Goal: Task Accomplishment & Management: Complete application form

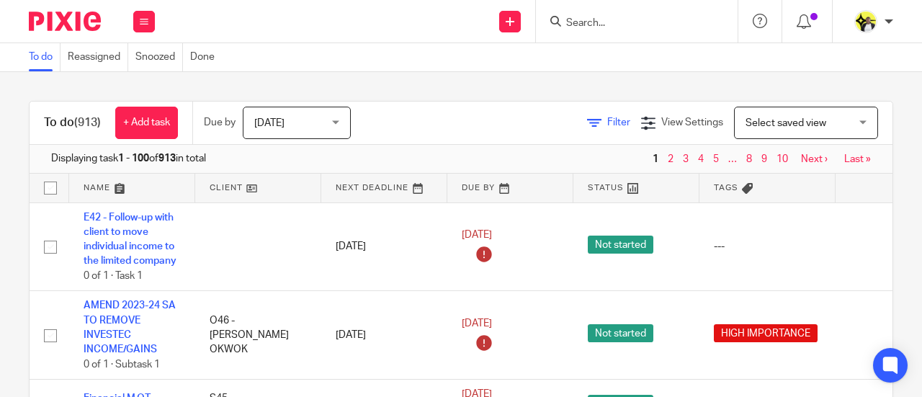
click at [607, 125] on span "Filter" at bounding box center [618, 122] width 23 height 10
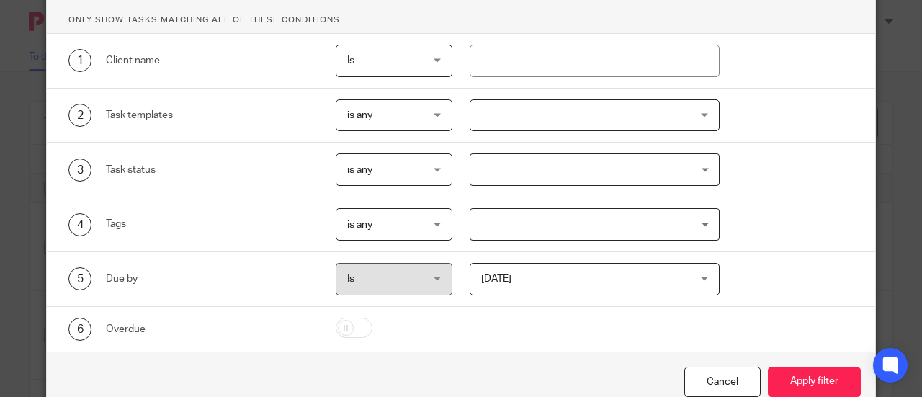
scroll to position [38, 0]
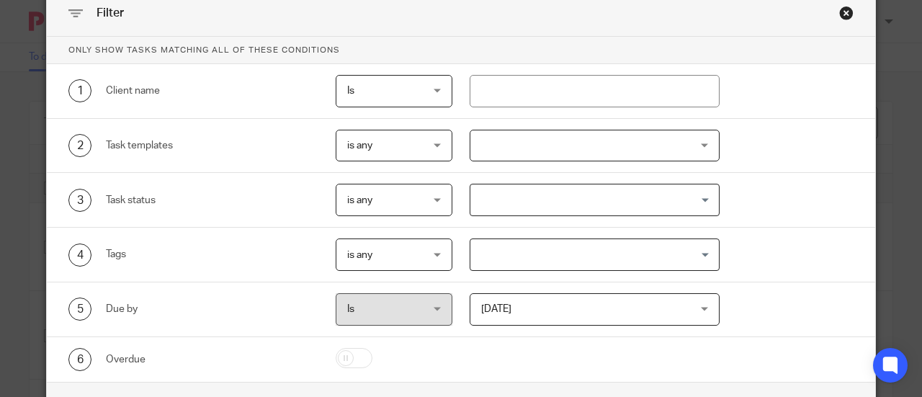
click at [148, 146] on div "Task templates" at bounding box center [212, 145] width 213 height 14
click at [169, 142] on div "Task templates" at bounding box center [212, 145] width 213 height 14
click at [524, 146] on div at bounding box center [595, 146] width 251 height 32
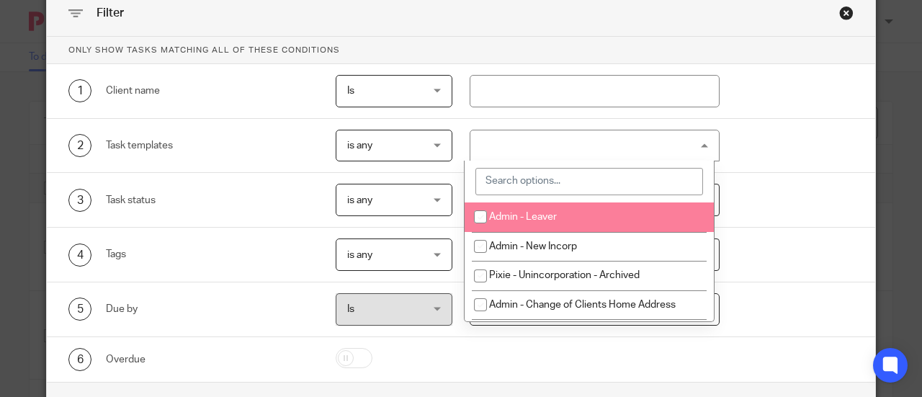
click at [530, 177] on input "search" at bounding box center [589, 181] width 228 height 27
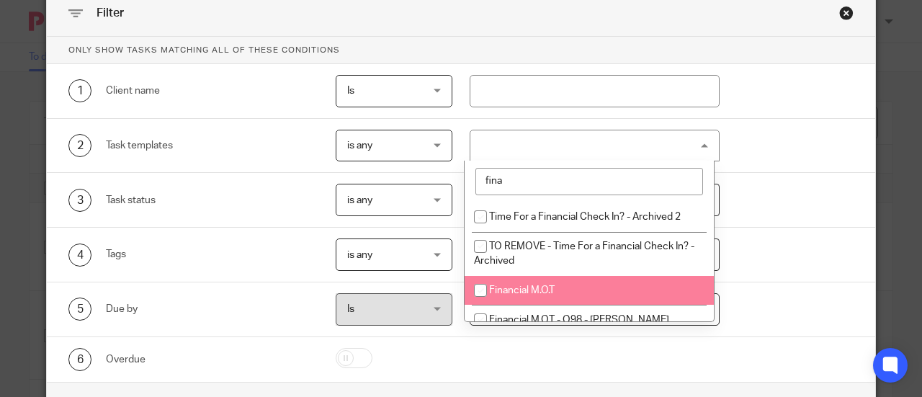
type input "fina"
click at [512, 296] on li "Financial M.O.T" at bounding box center [589, 291] width 249 height 30
checkbox input "true"
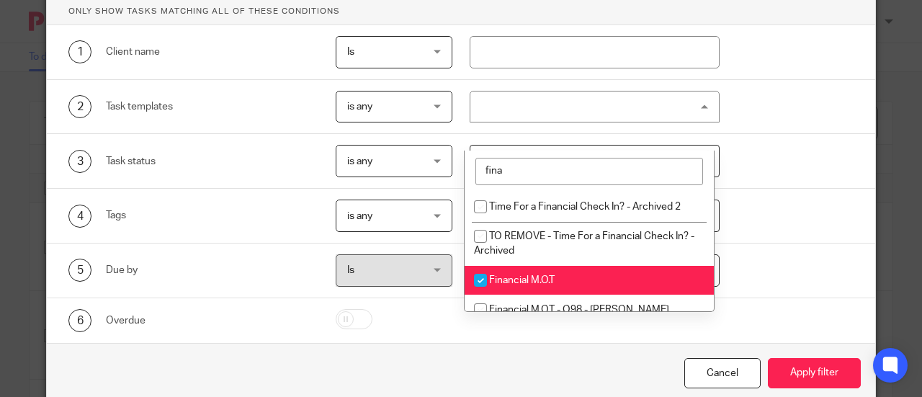
scroll to position [110, 0]
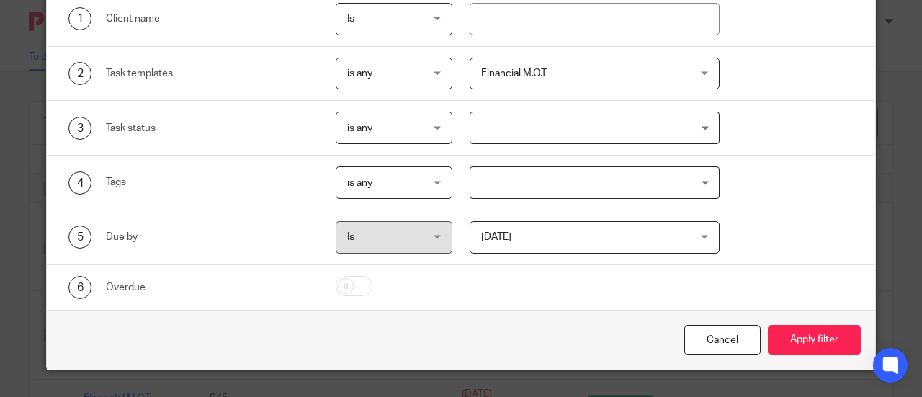
drag, startPoint x: 529, startPoint y: 318, endPoint x: 516, endPoint y: 251, distance: 68.9
click at [529, 318] on div "Cancel Apply filter" at bounding box center [461, 340] width 828 height 61
click at [821, 341] on button "Apply filter" at bounding box center [814, 340] width 93 height 31
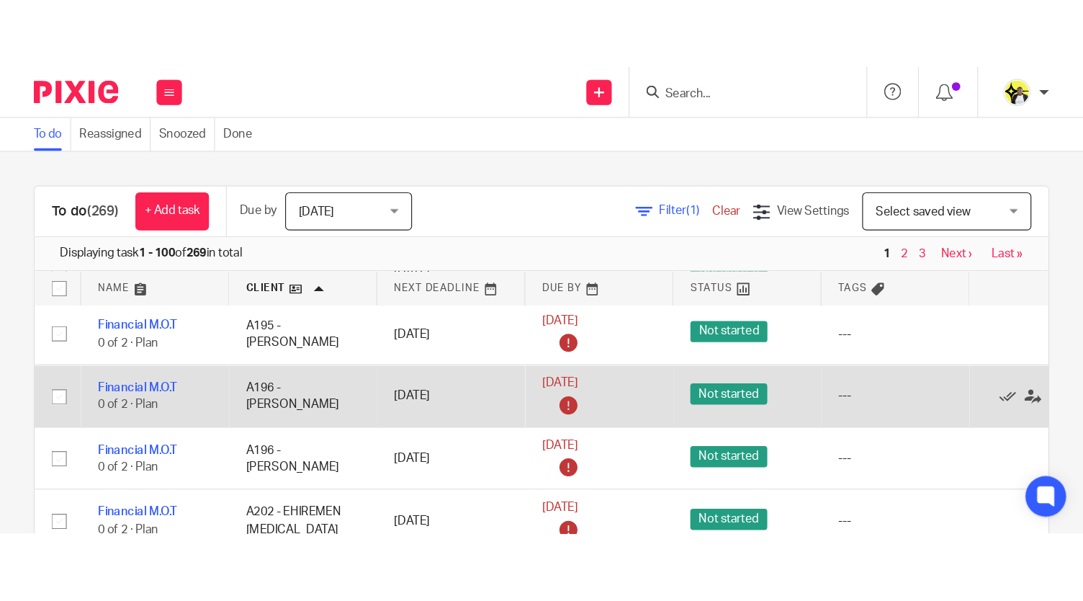
scroll to position [504, 0]
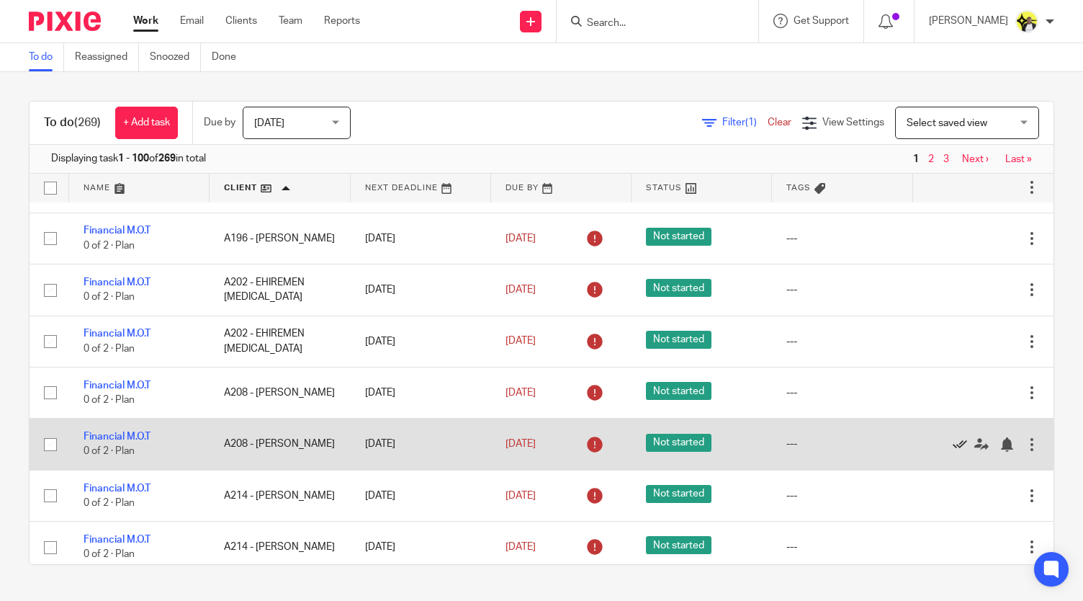
click at [921, 396] on icon at bounding box center [960, 444] width 14 height 14
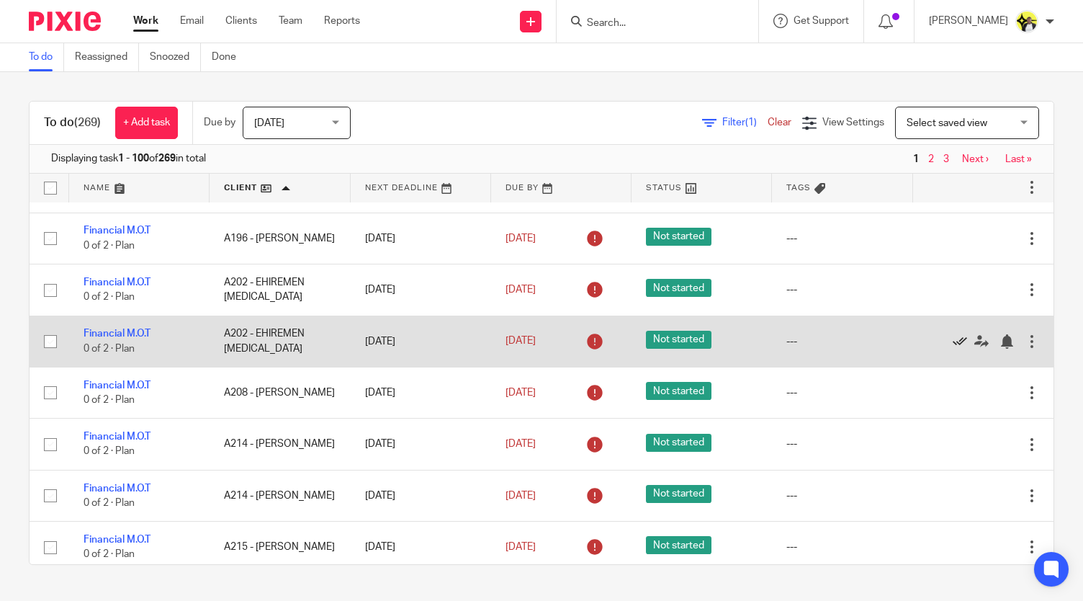
click at [921, 335] on icon at bounding box center [960, 341] width 14 height 14
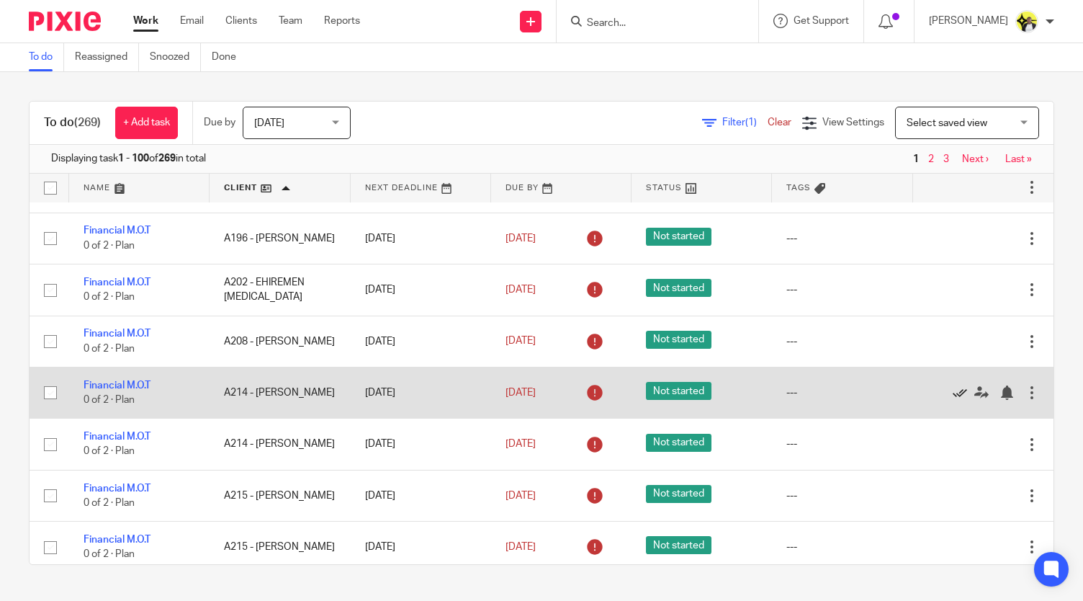
click at [921, 385] on icon at bounding box center [960, 392] width 14 height 14
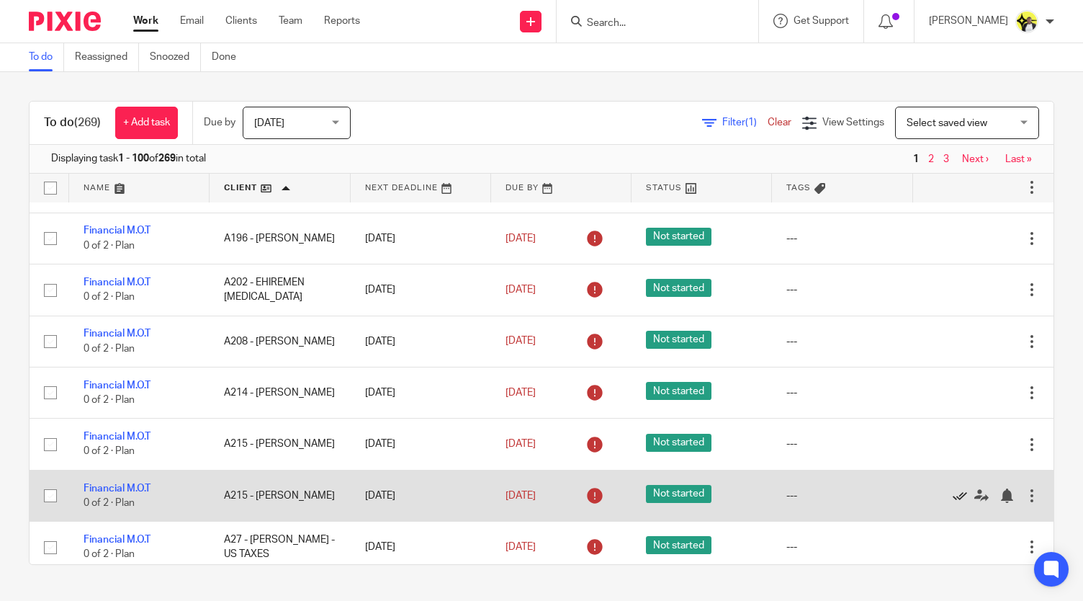
click at [921, 396] on icon at bounding box center [960, 495] width 14 height 14
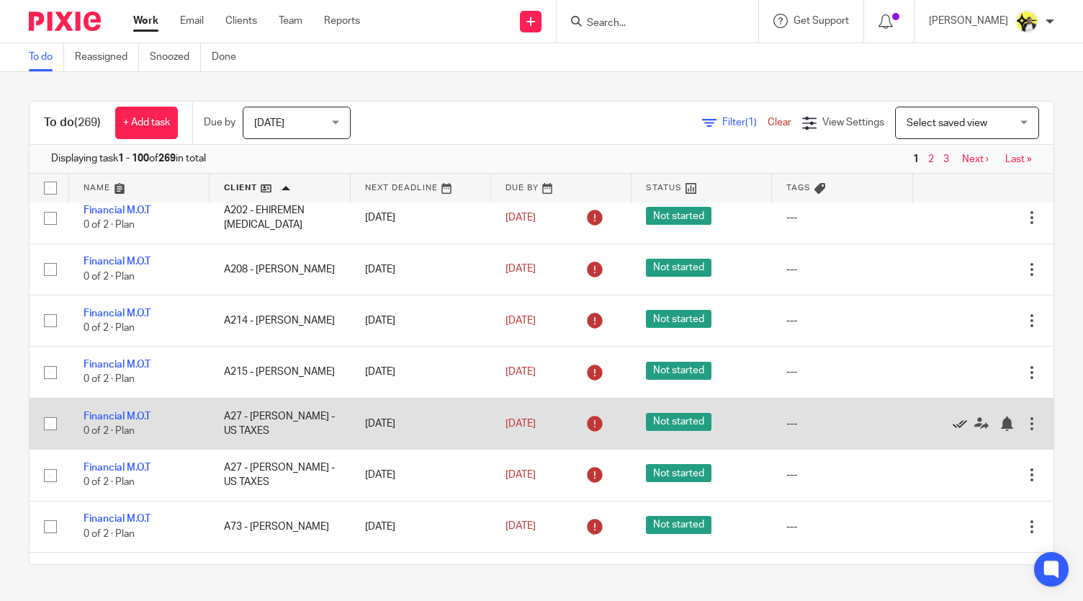
click at [921, 396] on icon at bounding box center [960, 423] width 14 height 14
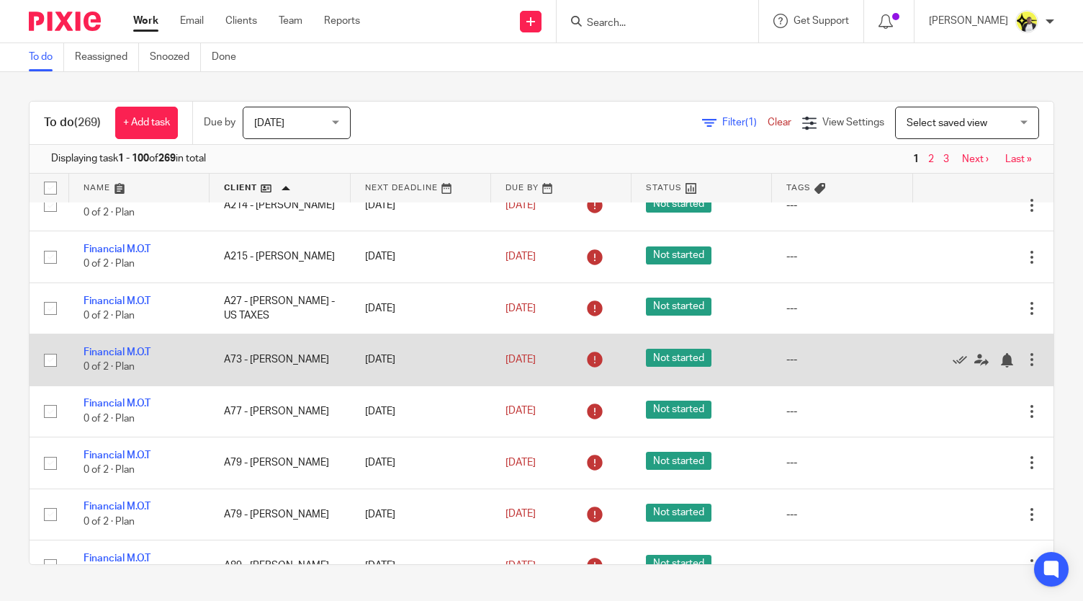
scroll to position [720, 0]
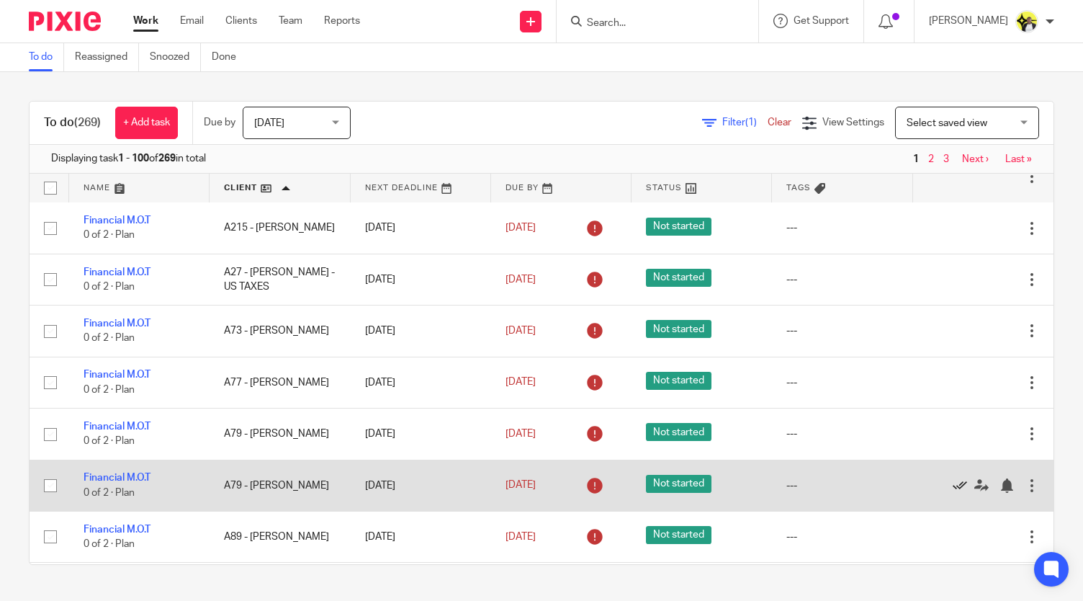
click at [921, 396] on icon at bounding box center [960, 485] width 14 height 14
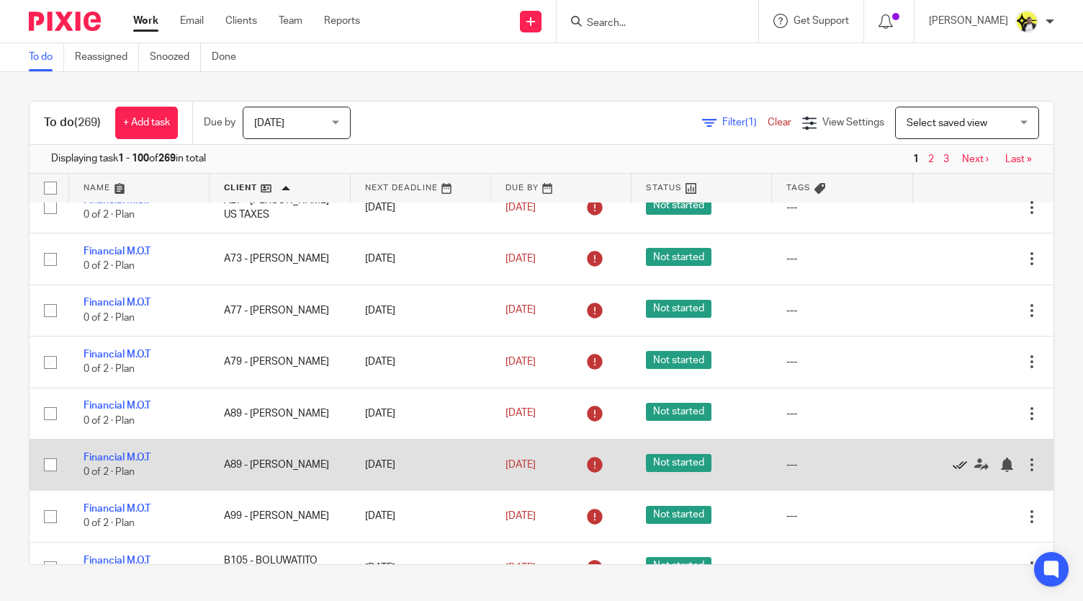
click at [921, 396] on icon at bounding box center [960, 464] width 14 height 14
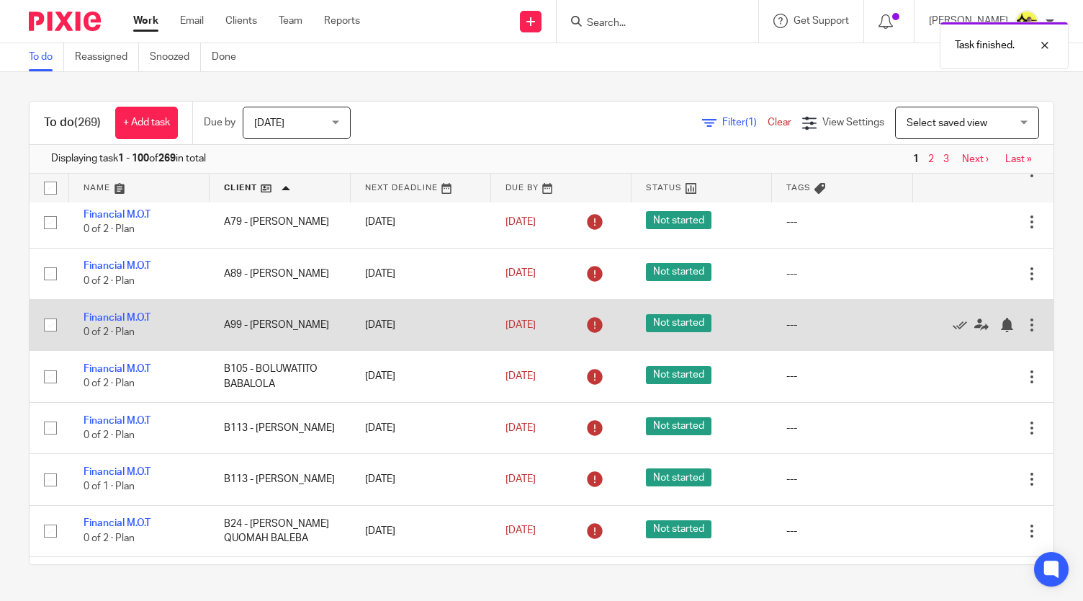
scroll to position [937, 0]
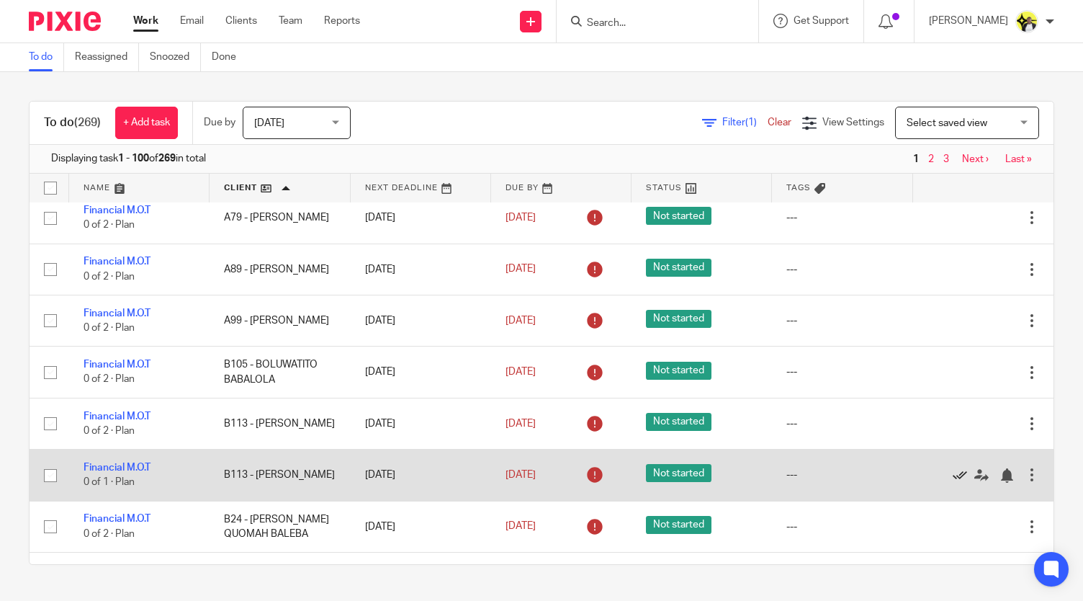
click at [921, 396] on icon at bounding box center [960, 475] width 14 height 14
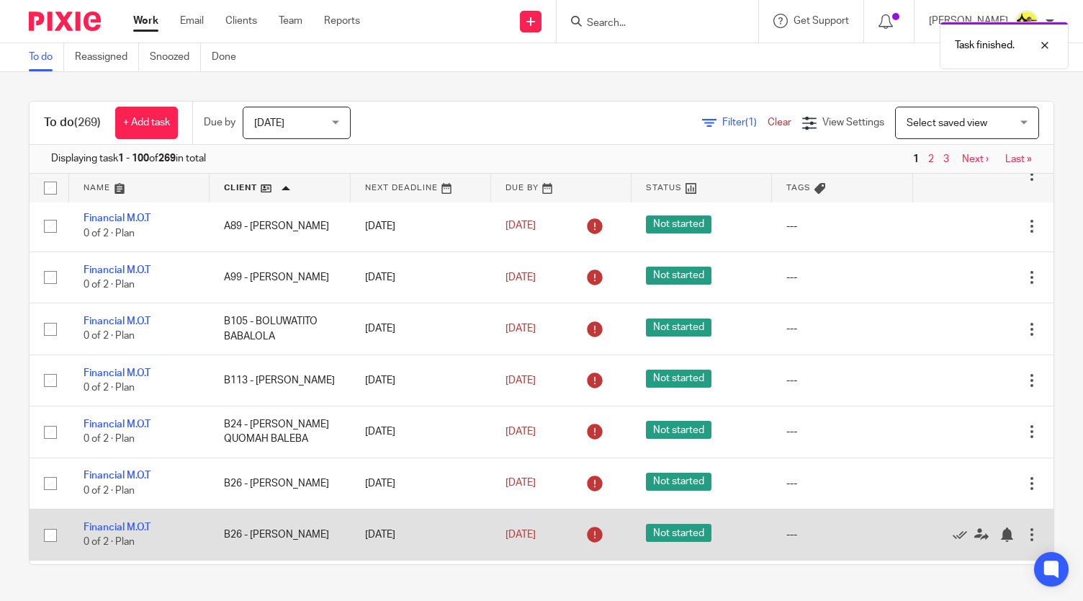
scroll to position [1009, 0]
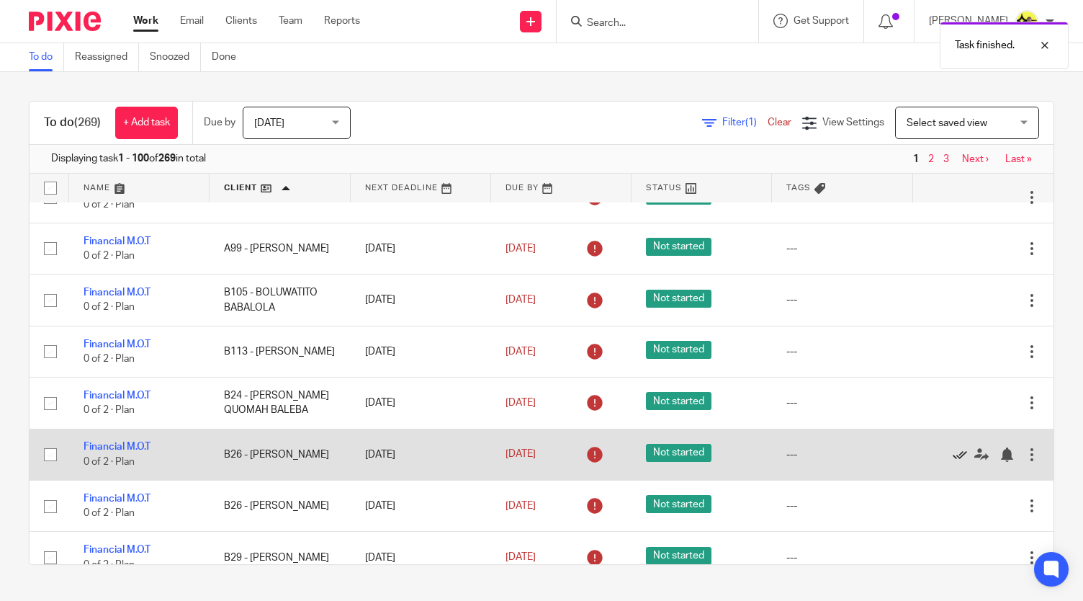
click at [921, 396] on icon at bounding box center [960, 454] width 14 height 14
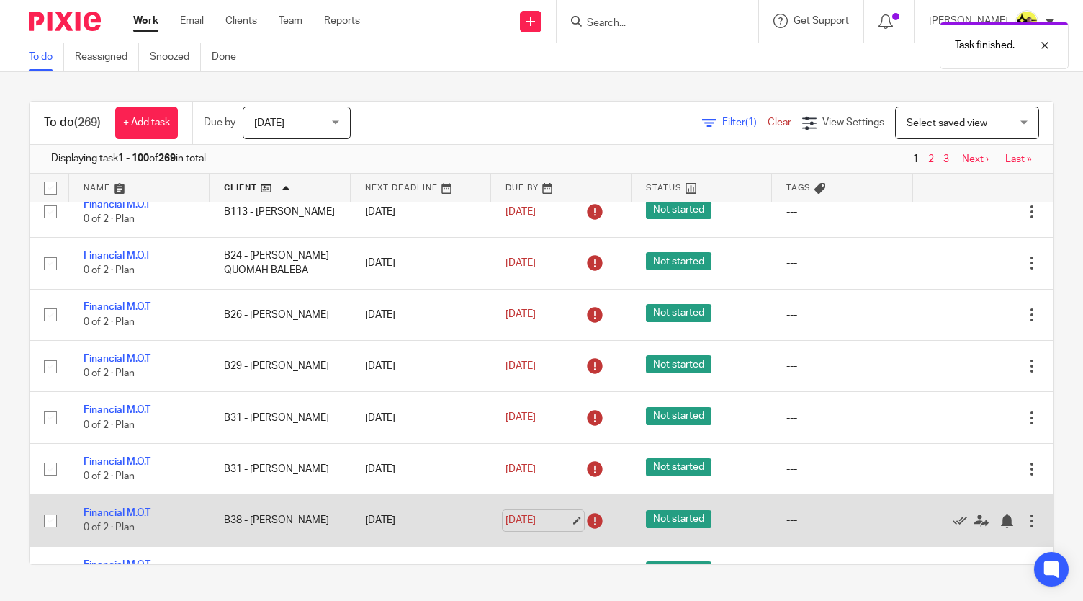
scroll to position [1153, 0]
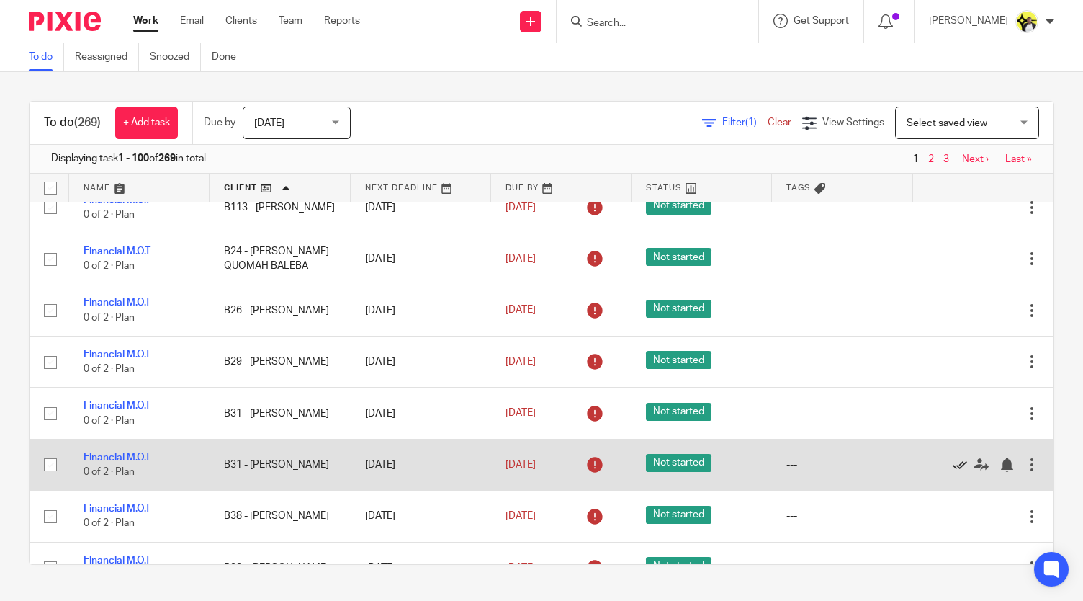
click at [921, 396] on icon at bounding box center [960, 464] width 14 height 14
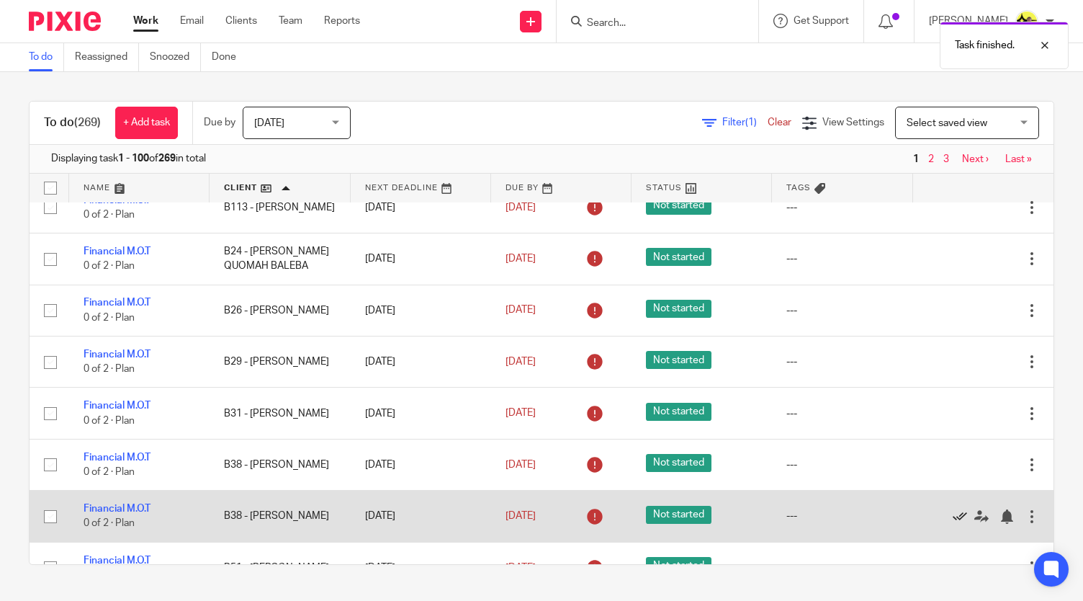
click at [921, 396] on icon at bounding box center [960, 516] width 14 height 14
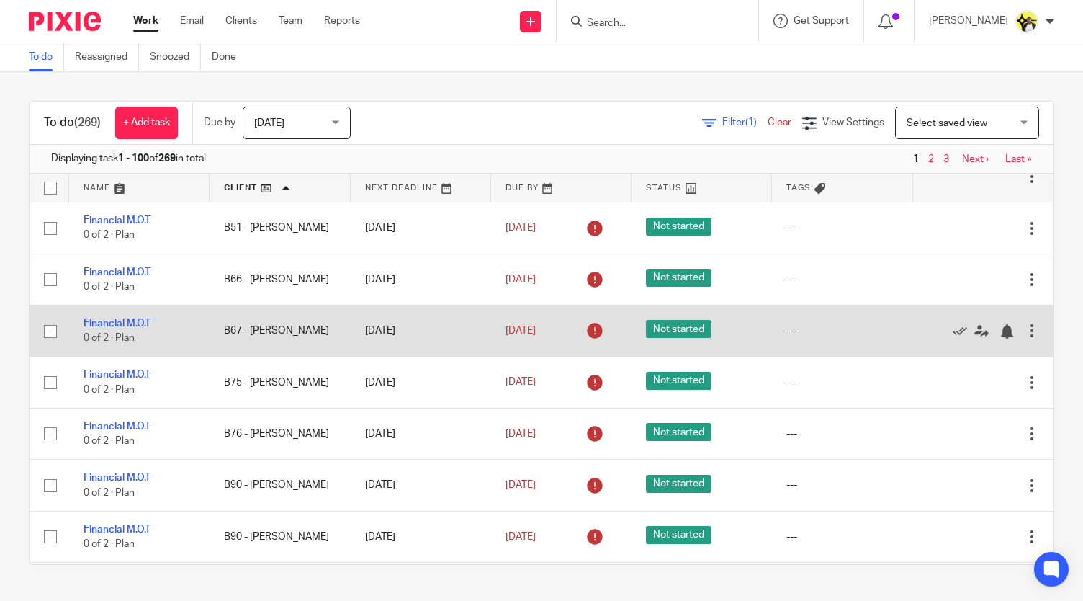
scroll to position [1513, 0]
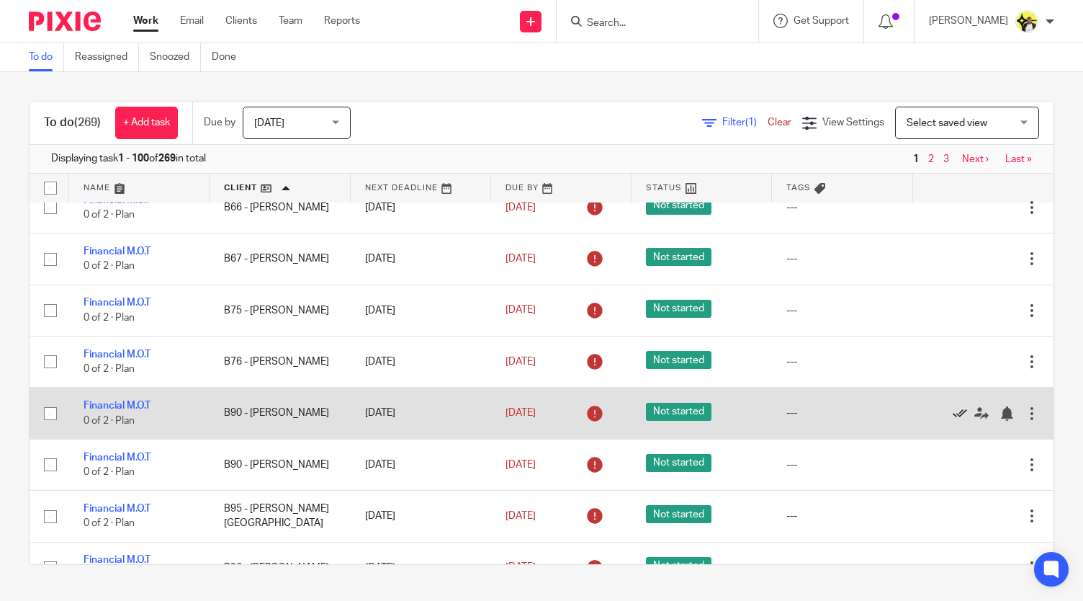
click at [921, 396] on icon at bounding box center [960, 413] width 14 height 14
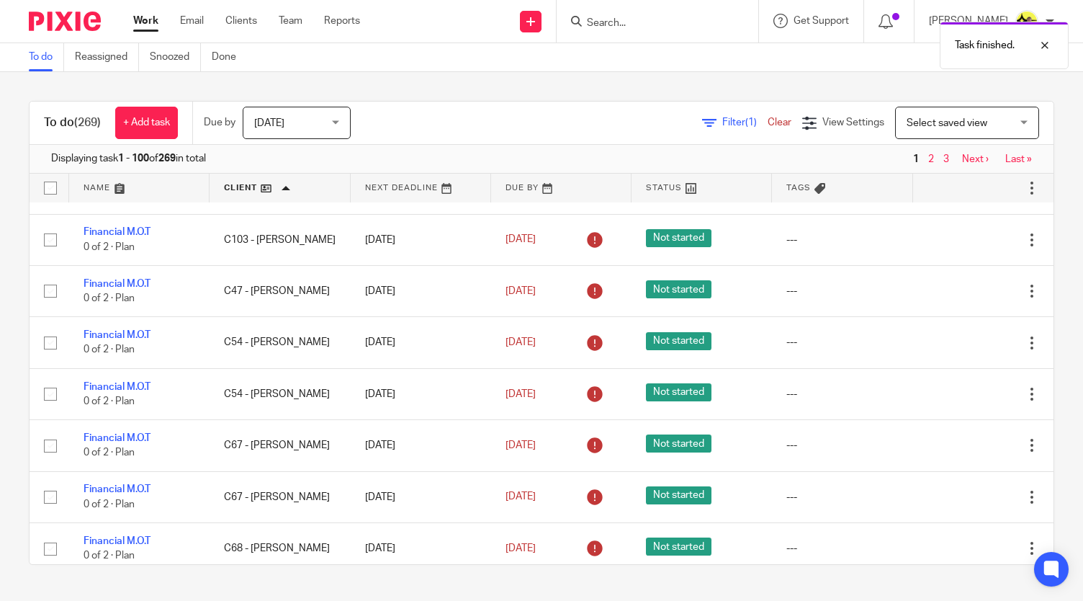
scroll to position [1945, 0]
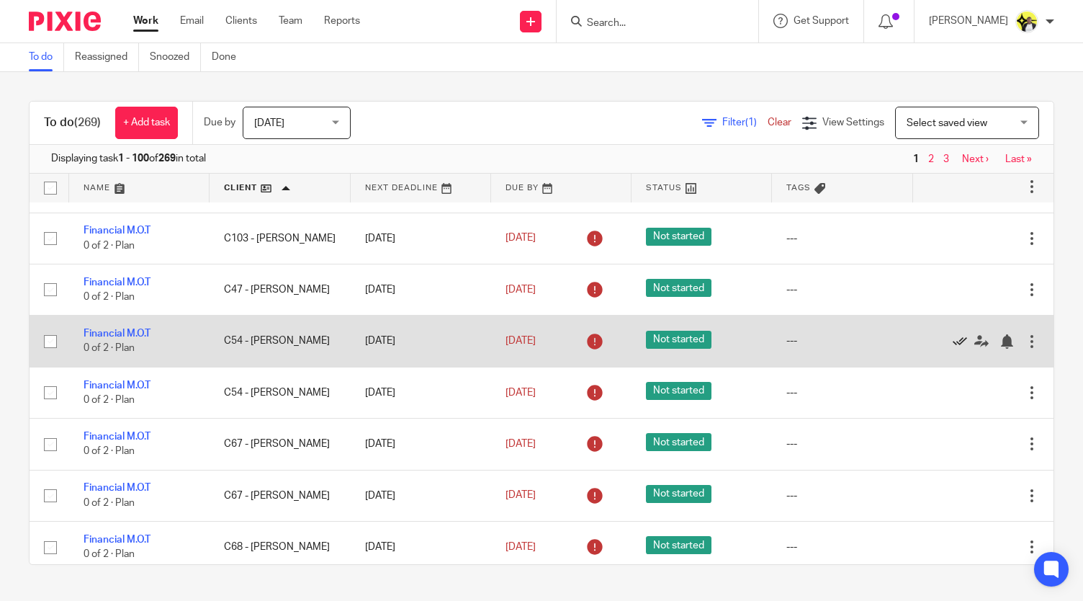
click at [921, 334] on icon at bounding box center [960, 341] width 14 height 14
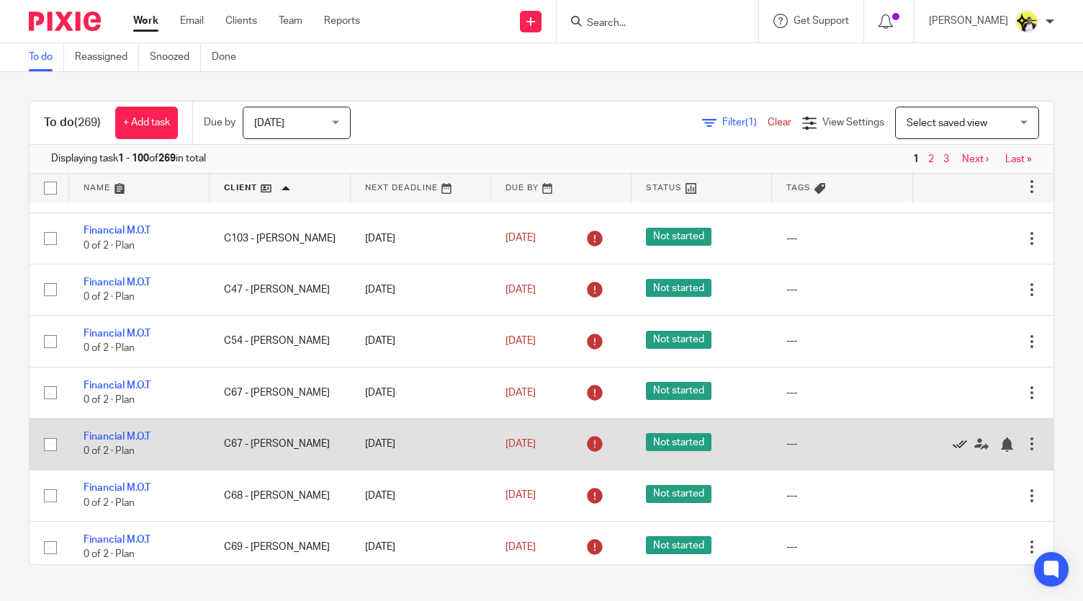
click at [921, 396] on icon at bounding box center [960, 444] width 14 height 14
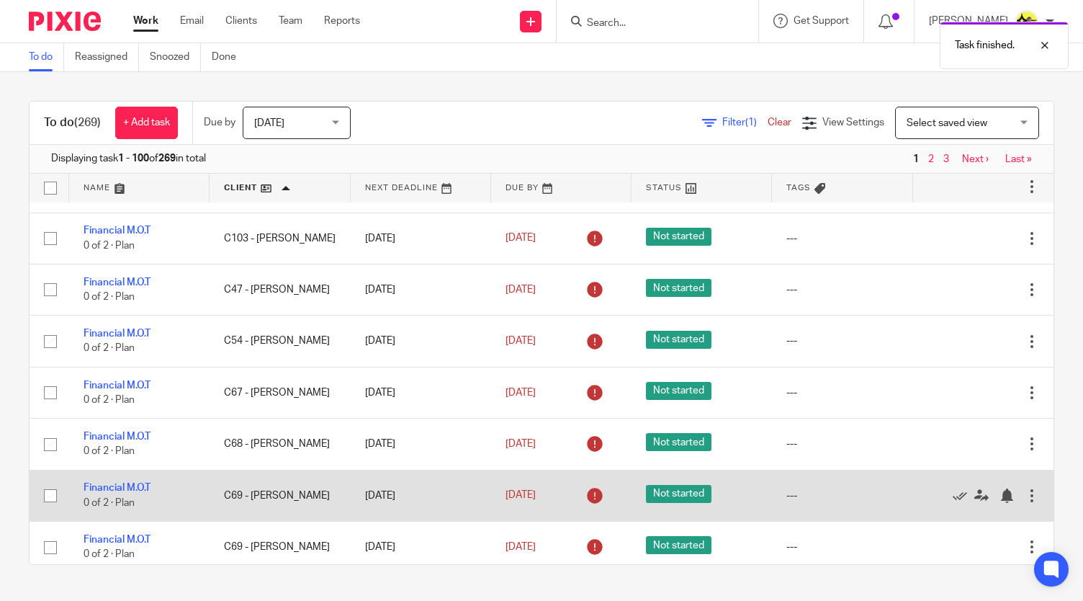
scroll to position [2017, 0]
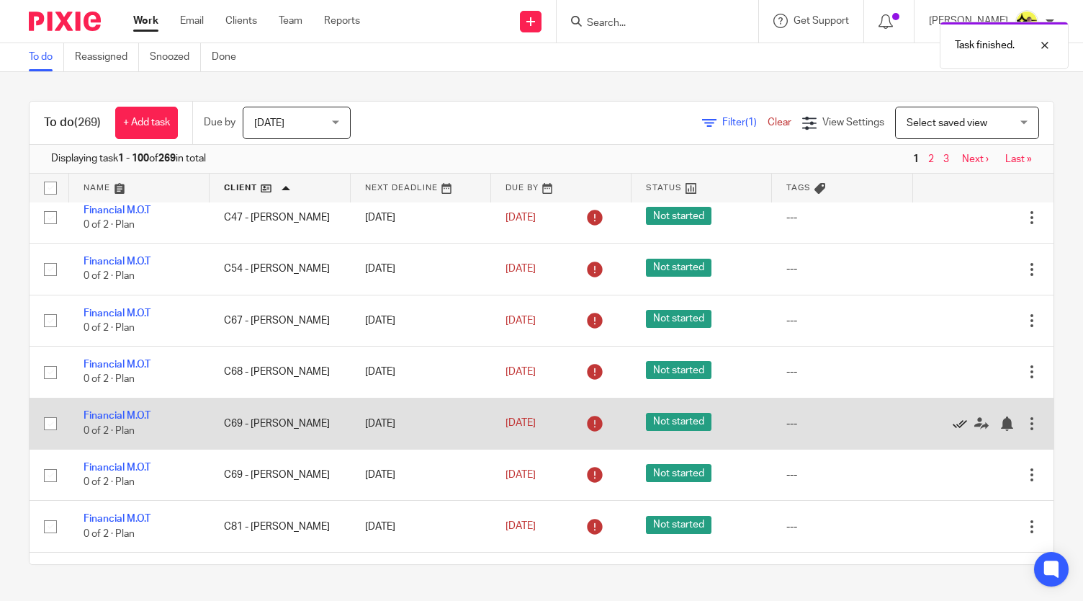
click at [921, 396] on icon at bounding box center [960, 423] width 14 height 14
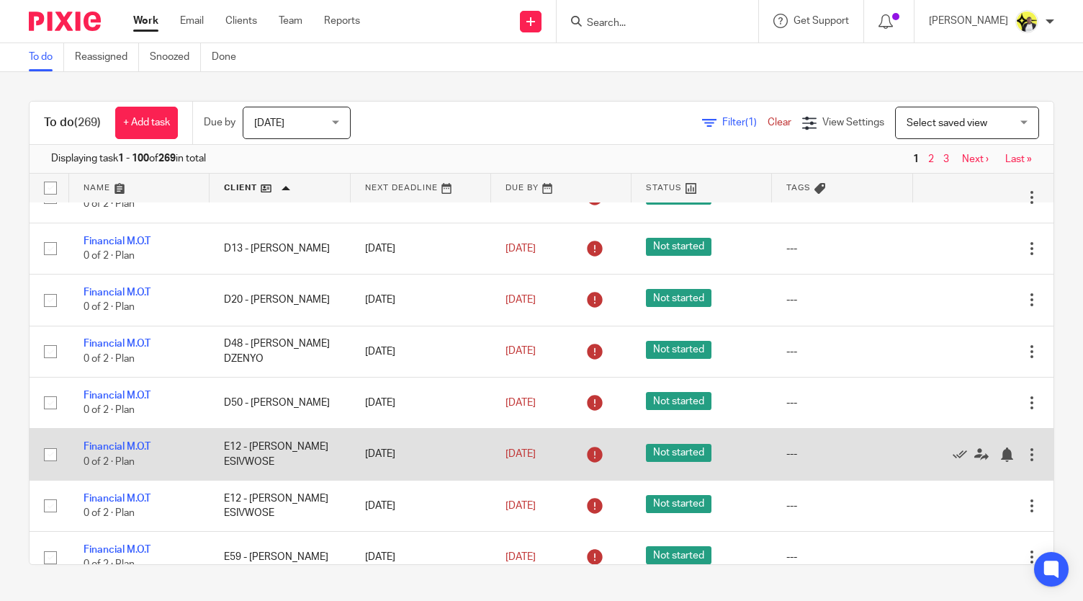
scroll to position [2521, 0]
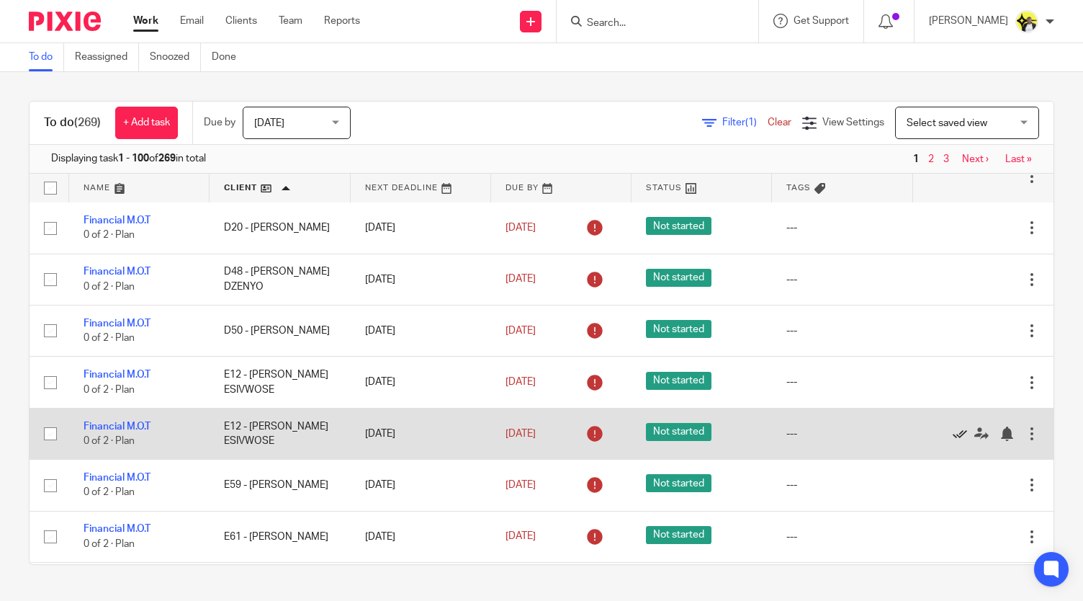
click at [921, 396] on icon at bounding box center [960, 433] width 14 height 14
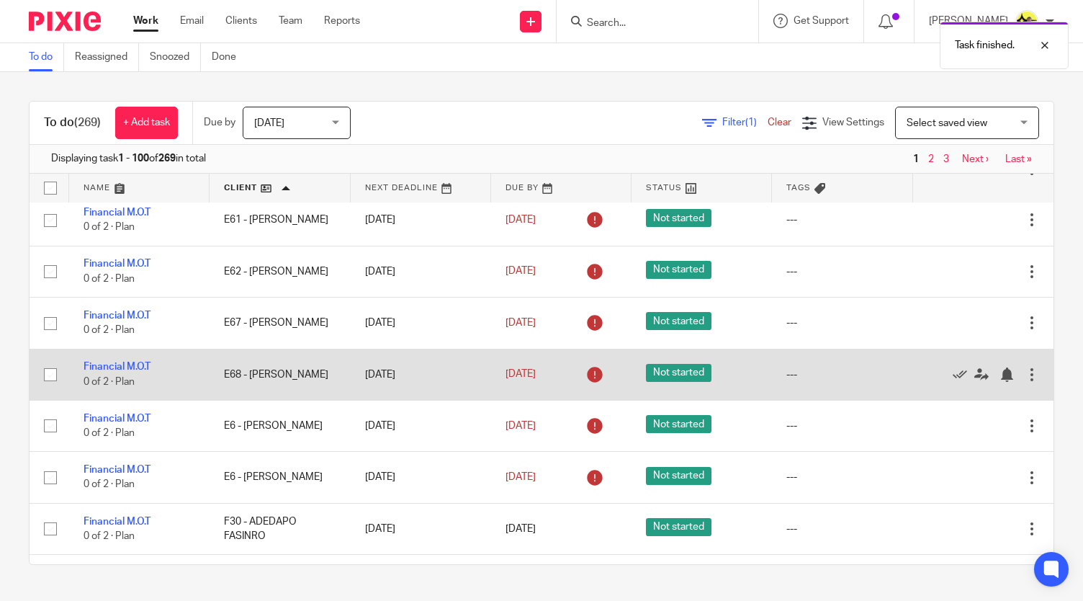
scroll to position [2810, 0]
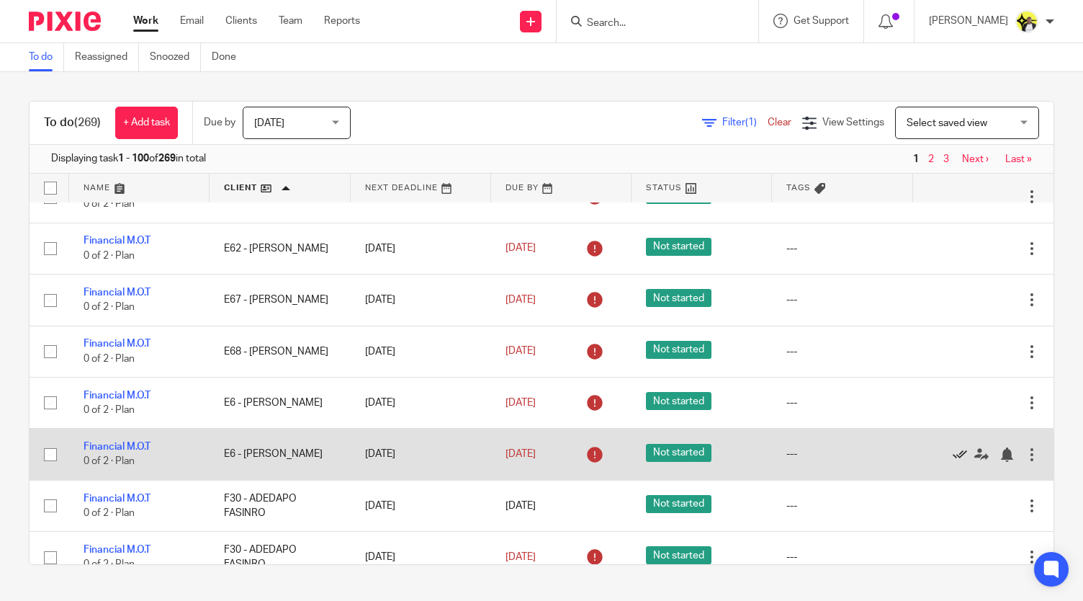
click at [921, 396] on icon at bounding box center [960, 454] width 14 height 14
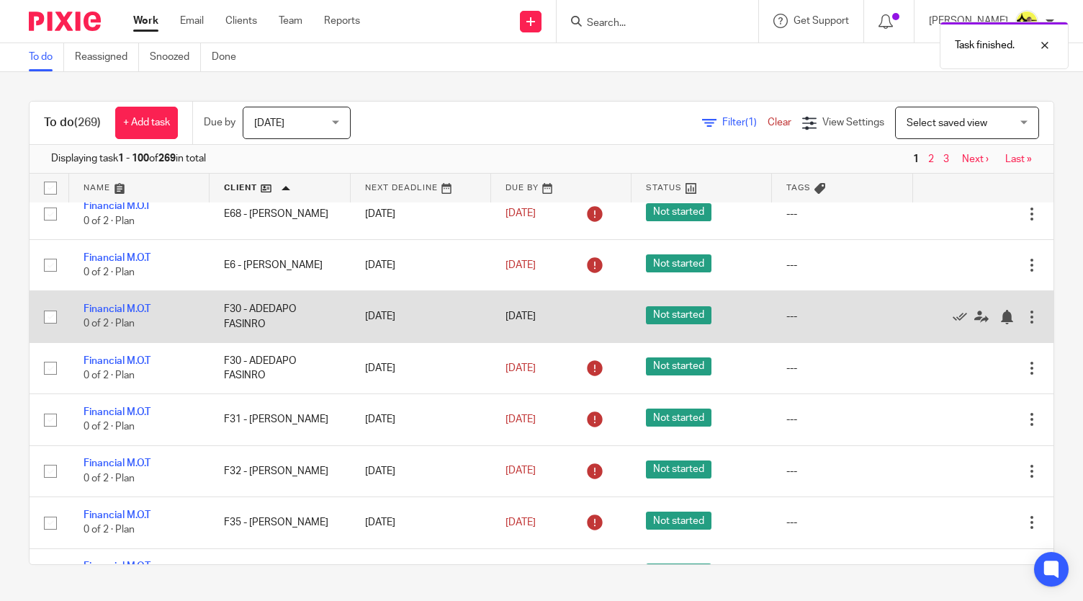
scroll to position [2954, 0]
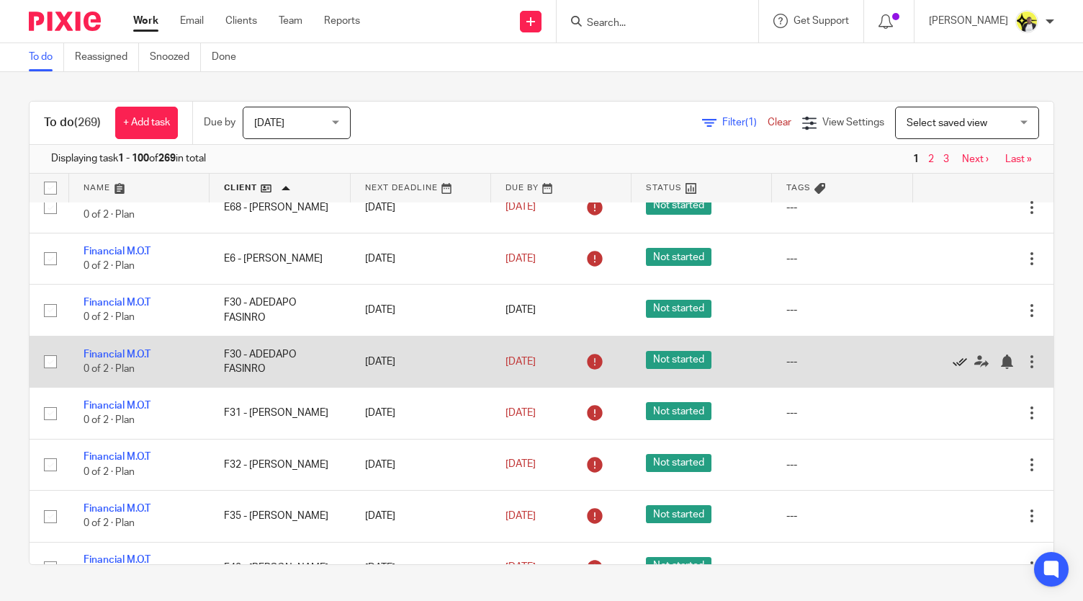
click at [921, 354] on icon at bounding box center [960, 361] width 14 height 14
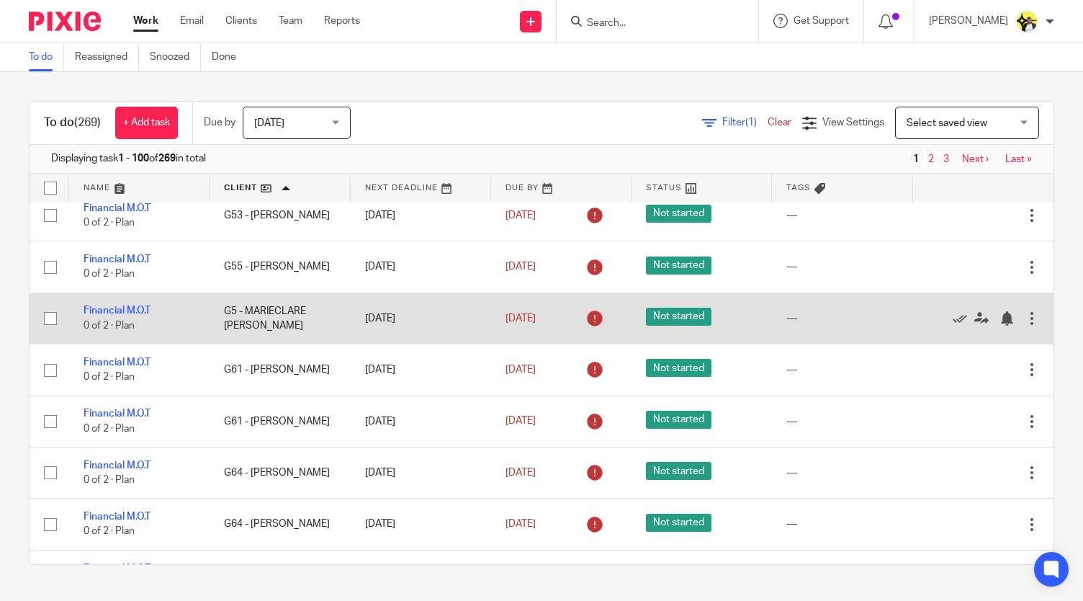
scroll to position [3746, 0]
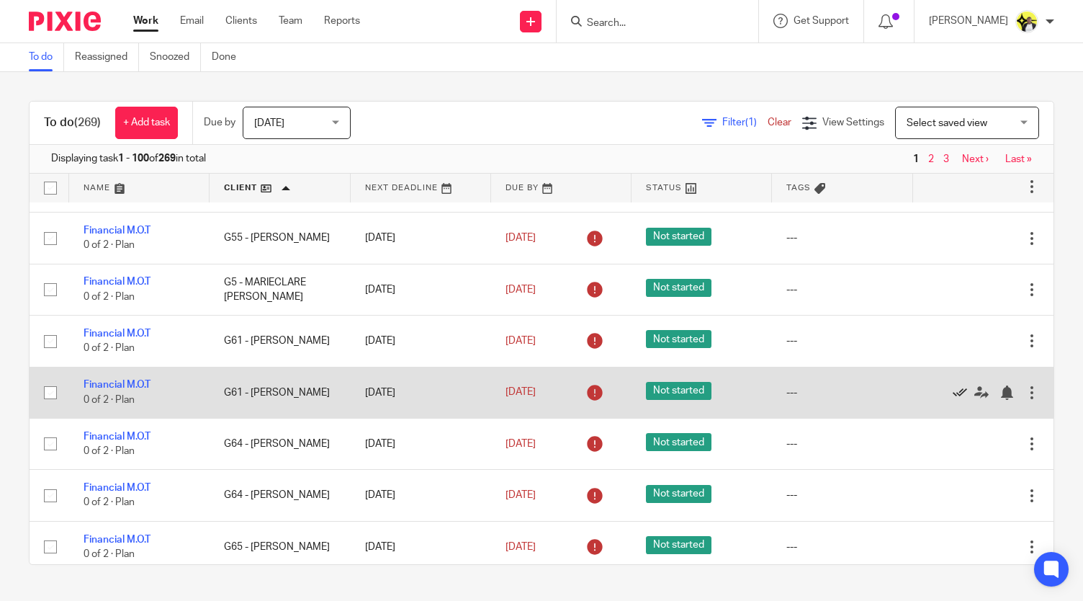
click at [921, 385] on icon at bounding box center [960, 392] width 14 height 14
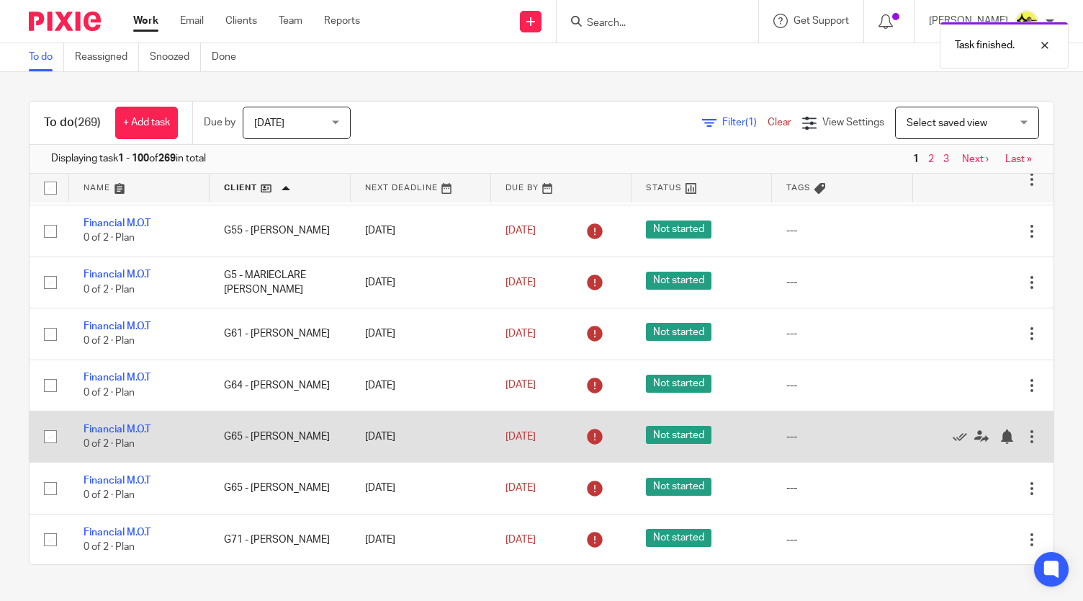
scroll to position [3766, 0]
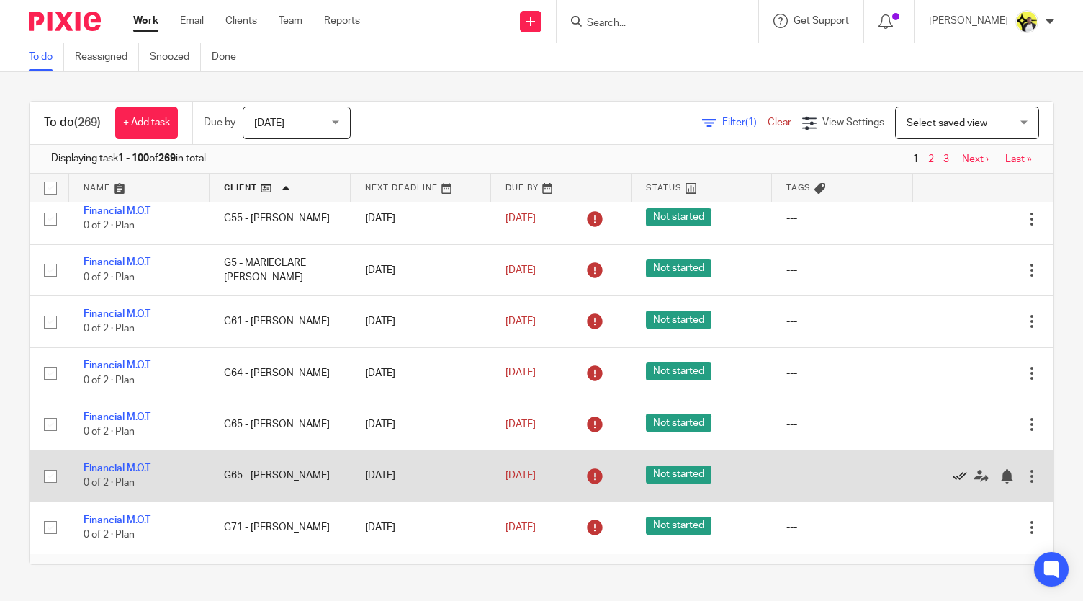
click at [921, 396] on icon at bounding box center [960, 476] width 14 height 14
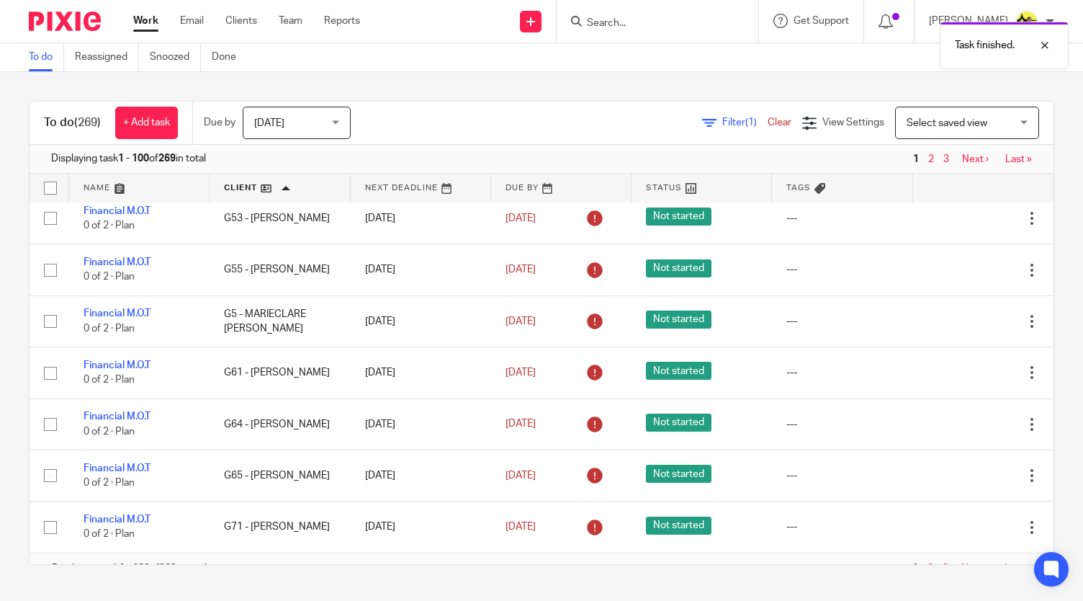
click at [921, 396] on link "2" at bounding box center [931, 568] width 6 height 10
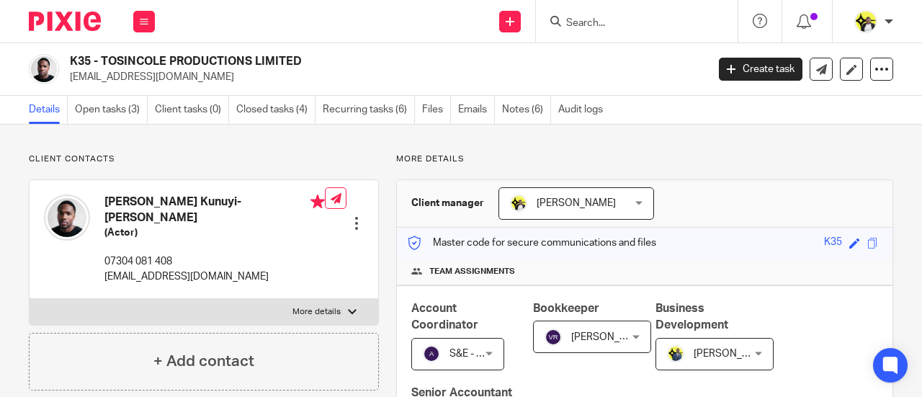
click at [595, 23] on input "Search" at bounding box center [630, 23] width 130 height 13
type input "w"
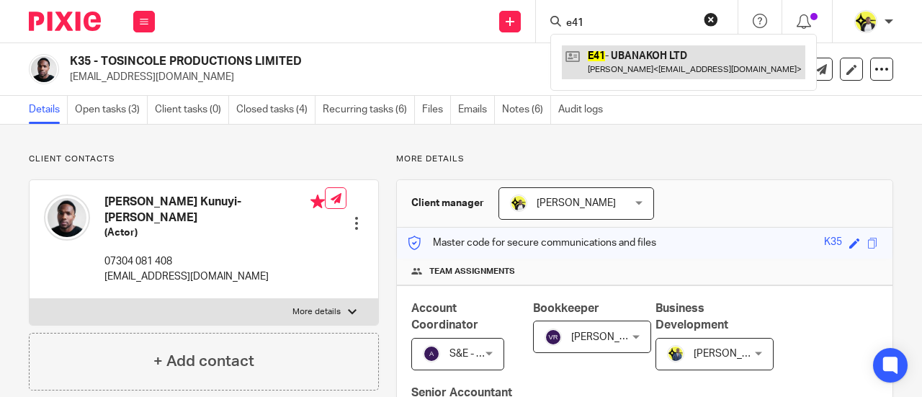
type input "e41"
click at [639, 71] on link at bounding box center [683, 61] width 243 height 33
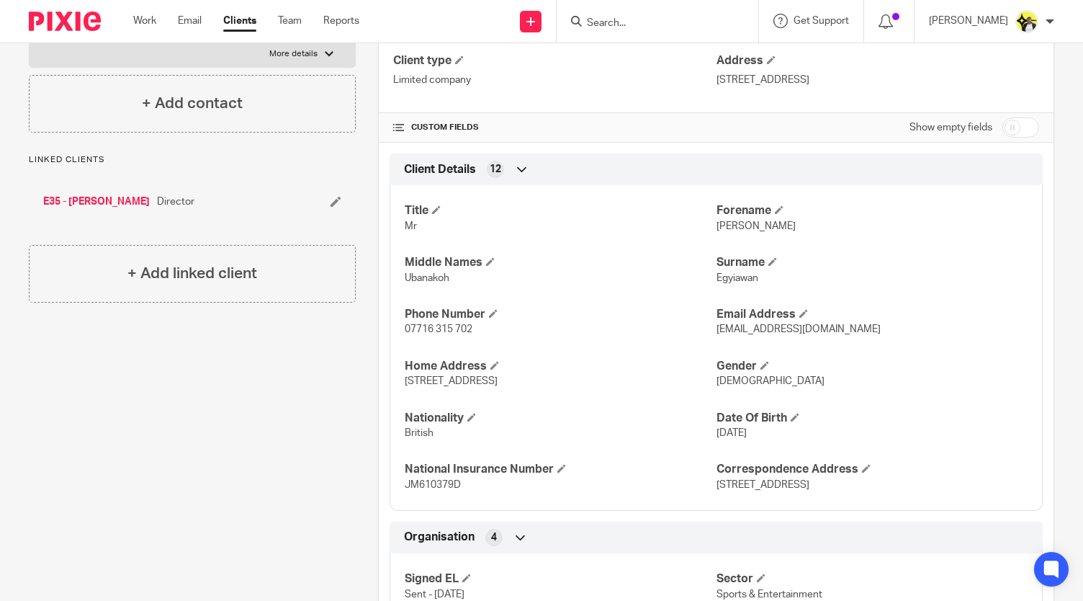
scroll to position [300, 0]
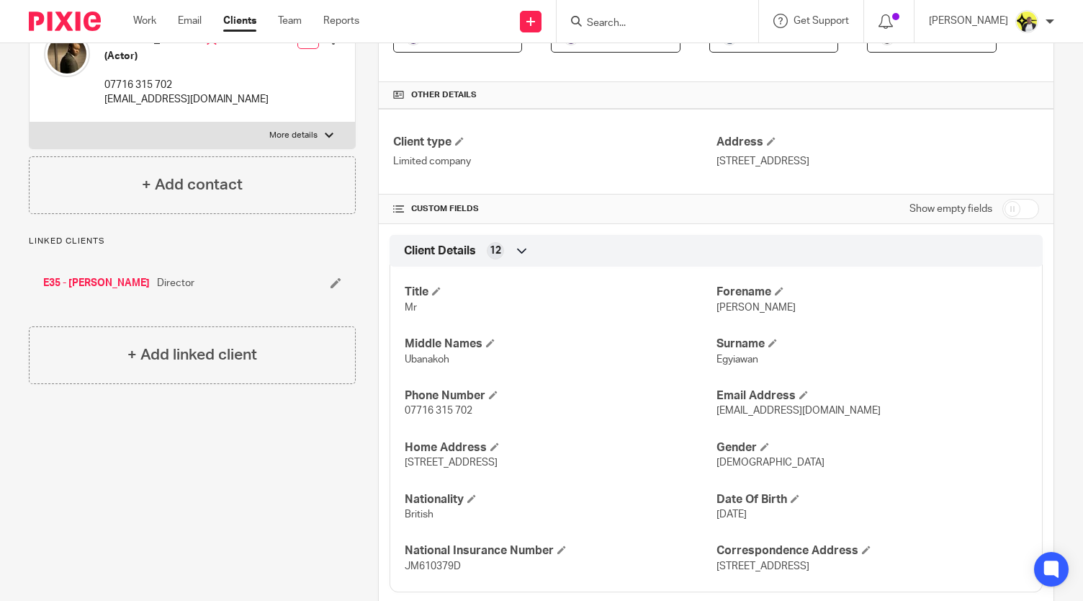
click at [921, 214] on input "checkbox" at bounding box center [1021, 209] width 37 height 20
checkbox input "true"
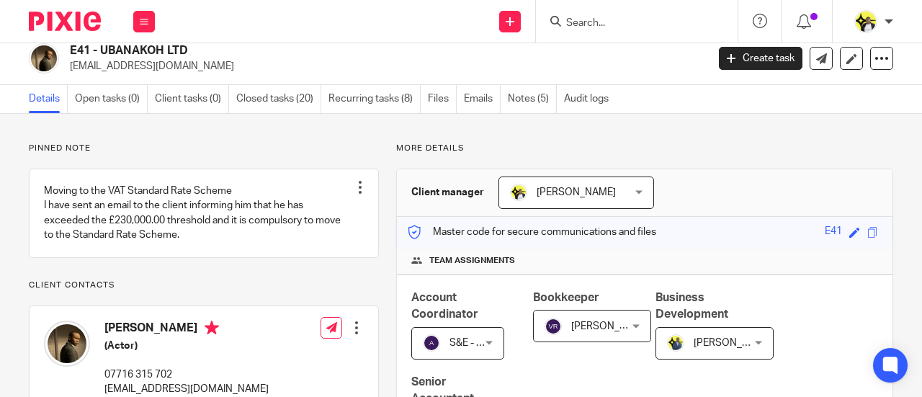
scroll to position [0, 0]
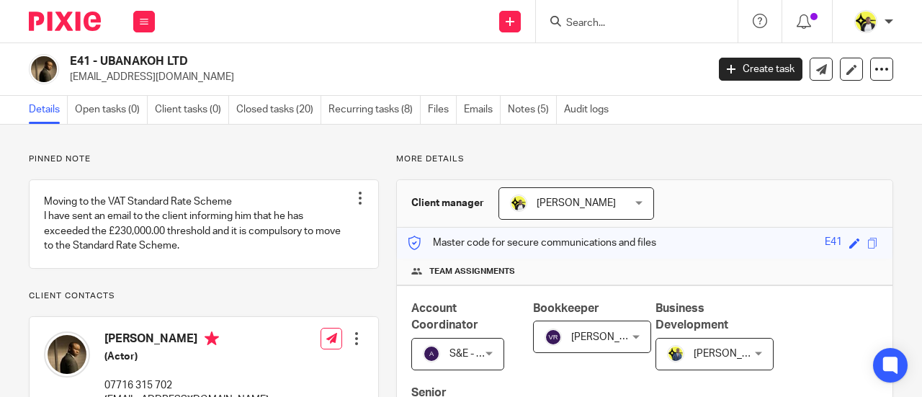
click at [572, 23] on input "Search" at bounding box center [630, 23] width 130 height 13
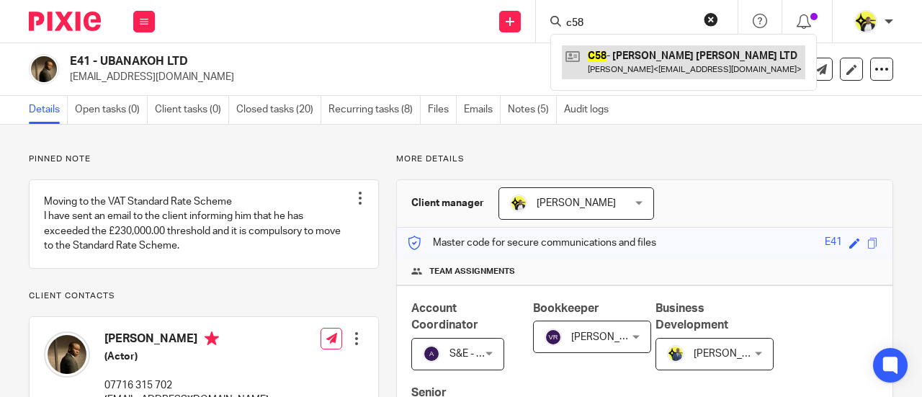
type input "c58"
click at [634, 53] on link at bounding box center [683, 61] width 243 height 33
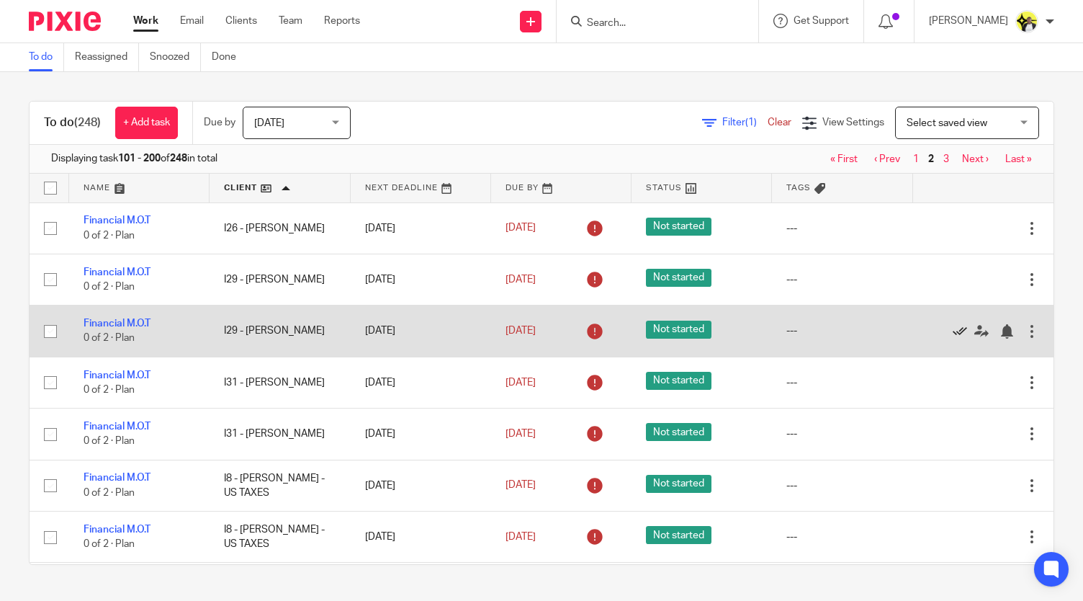
click at [953, 326] on icon at bounding box center [960, 331] width 14 height 14
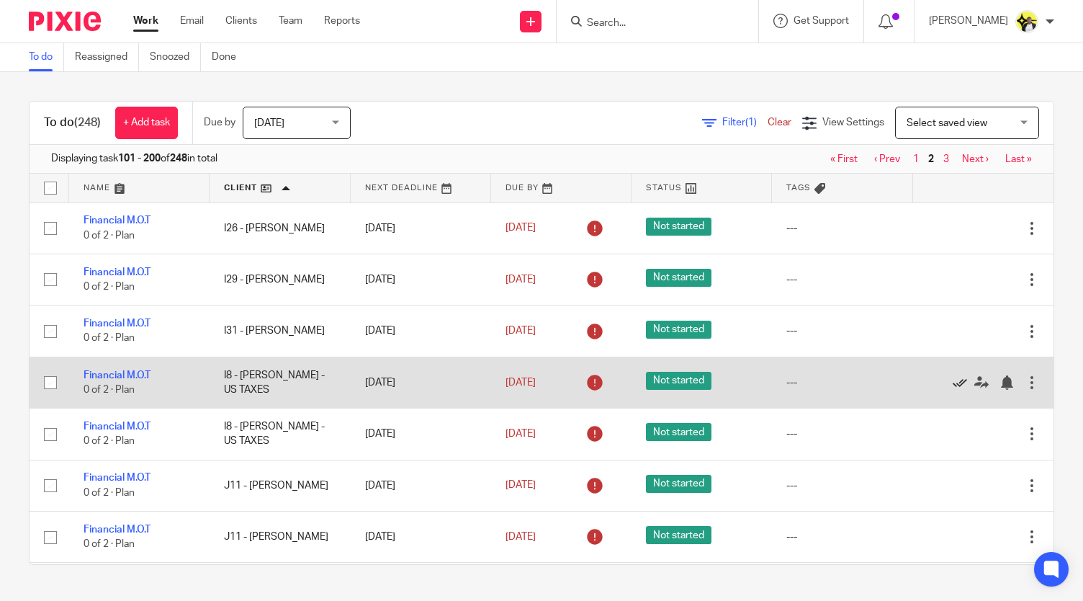
click at [953, 381] on icon at bounding box center [960, 382] width 14 height 14
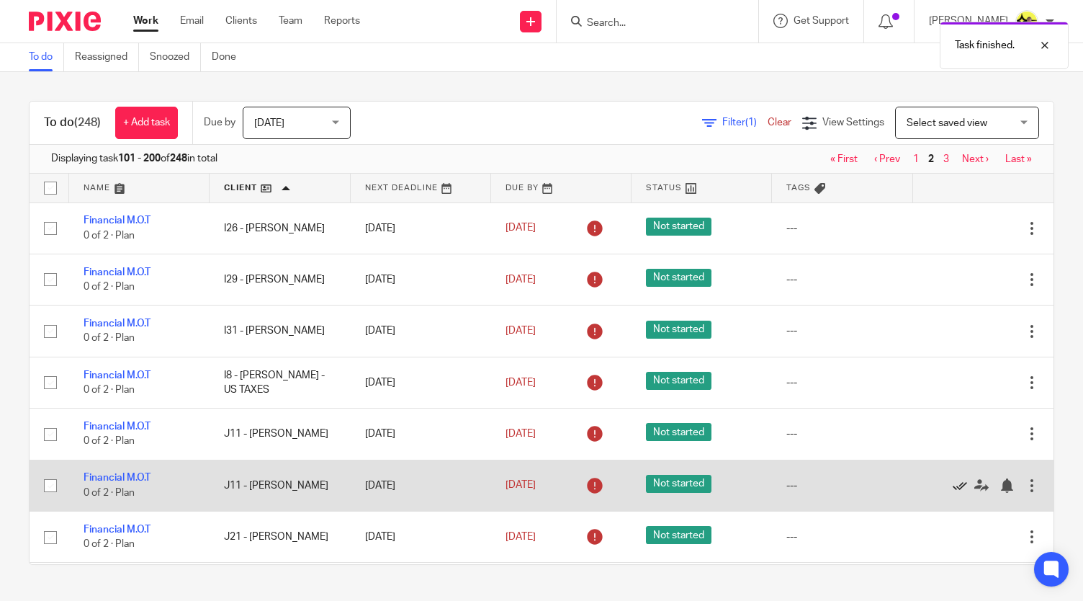
click at [953, 481] on icon at bounding box center [960, 485] width 14 height 14
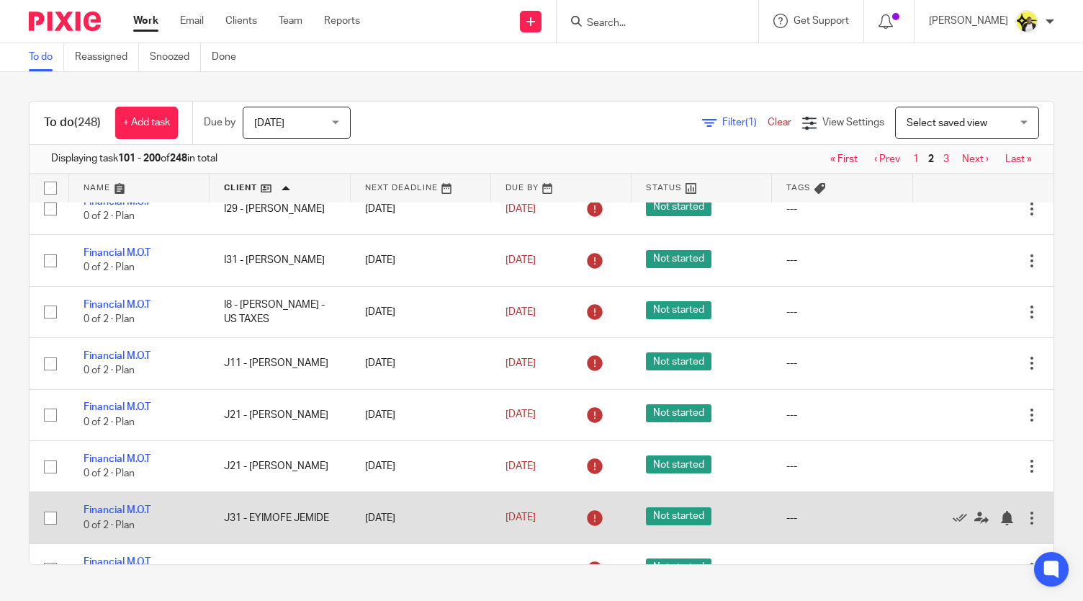
scroll to position [144, 0]
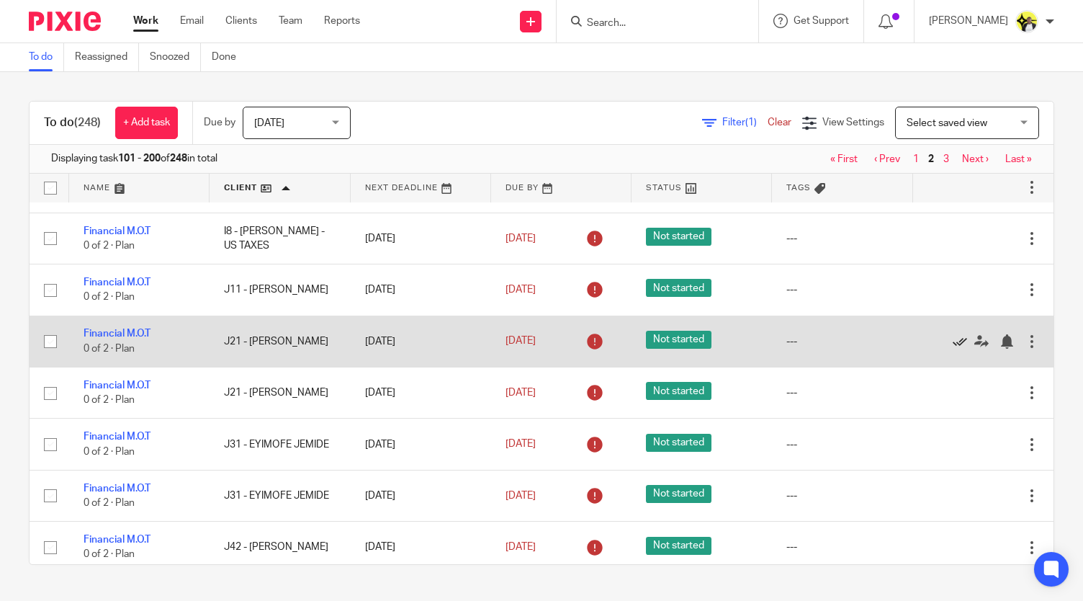
click at [953, 336] on icon at bounding box center [960, 341] width 14 height 14
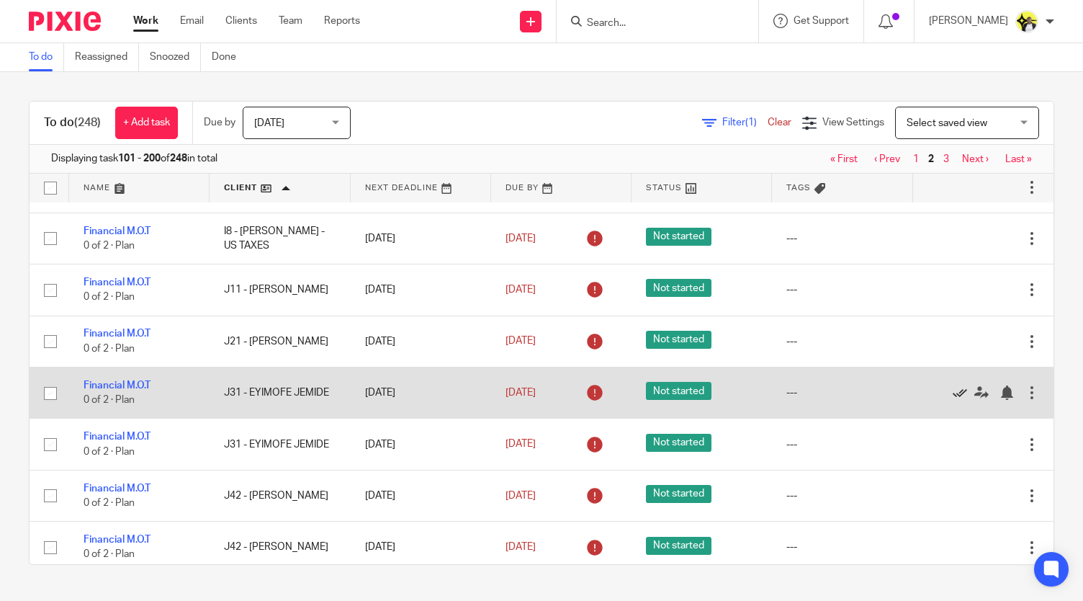
click at [953, 391] on icon at bounding box center [960, 392] width 14 height 14
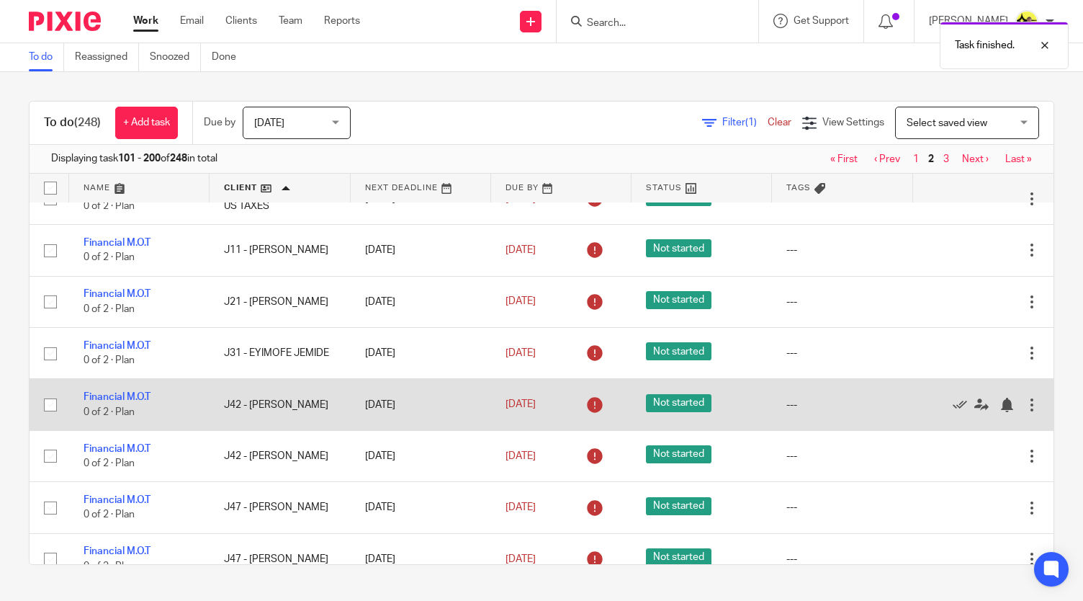
scroll to position [216, 0]
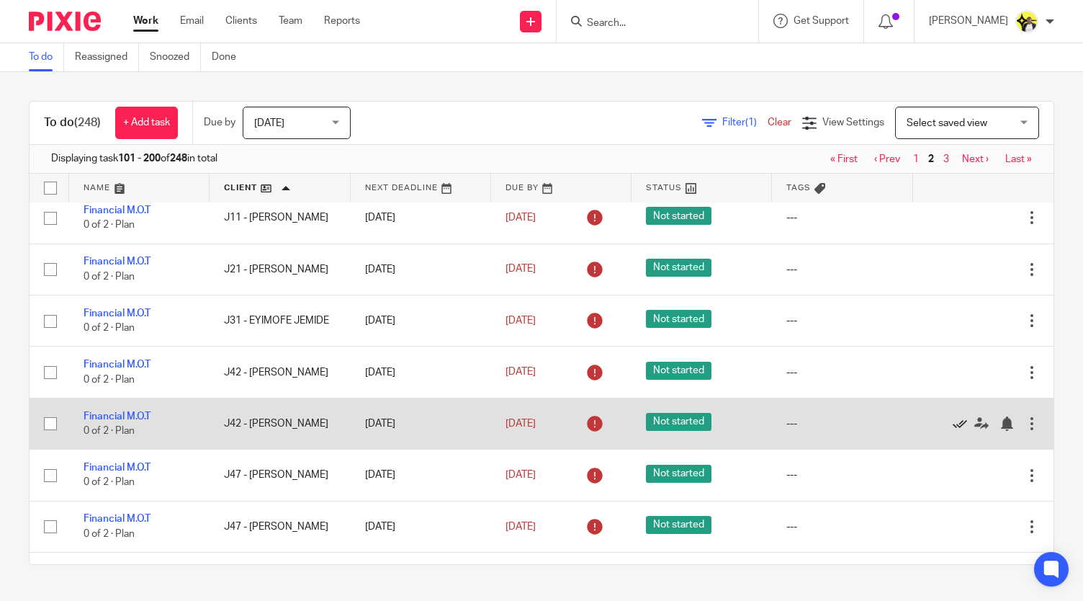
click at [953, 419] on icon at bounding box center [960, 423] width 14 height 14
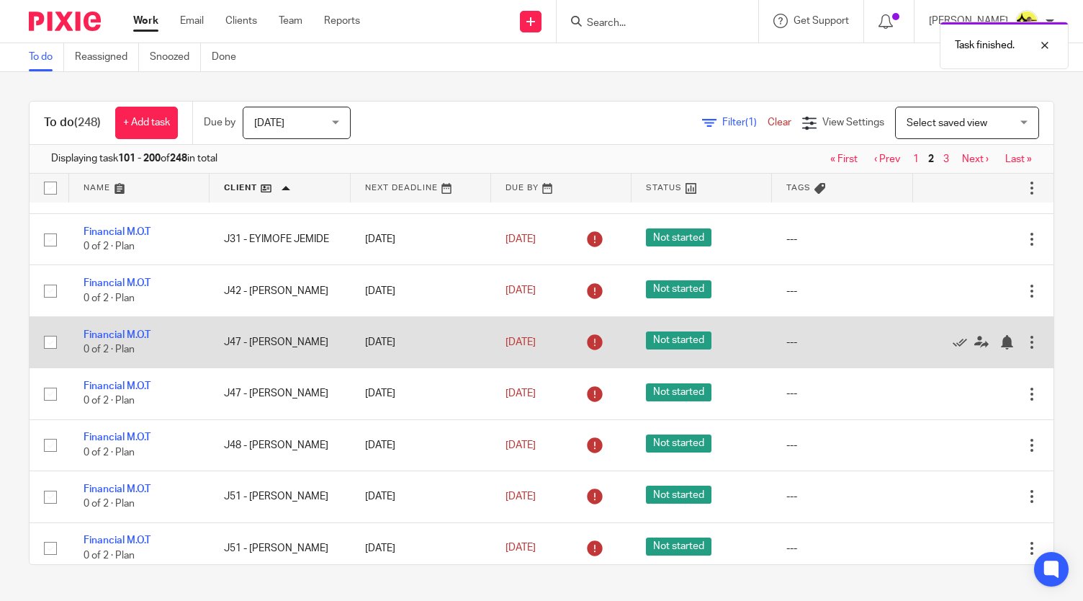
scroll to position [360, 0]
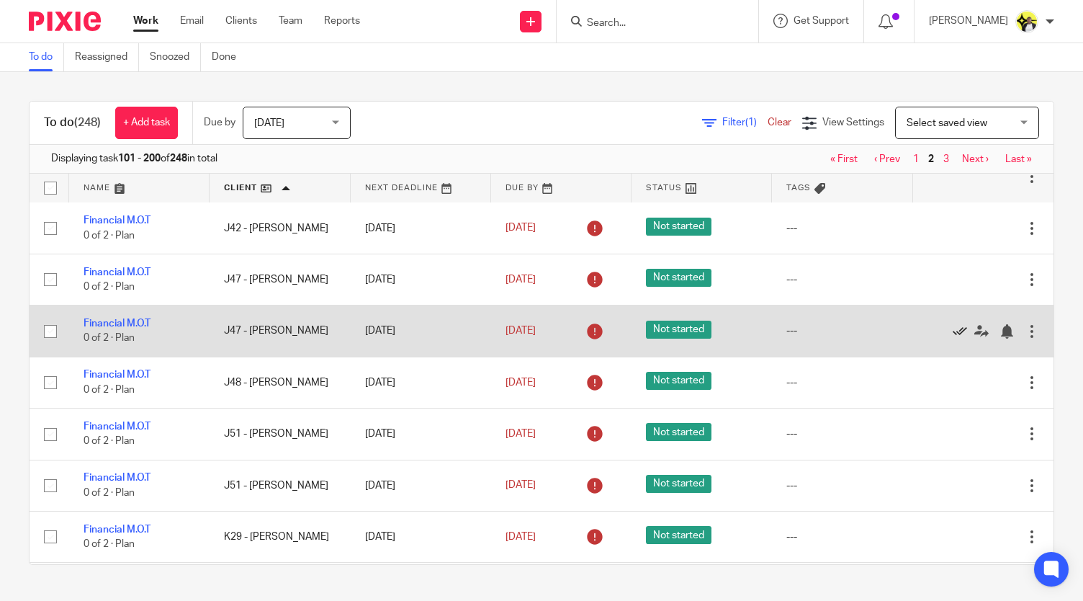
click at [953, 325] on icon at bounding box center [960, 331] width 14 height 14
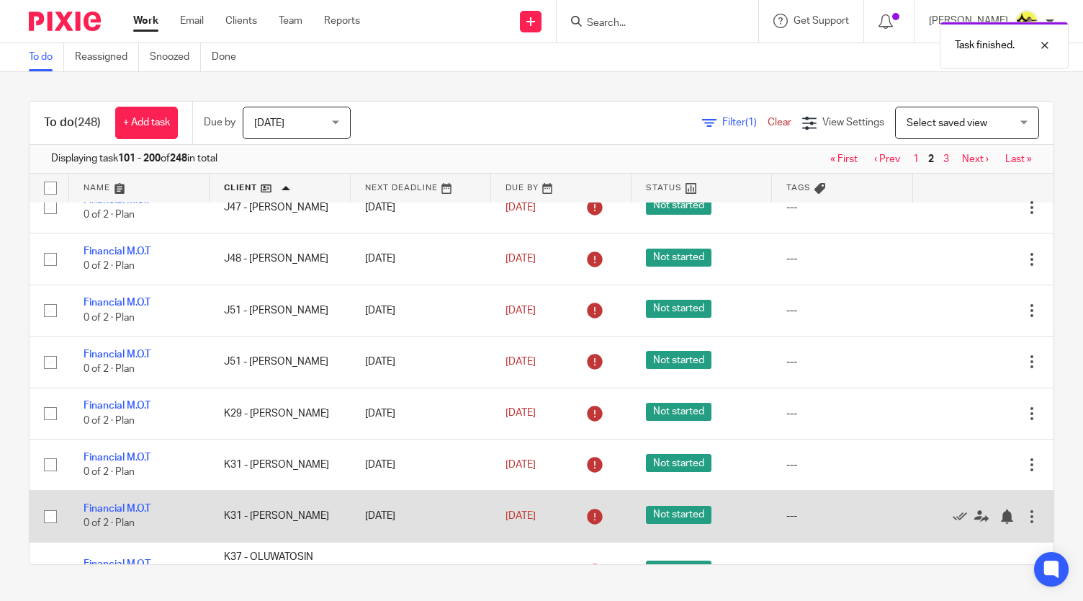
scroll to position [504, 0]
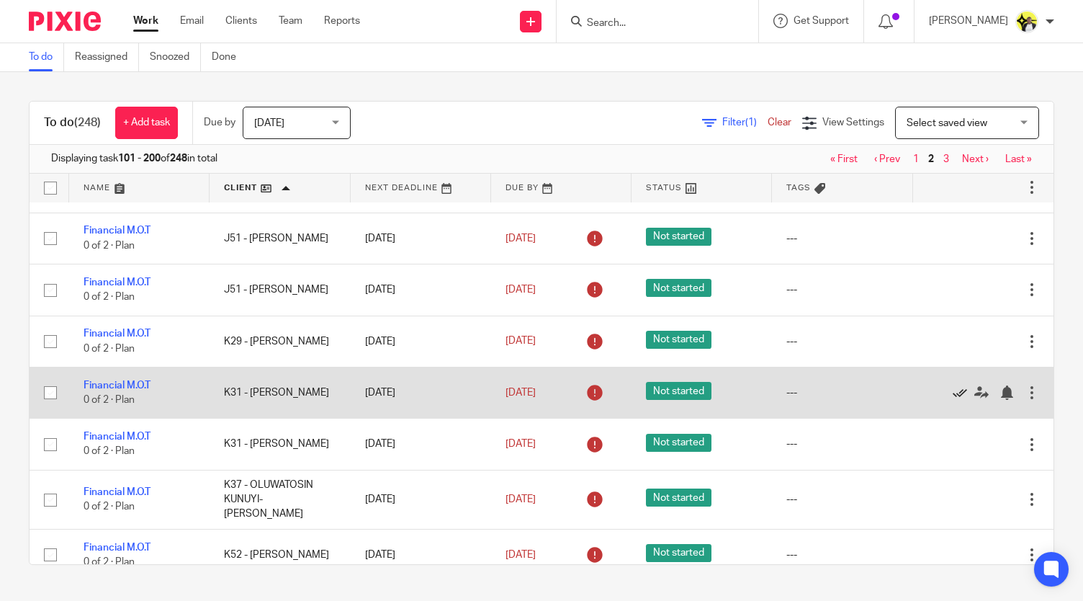
click at [953, 385] on icon at bounding box center [960, 392] width 14 height 14
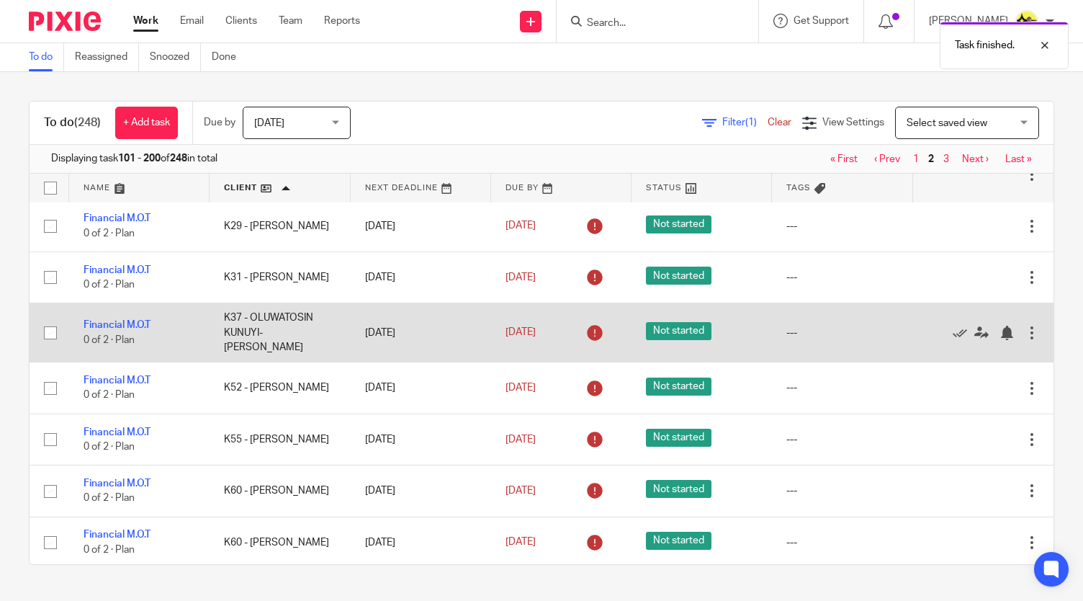
scroll to position [648, 0]
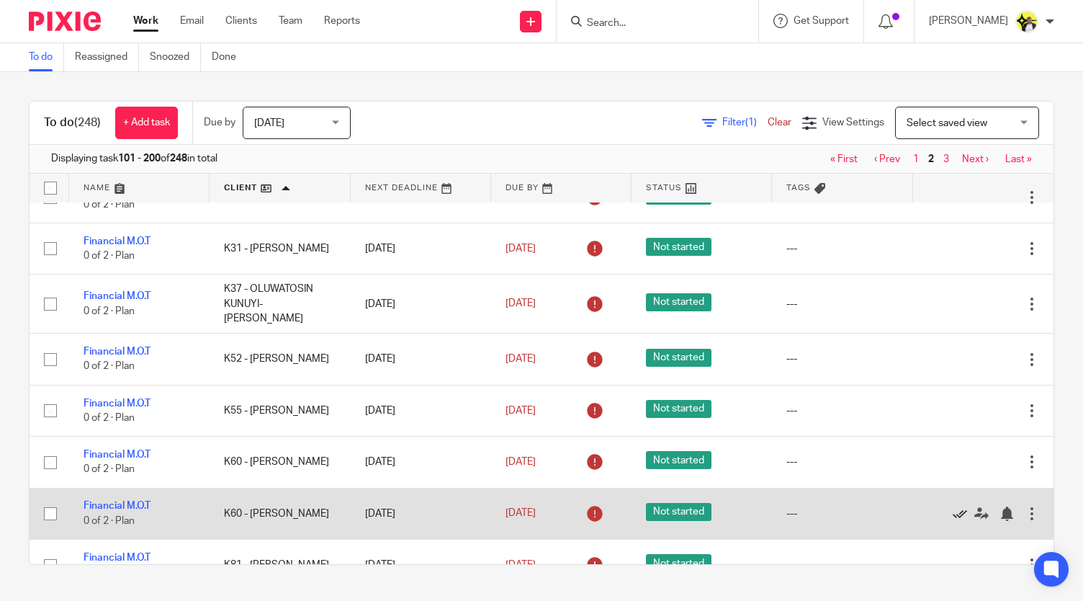
click at [953, 506] on icon at bounding box center [960, 513] width 14 height 14
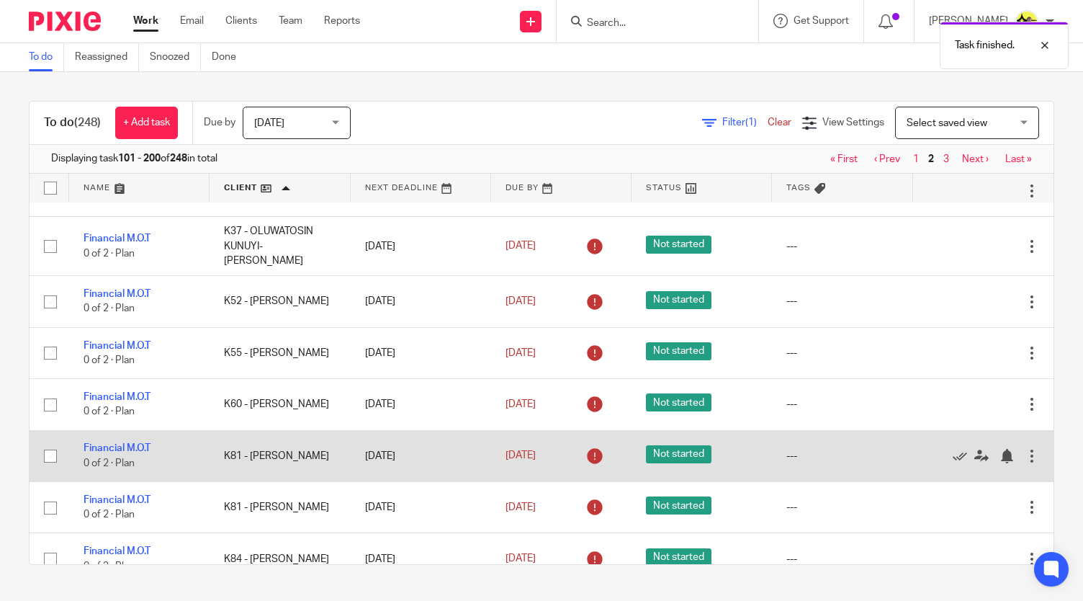
scroll to position [792, 0]
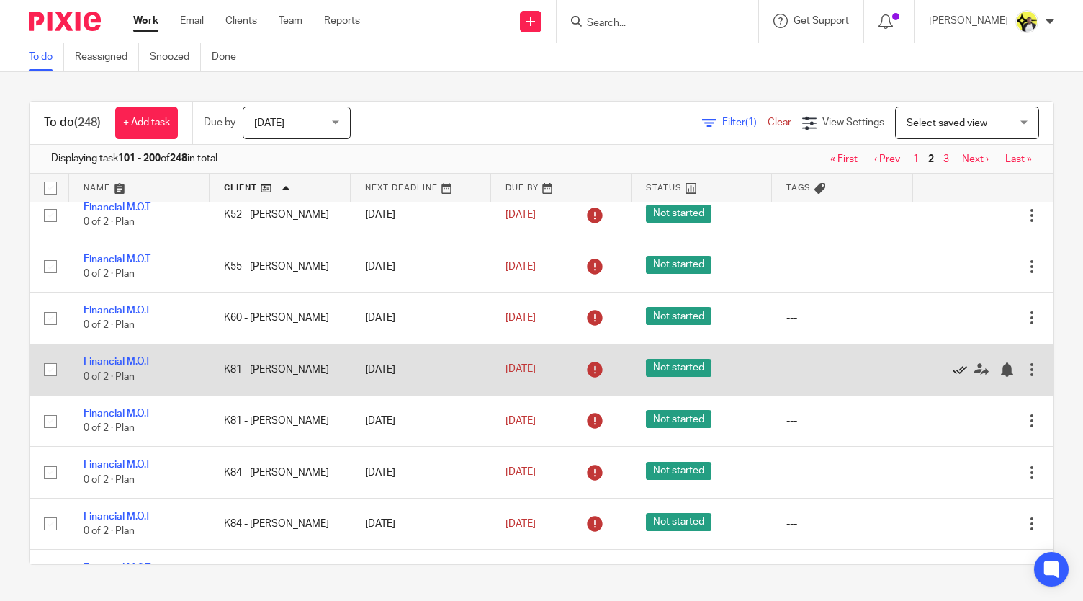
click at [953, 362] on icon at bounding box center [960, 369] width 14 height 14
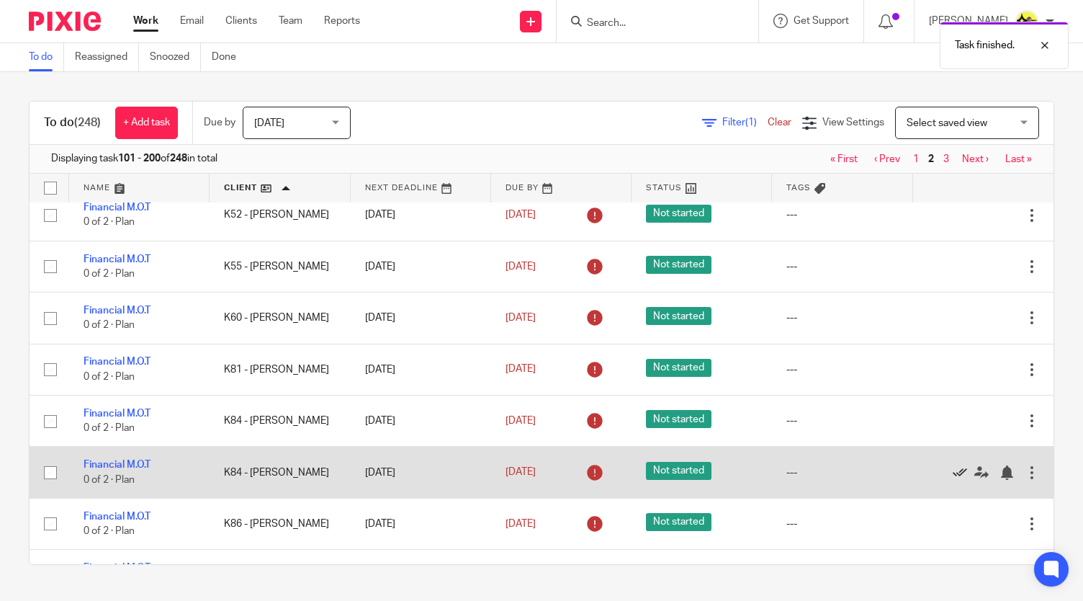
click at [953, 465] on icon at bounding box center [960, 472] width 14 height 14
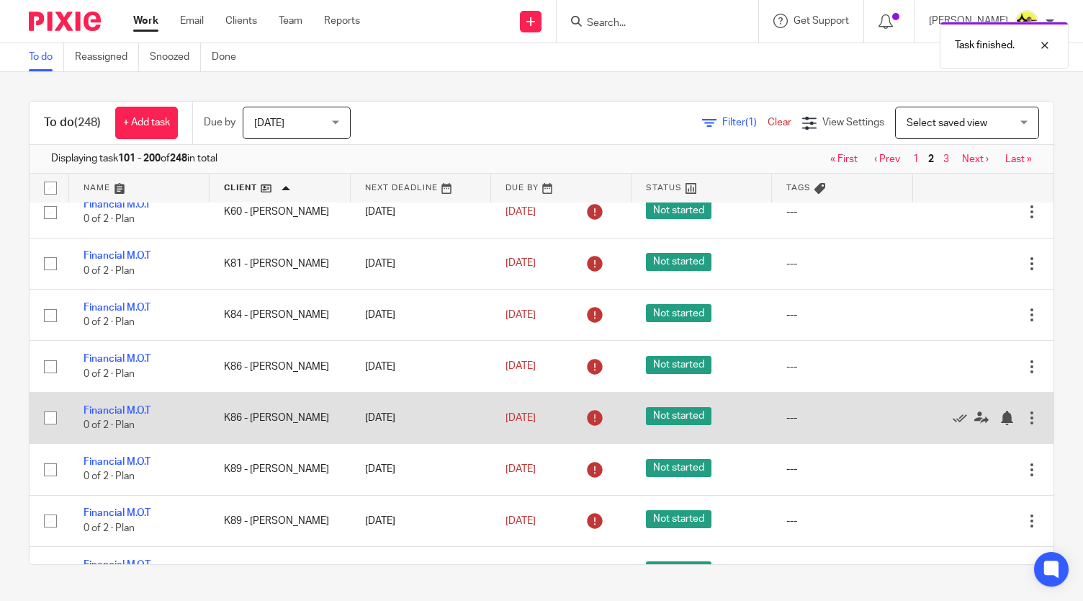
scroll to position [937, 0]
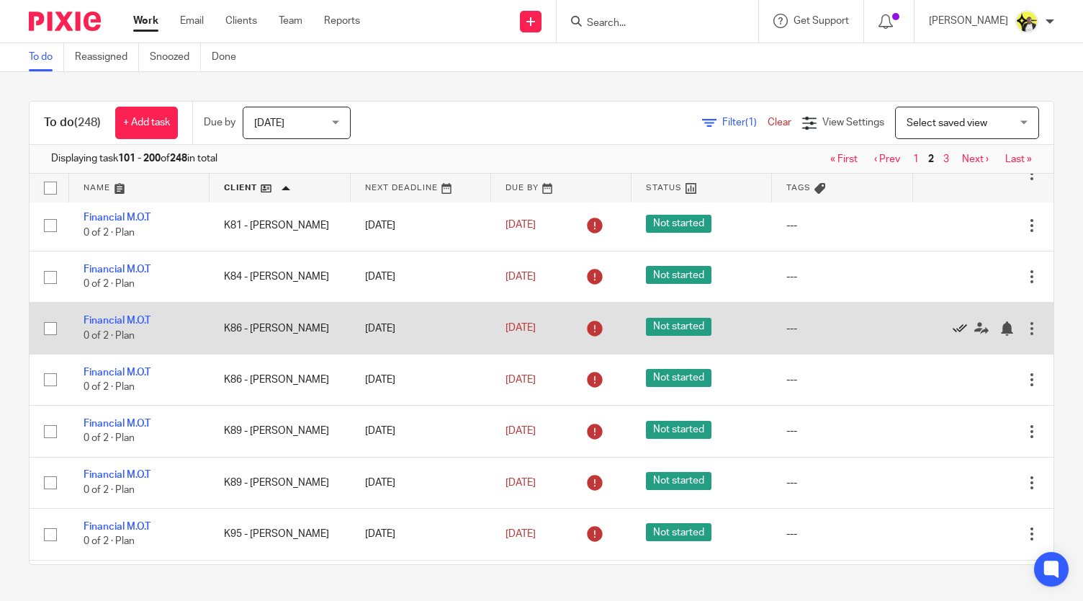
click at [953, 321] on icon at bounding box center [960, 328] width 14 height 14
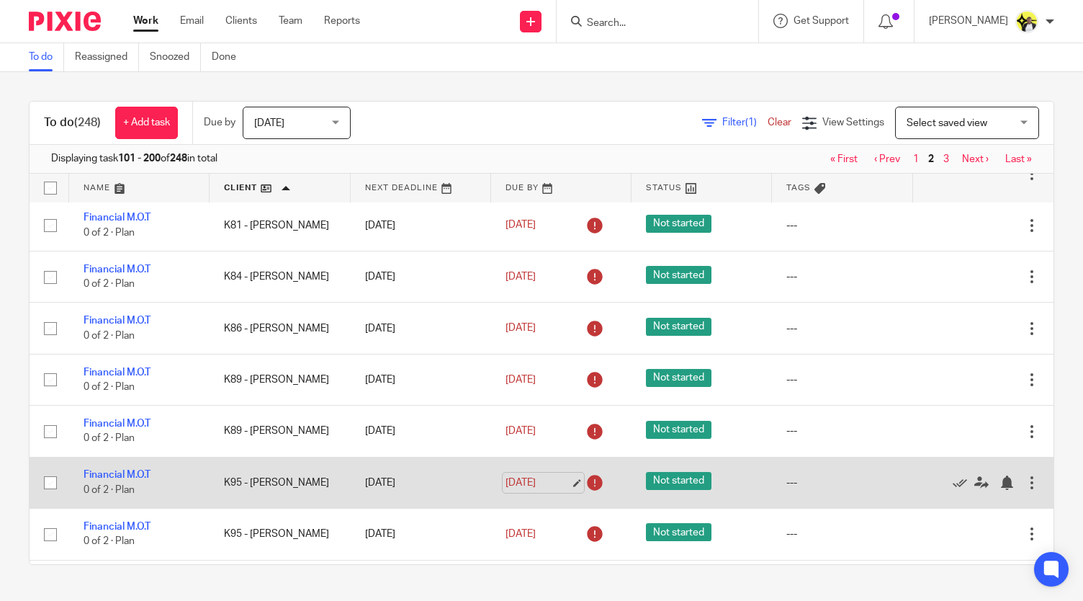
scroll to position [1009, 0]
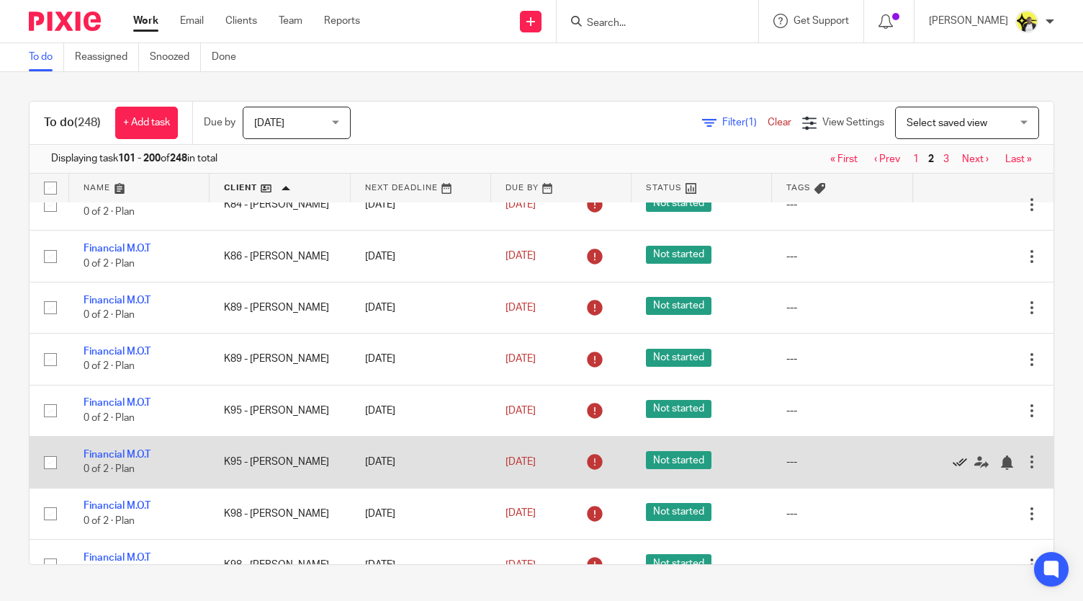
click at [953, 455] on icon at bounding box center [960, 462] width 14 height 14
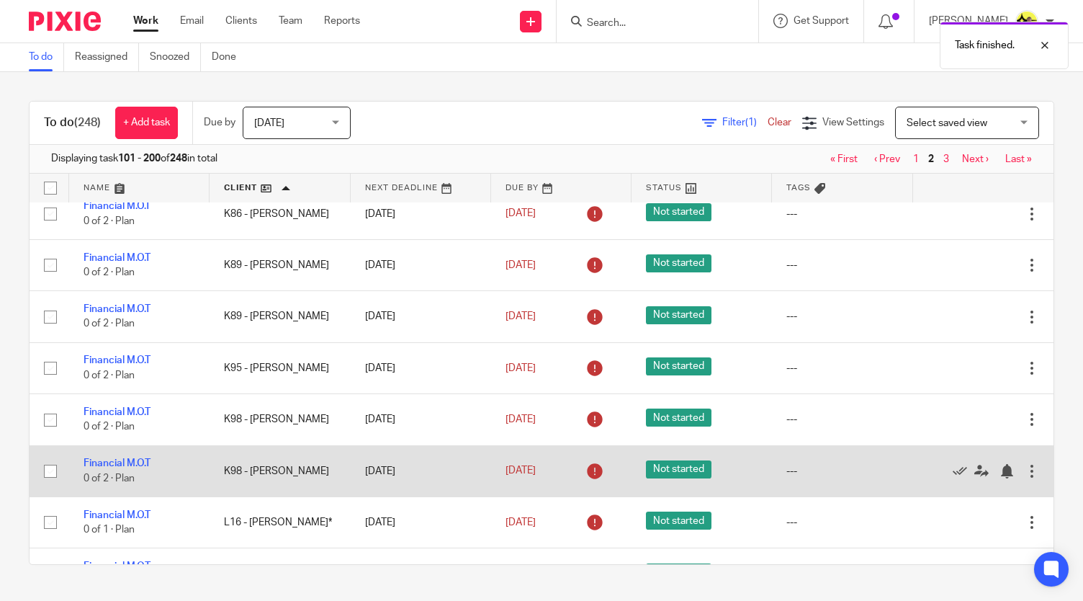
scroll to position [1081, 0]
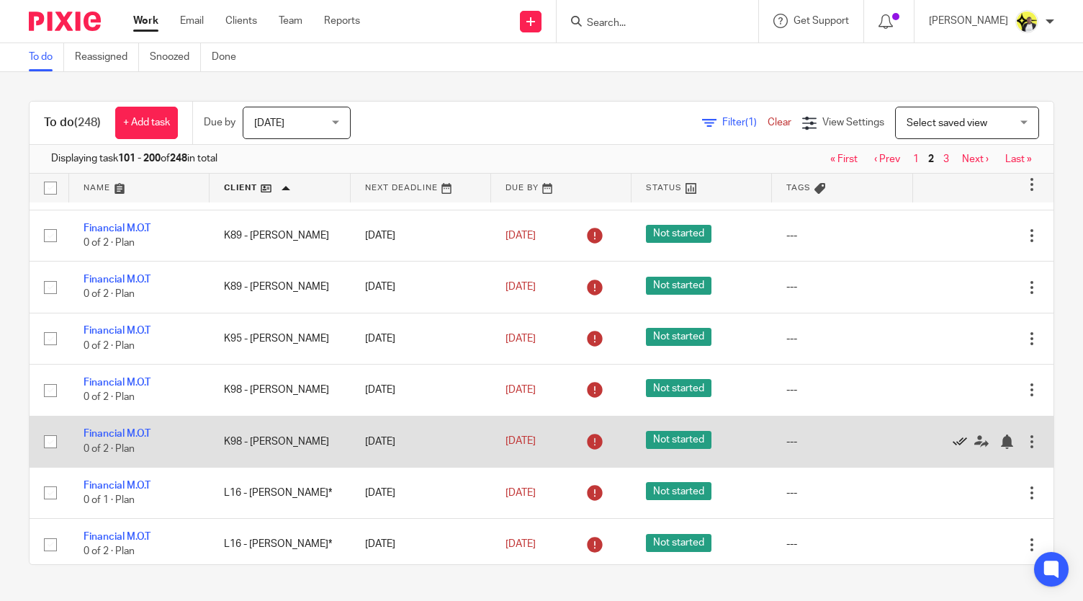
click at [953, 434] on icon at bounding box center [960, 441] width 14 height 14
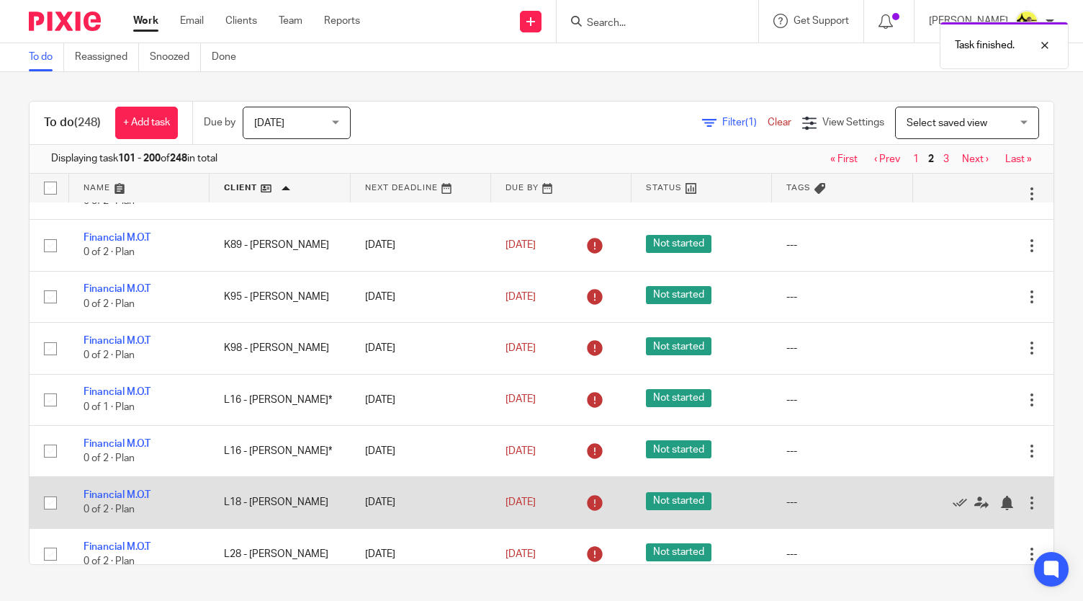
scroll to position [1153, 0]
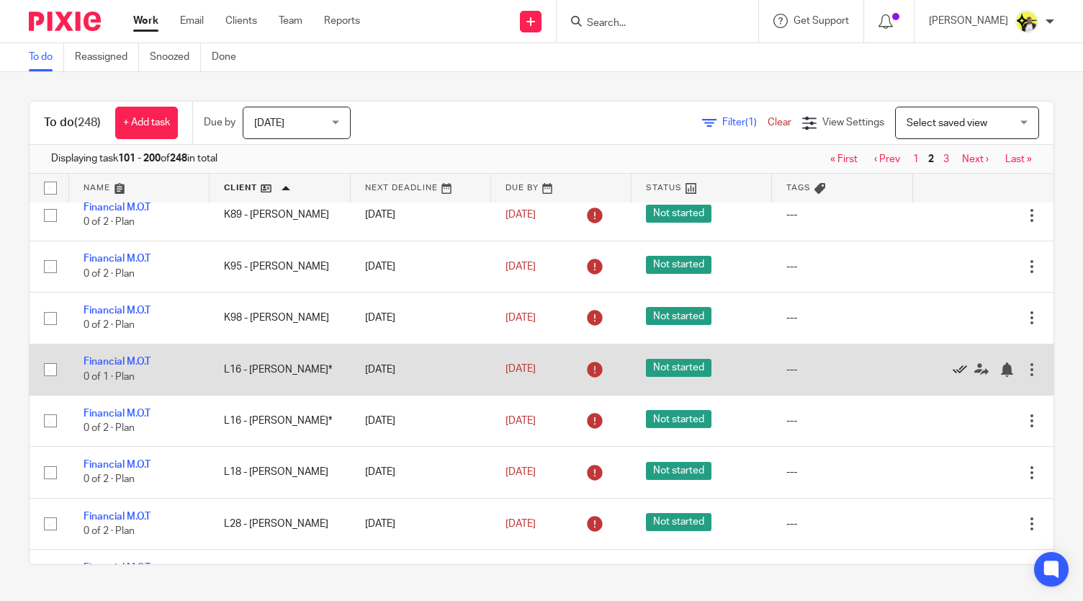
click at [953, 362] on icon at bounding box center [960, 369] width 14 height 14
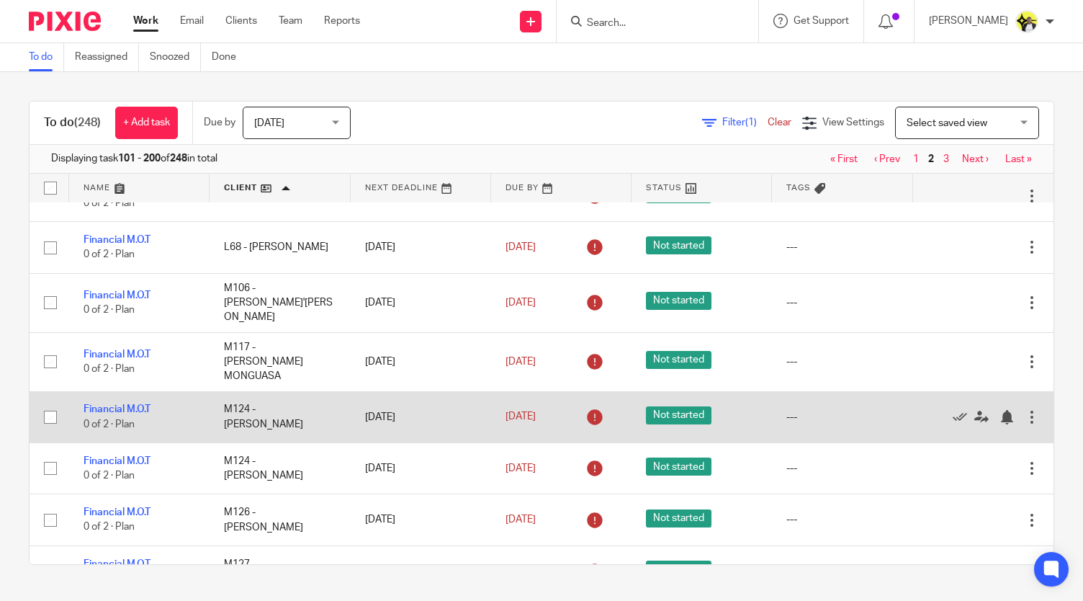
scroll to position [1513, 0]
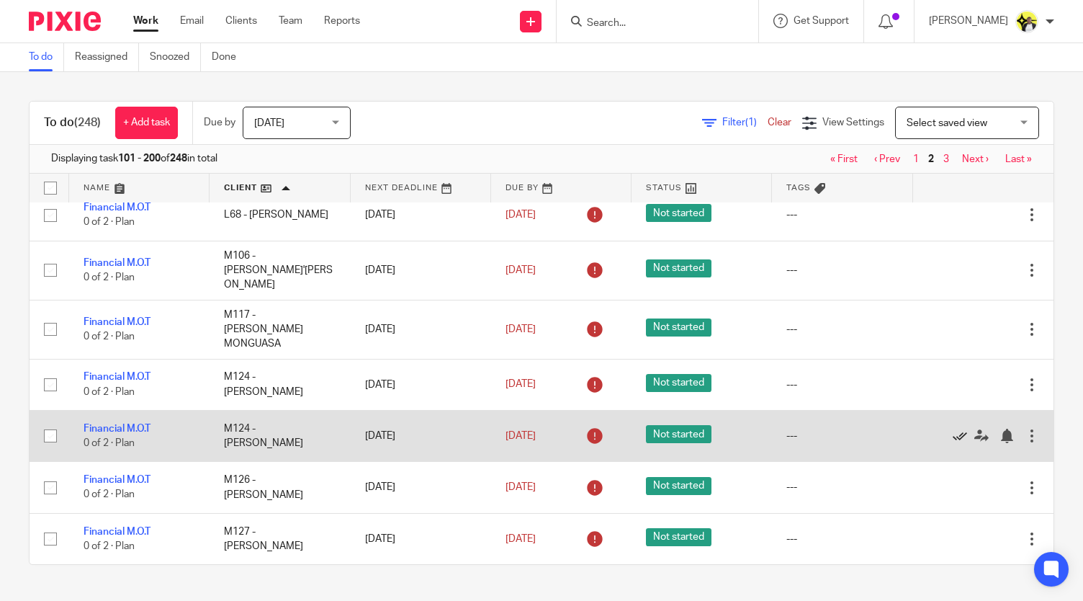
click at [953, 429] on icon at bounding box center [960, 436] width 14 height 14
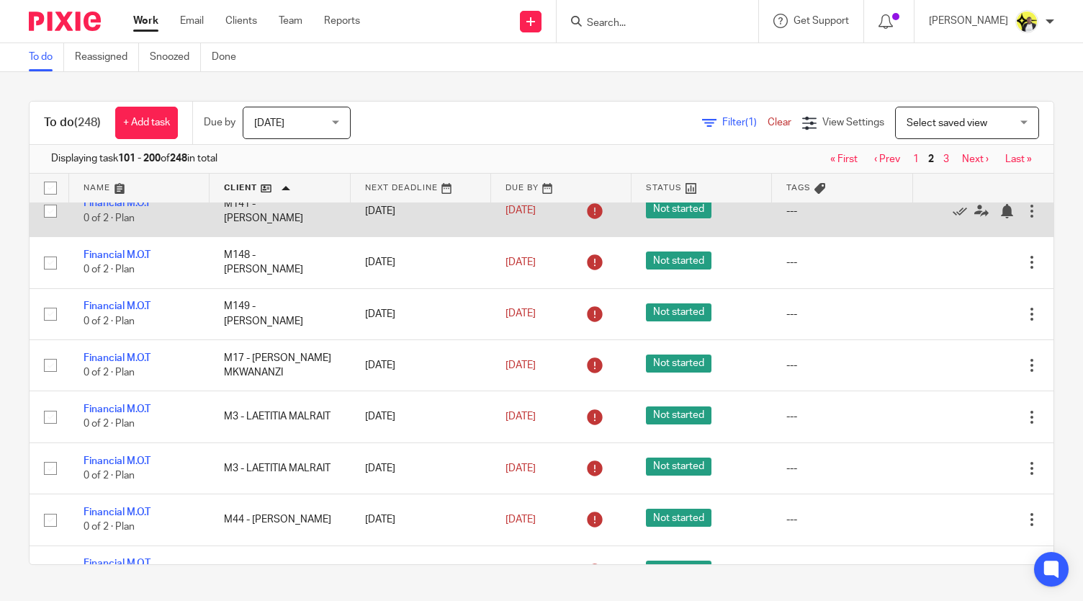
scroll to position [1945, 0]
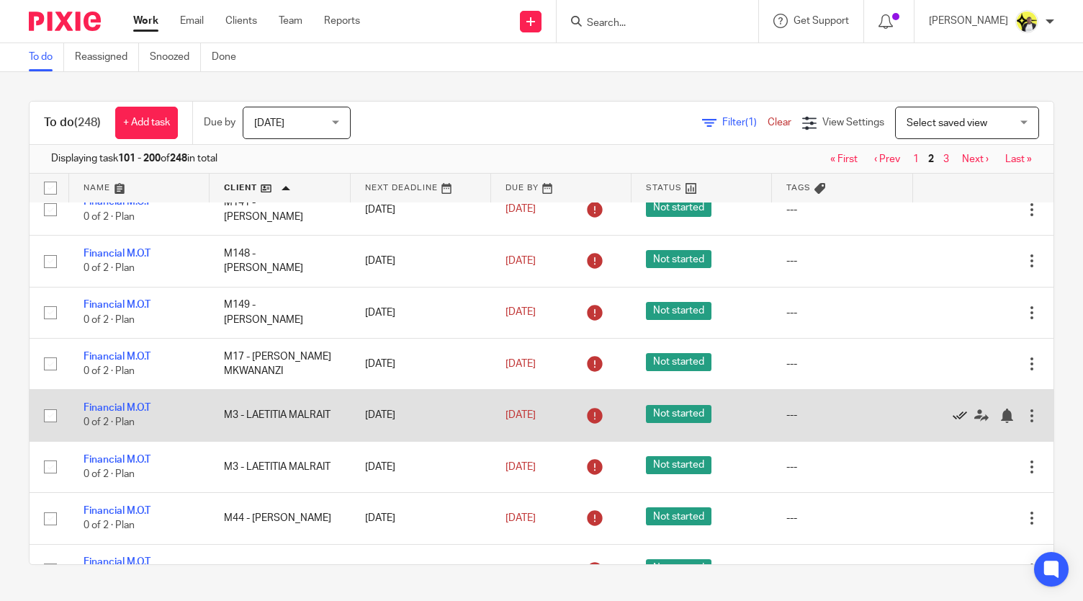
click at [953, 408] on icon at bounding box center [960, 415] width 14 height 14
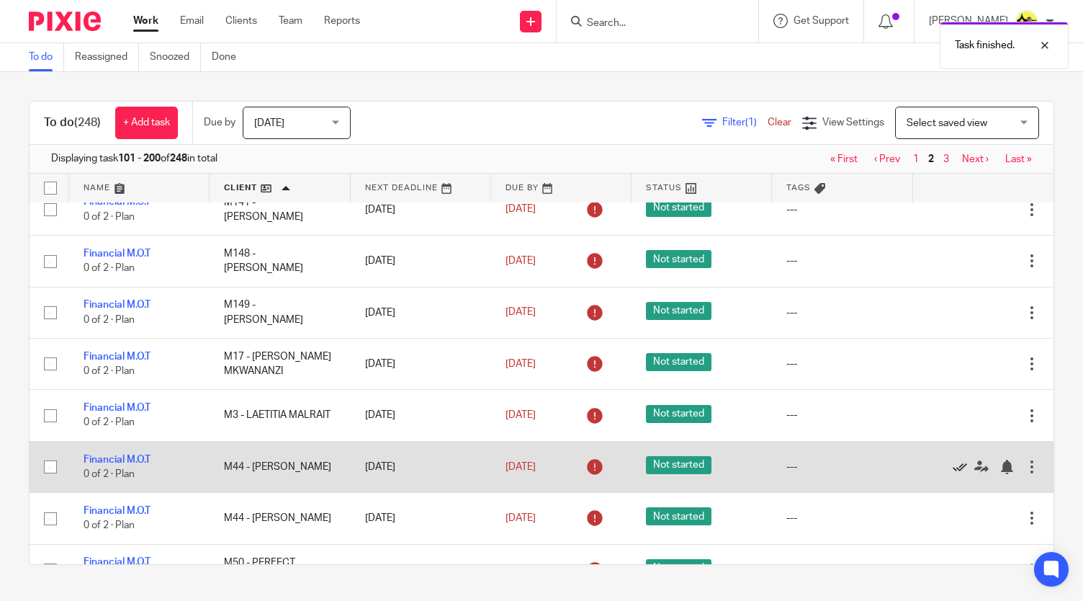
click at [953, 460] on icon at bounding box center [960, 467] width 14 height 14
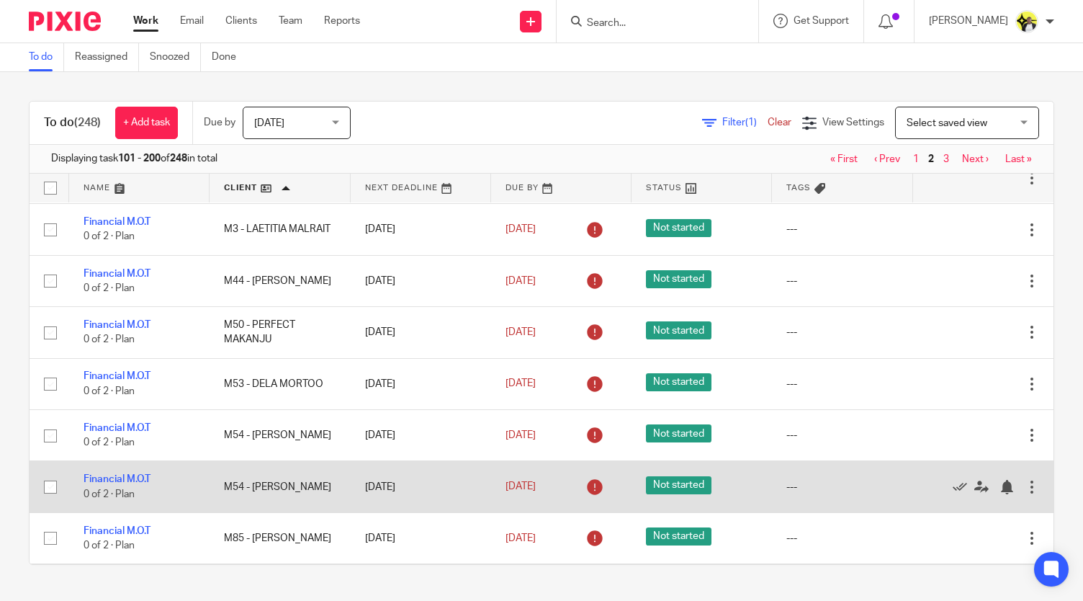
scroll to position [2161, 0]
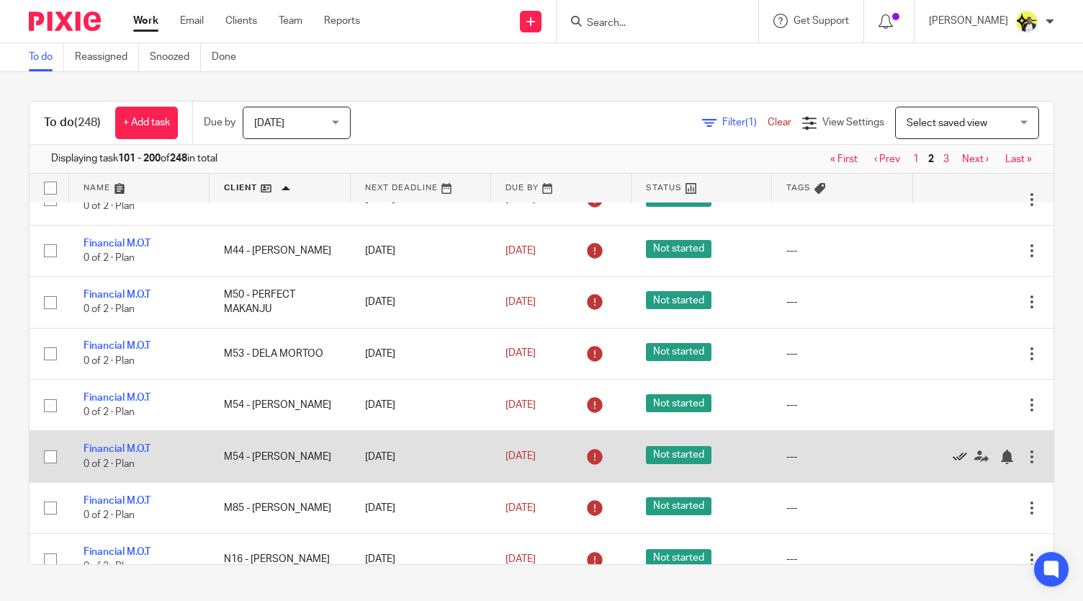
click at [953, 450] on icon at bounding box center [960, 457] width 14 height 14
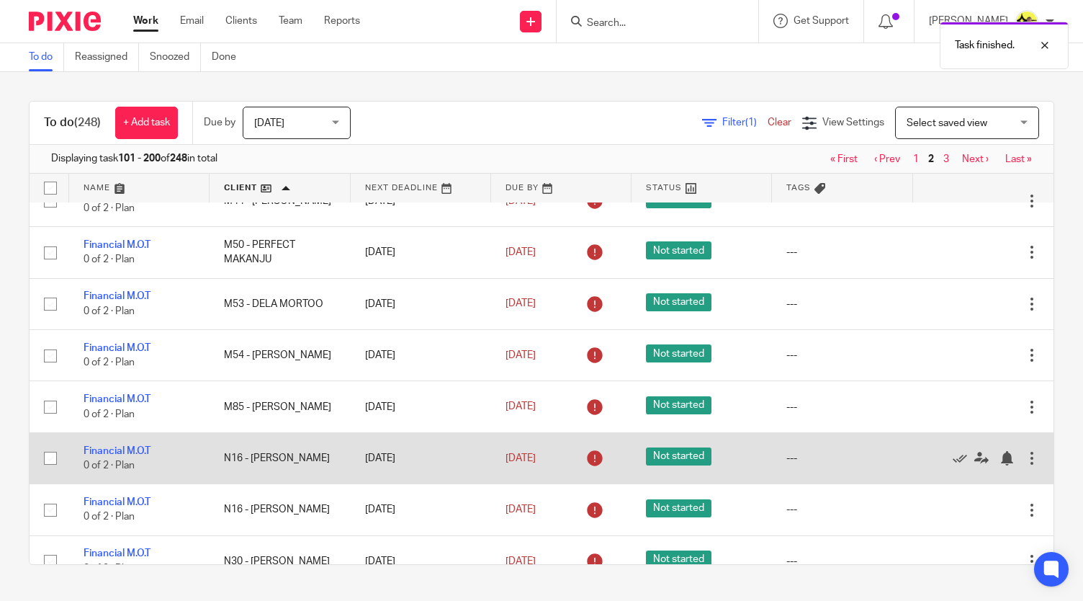
scroll to position [2305, 0]
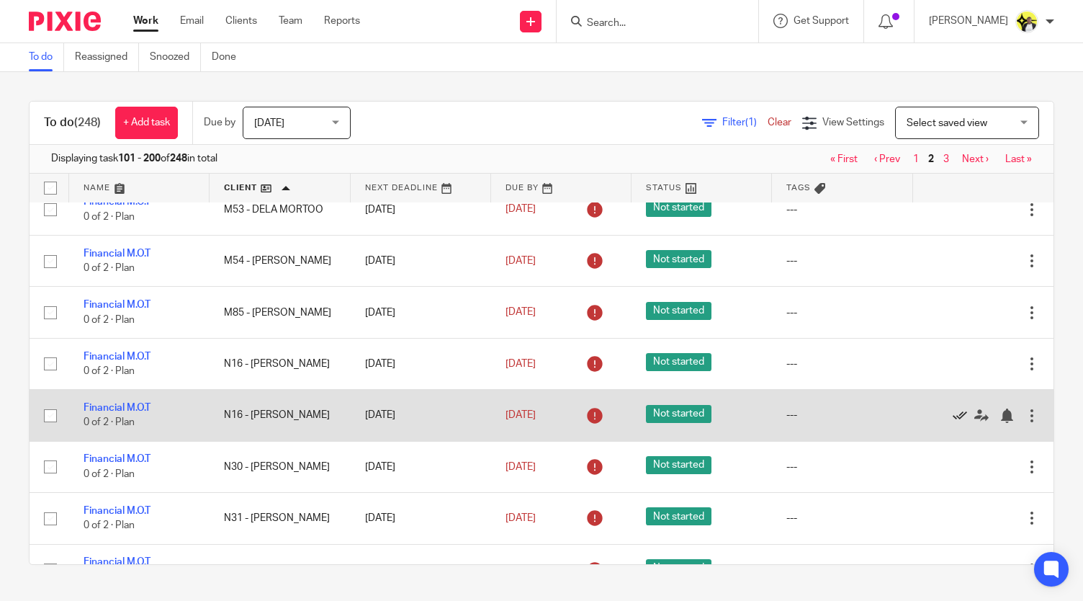
click at [953, 408] on icon at bounding box center [960, 415] width 14 height 14
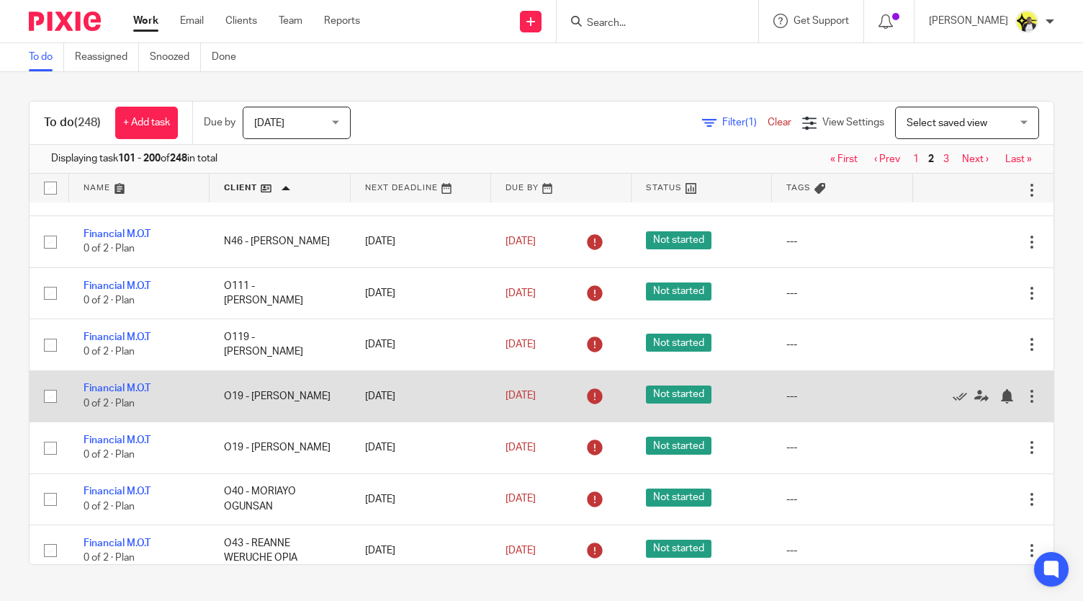
scroll to position [2738, 0]
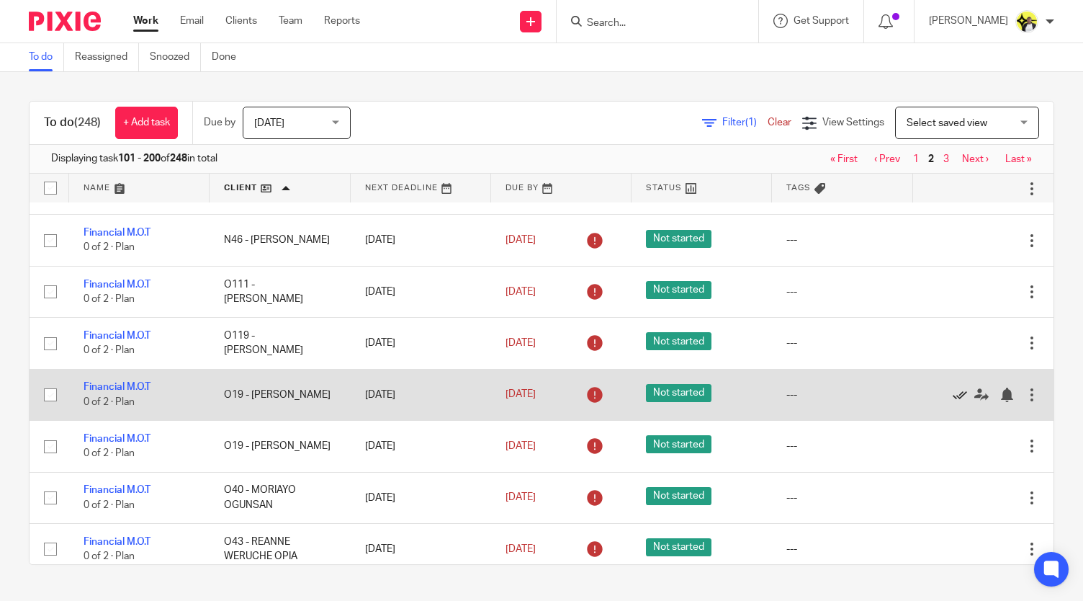
click at [953, 388] on icon at bounding box center [960, 395] width 14 height 14
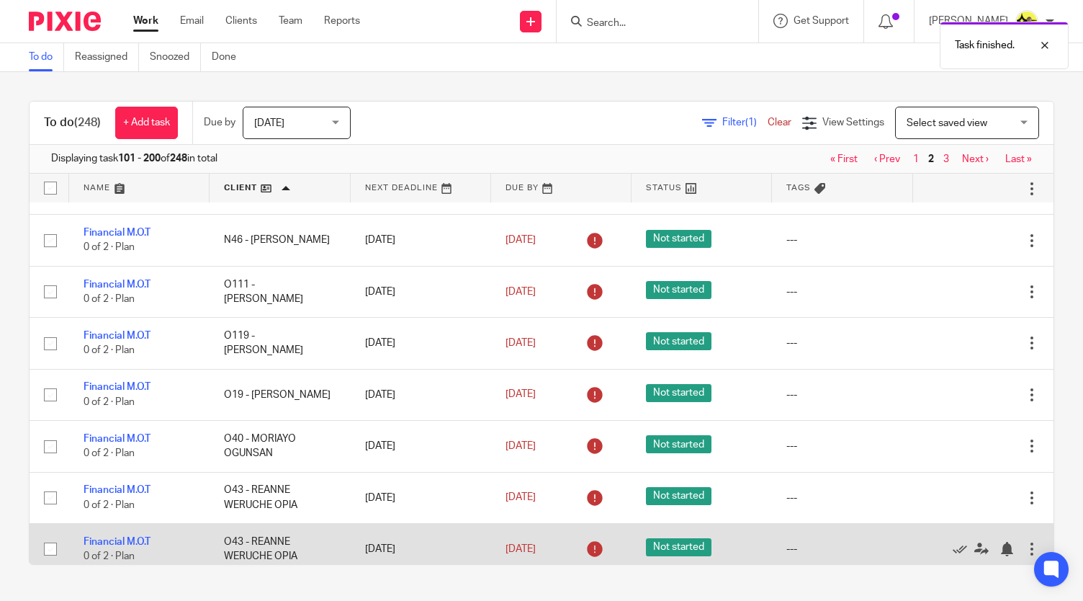
scroll to position [2810, 0]
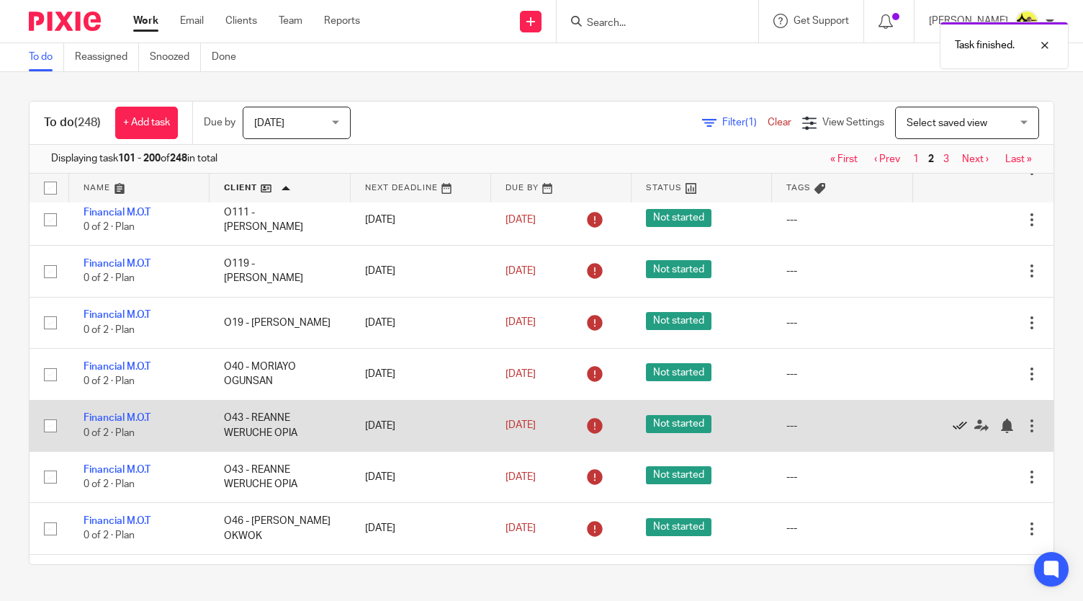
click at [953, 419] on icon at bounding box center [960, 426] width 14 height 14
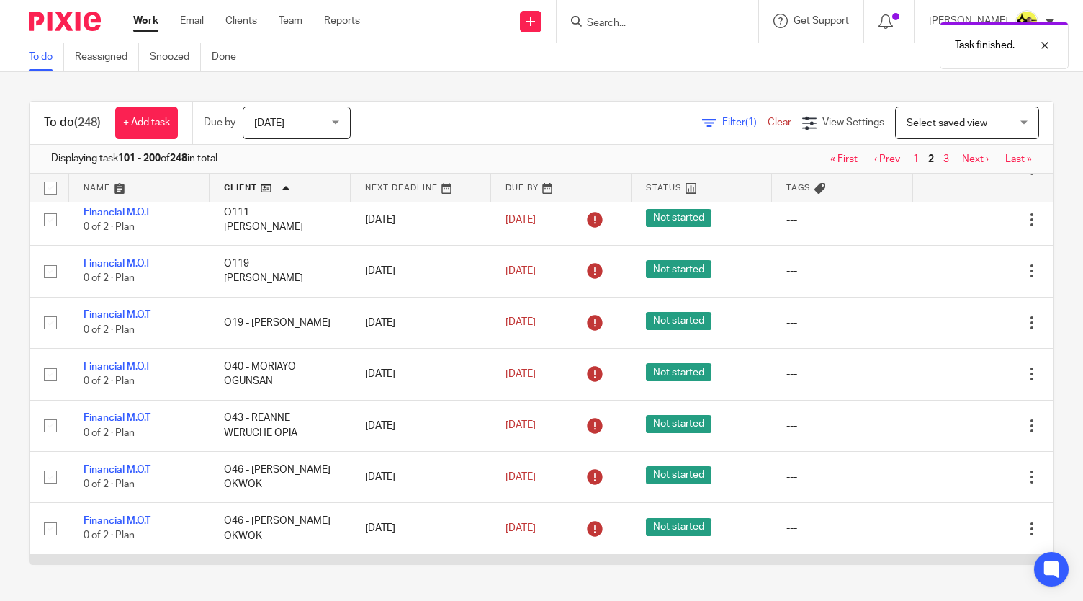
scroll to position [2954, 0]
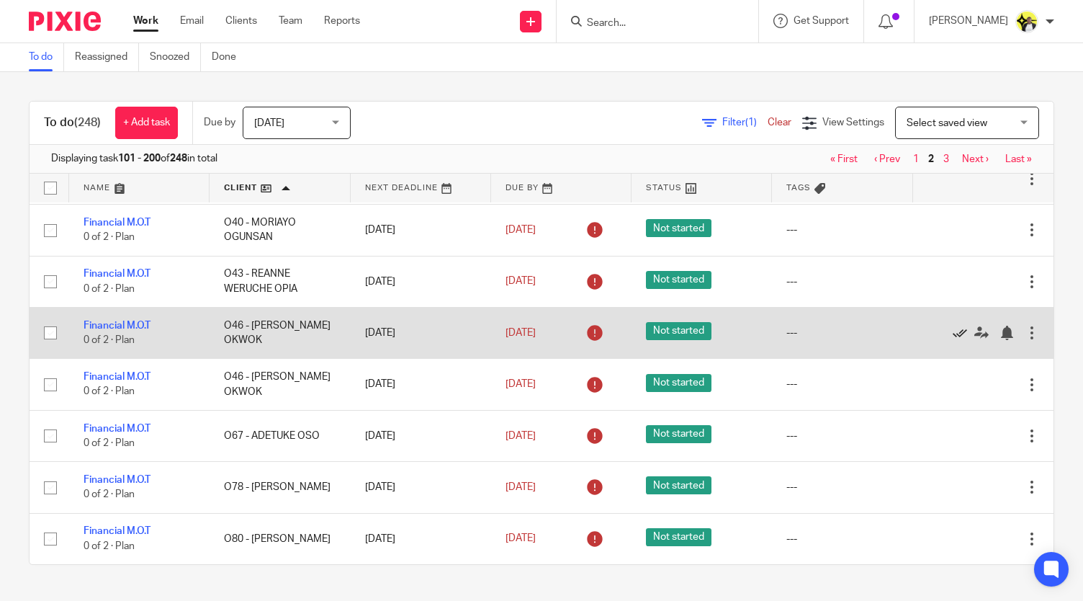
click at [953, 326] on icon at bounding box center [960, 333] width 14 height 14
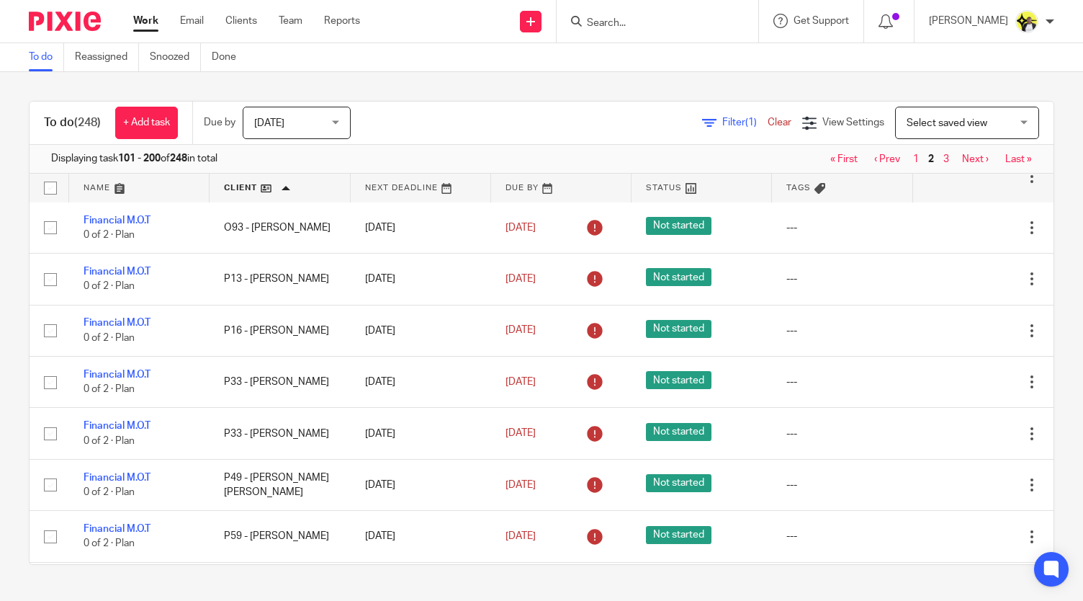
scroll to position [3569, 0]
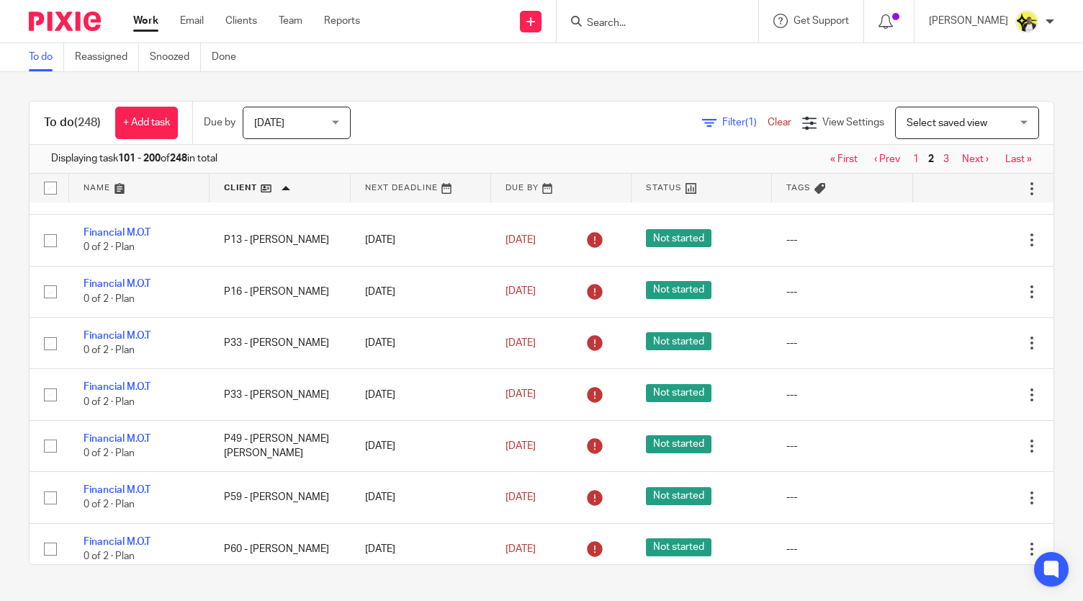
click at [943, 585] on link "3" at bounding box center [946, 590] width 6 height 10
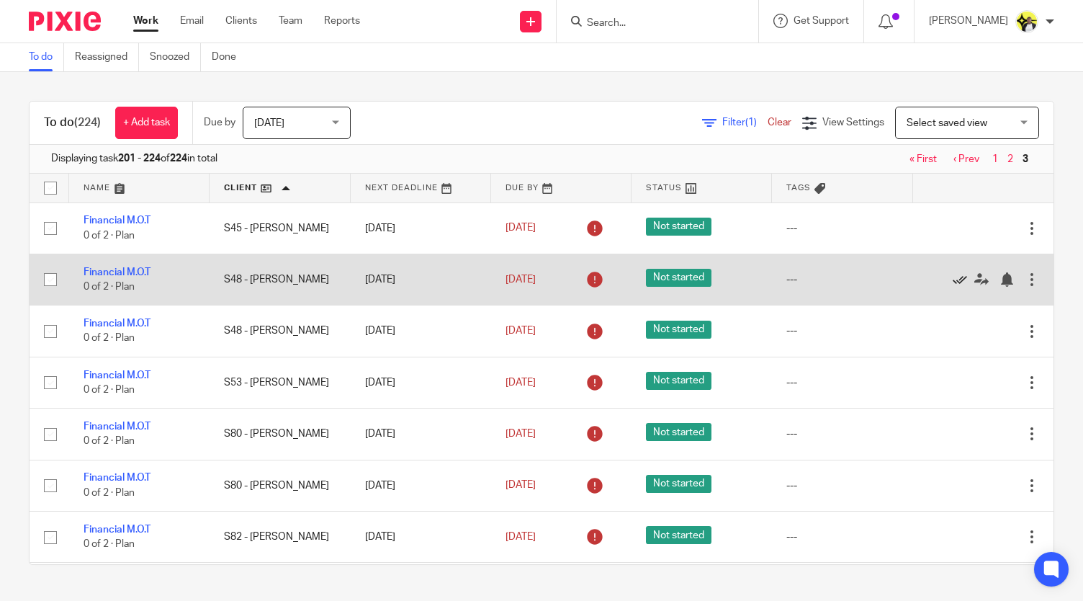
click at [953, 274] on icon at bounding box center [960, 279] width 14 height 14
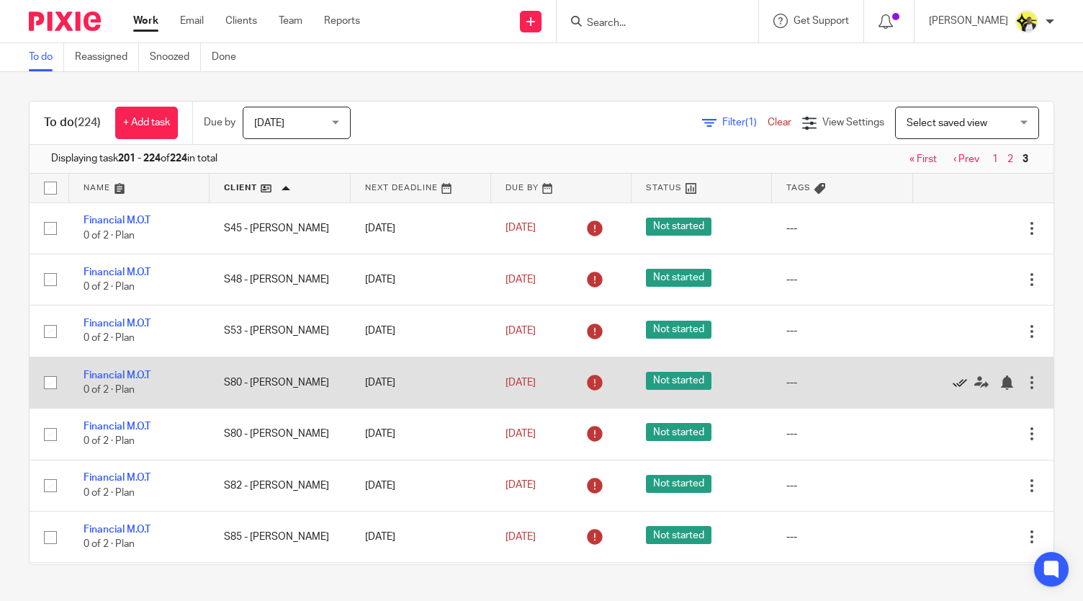
click at [953, 377] on icon at bounding box center [960, 382] width 14 height 14
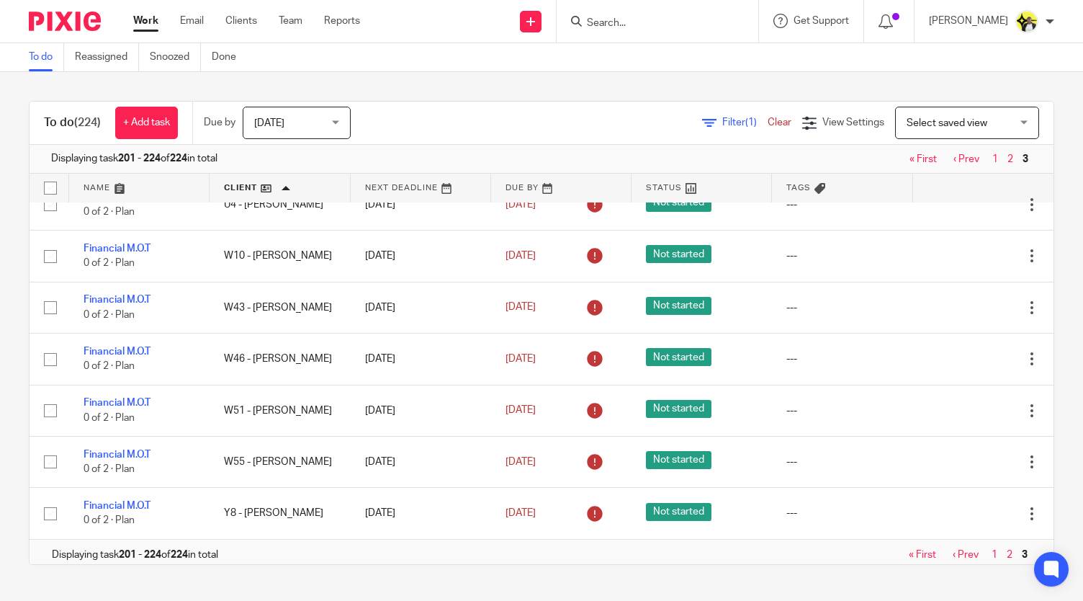
scroll to position [795, 0]
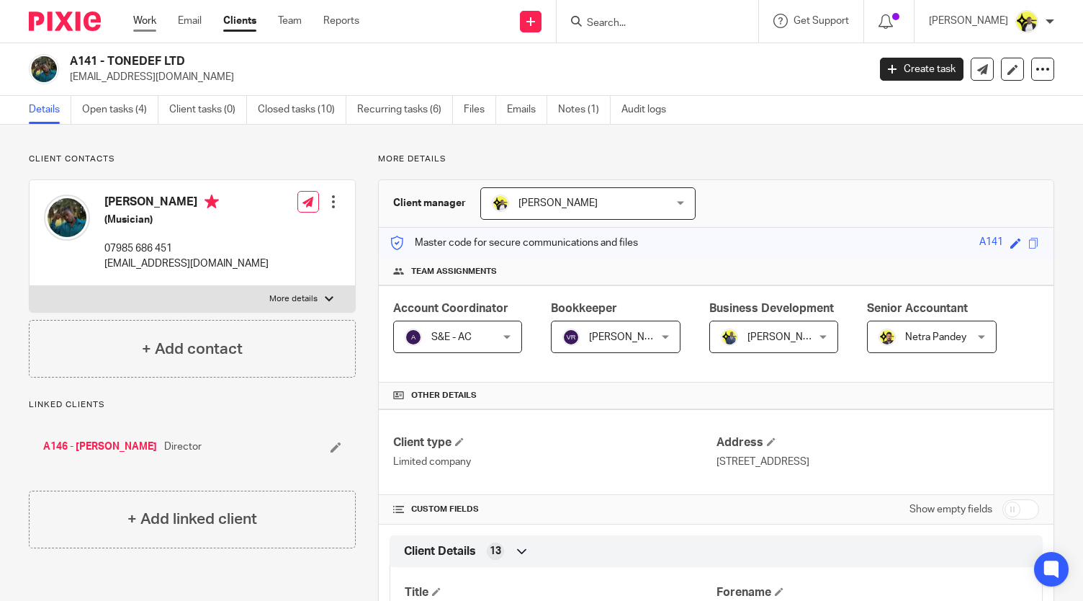
click at [144, 22] on link "Work" at bounding box center [144, 21] width 23 height 14
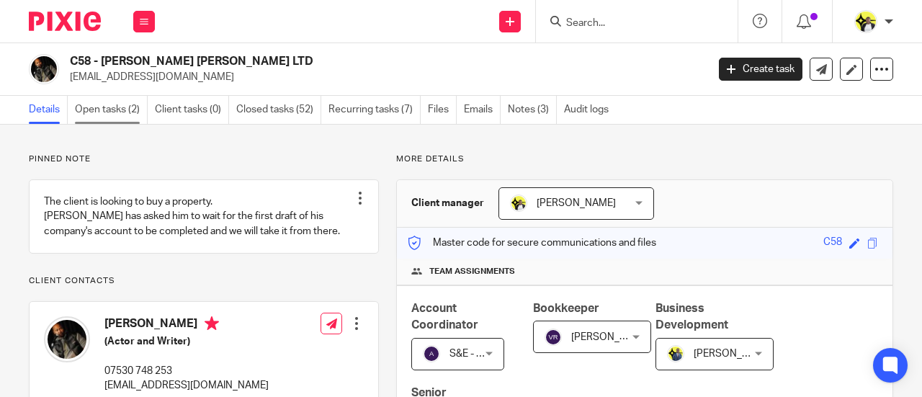
click at [124, 109] on link "Open tasks (2)" at bounding box center [111, 110] width 73 height 28
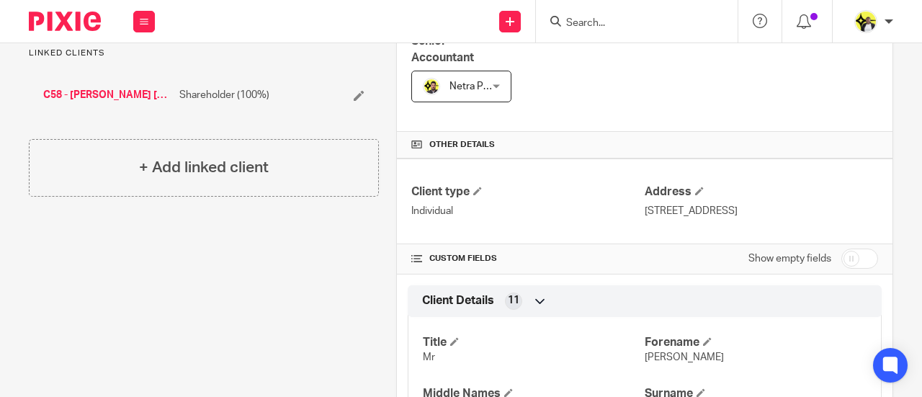
scroll to position [360, 0]
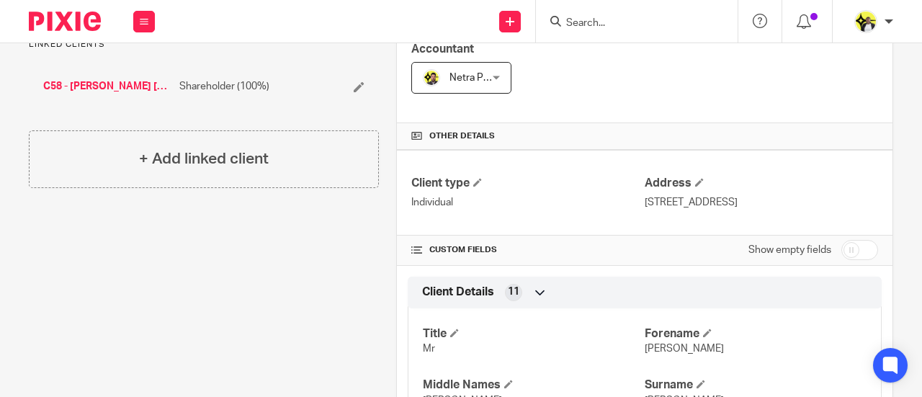
click at [841, 249] on input "checkbox" at bounding box center [859, 250] width 37 height 20
checkbox input "true"
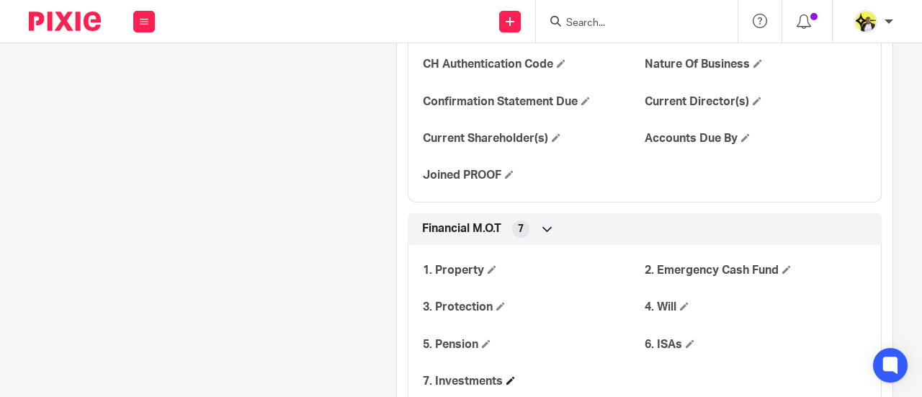
scroll to position [1873, 0]
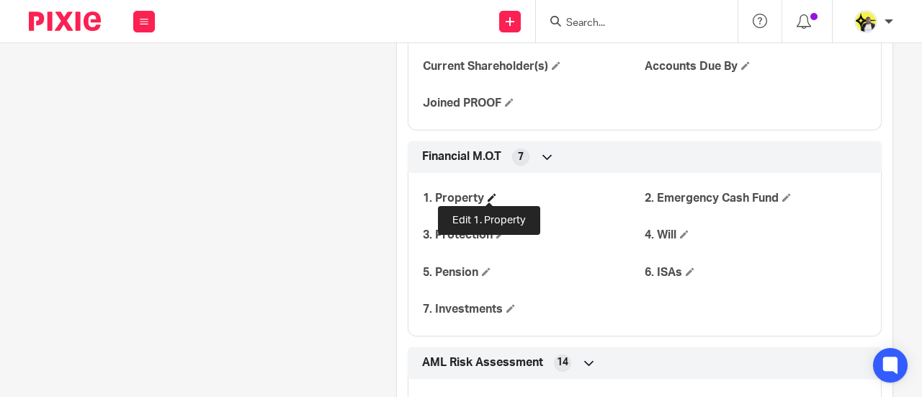
click at [490, 195] on span at bounding box center [492, 197] width 9 height 9
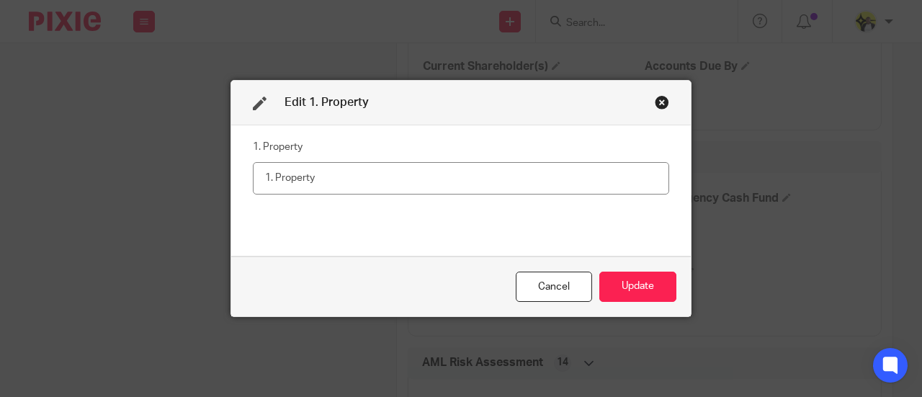
click at [320, 181] on input "text" at bounding box center [461, 178] width 416 height 32
type input "In process of buying his first property"
click at [634, 281] on button "Update" at bounding box center [637, 287] width 77 height 31
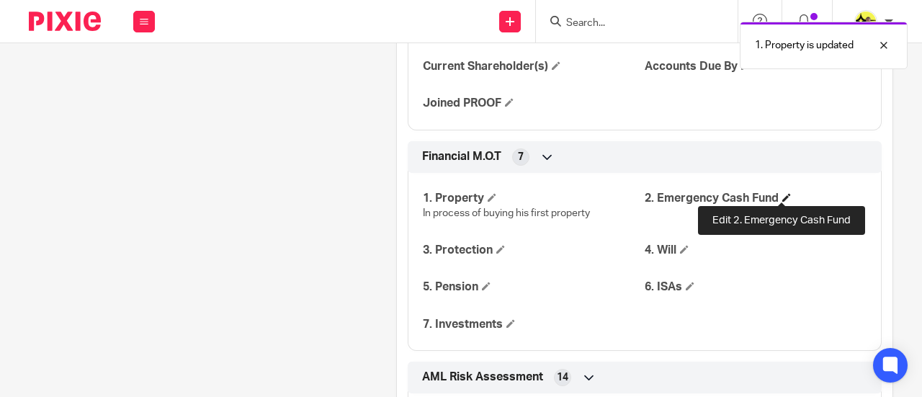
click at [784, 194] on span at bounding box center [786, 197] width 9 height 9
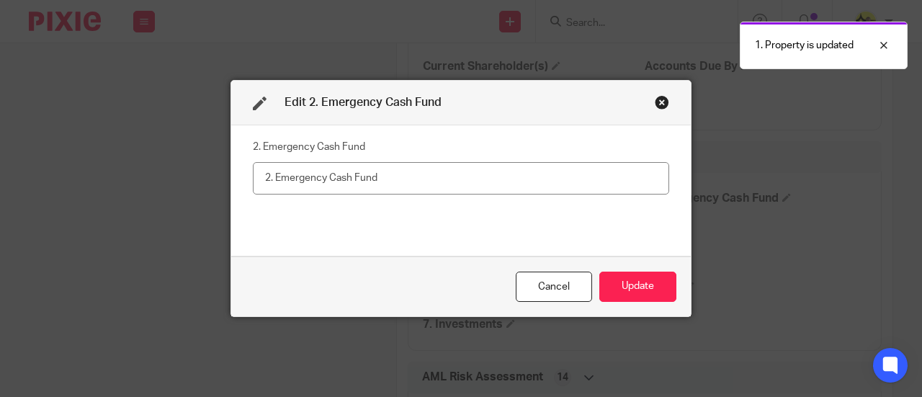
click at [395, 182] on input "text" at bounding box center [461, 178] width 416 height 32
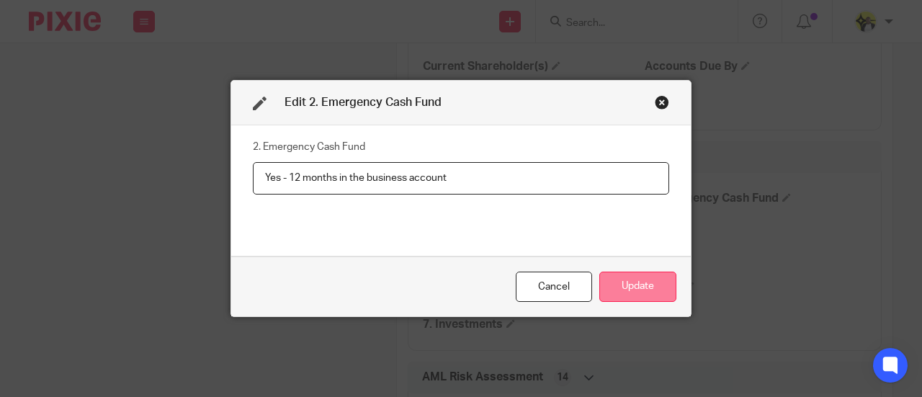
type input "Yes - 12 months in the business account"
click at [635, 285] on button "Update" at bounding box center [637, 287] width 77 height 31
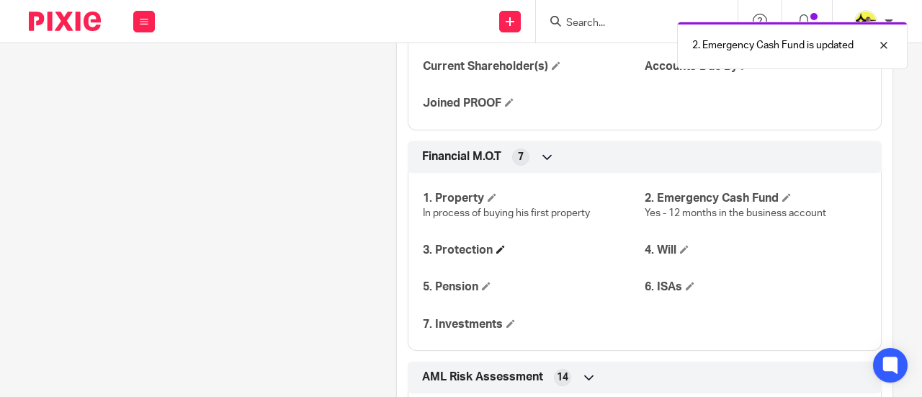
click at [503, 246] on h4 "3. Protection" at bounding box center [534, 250] width 222 height 15
click at [499, 246] on span at bounding box center [500, 249] width 9 height 9
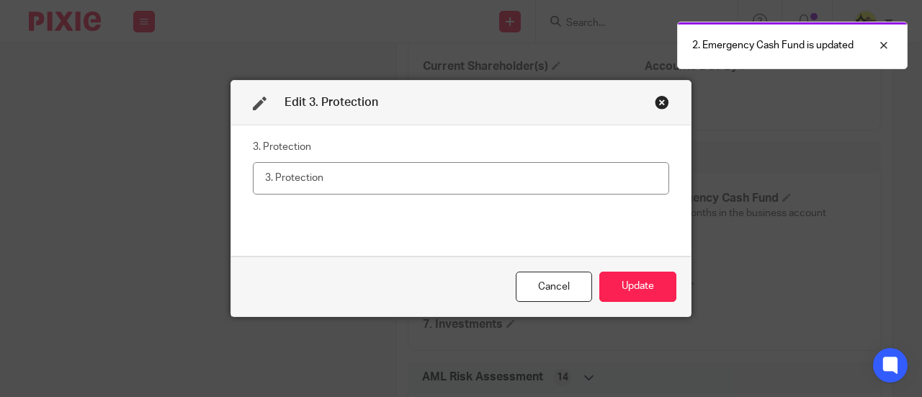
drag, startPoint x: 343, startPoint y: 187, endPoint x: 339, endPoint y: 179, distance: 8.4
click at [343, 187] on input "text" at bounding box center [461, 178] width 416 height 32
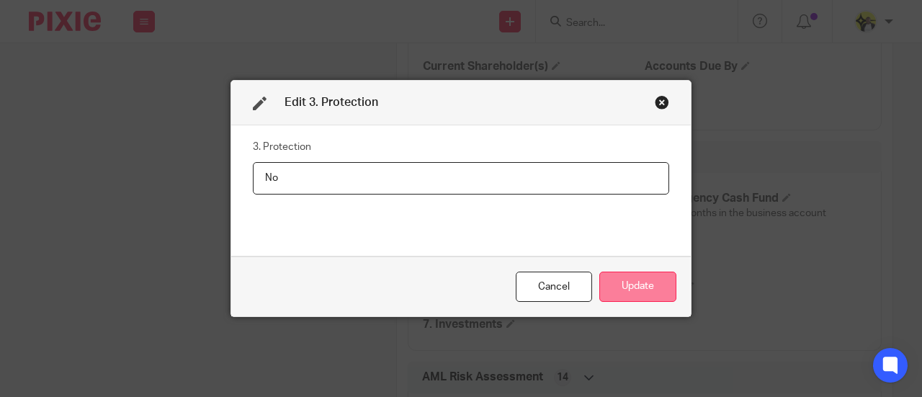
type input "No"
click at [610, 290] on button "Update" at bounding box center [637, 287] width 77 height 31
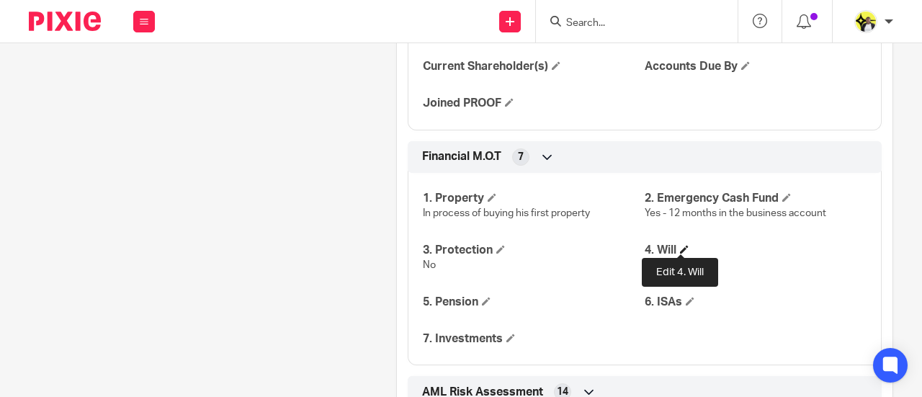
click at [680, 247] on span at bounding box center [684, 249] width 9 height 9
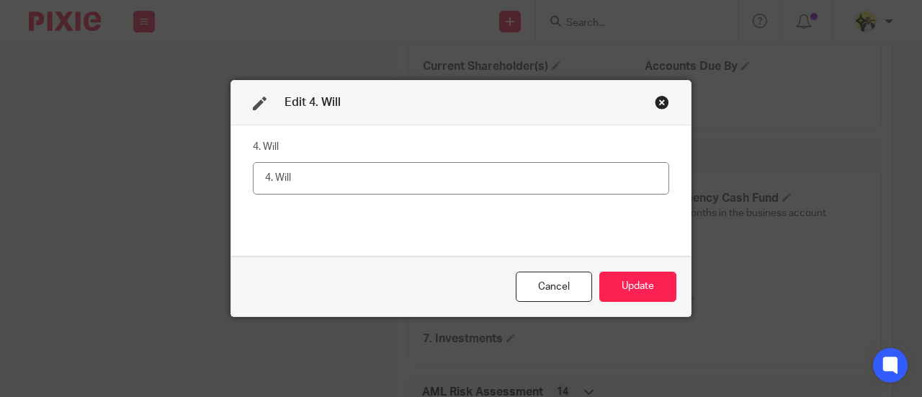
click at [339, 178] on input "text" at bounding box center [461, 178] width 416 height 32
type input "No"
click at [644, 299] on button "Update" at bounding box center [637, 287] width 77 height 31
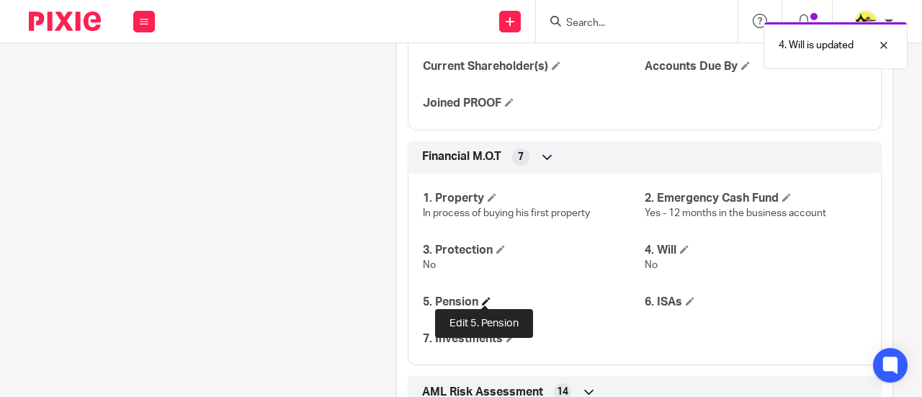
click at [483, 298] on span at bounding box center [486, 301] width 9 height 9
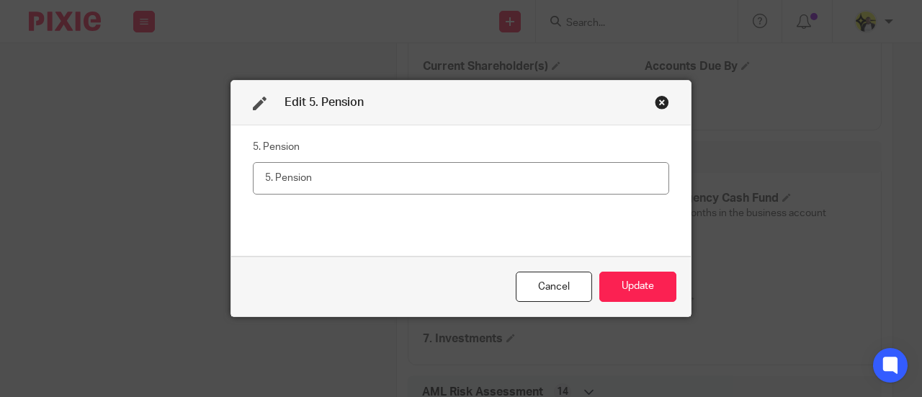
click at [314, 182] on input "text" at bounding box center [461, 178] width 416 height 32
type input "No"
click at [624, 282] on button "Update" at bounding box center [637, 287] width 77 height 31
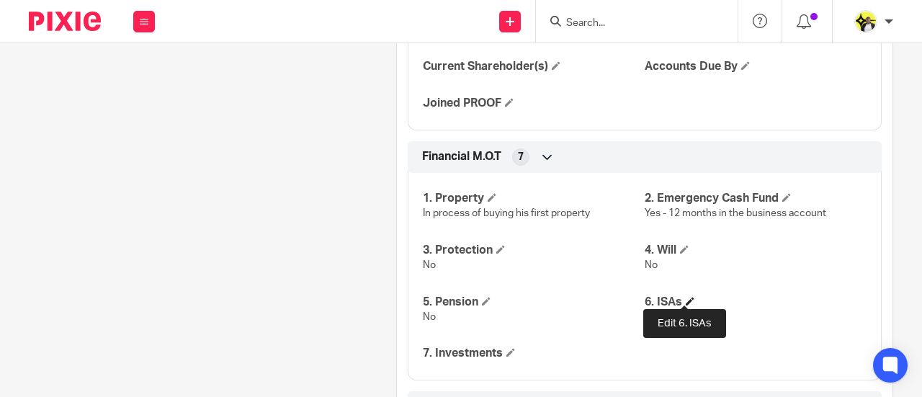
click at [686, 297] on span at bounding box center [690, 301] width 9 height 9
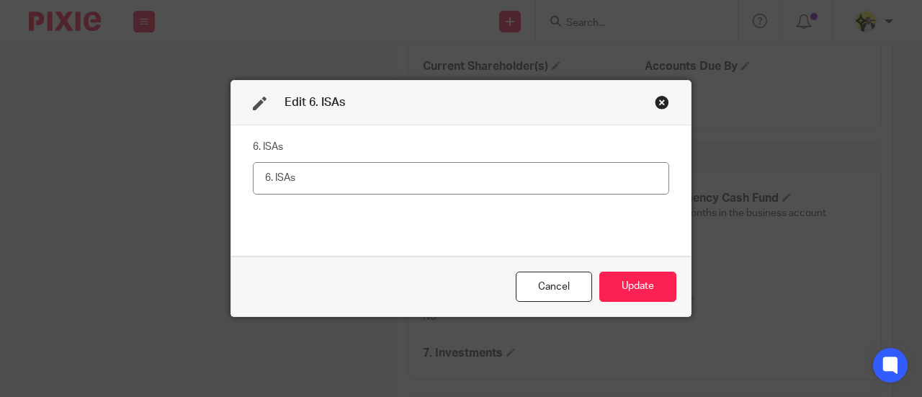
click at [305, 178] on input "text" at bounding box center [461, 178] width 416 height 32
type input "No"
click at [634, 284] on button "Update" at bounding box center [637, 287] width 77 height 31
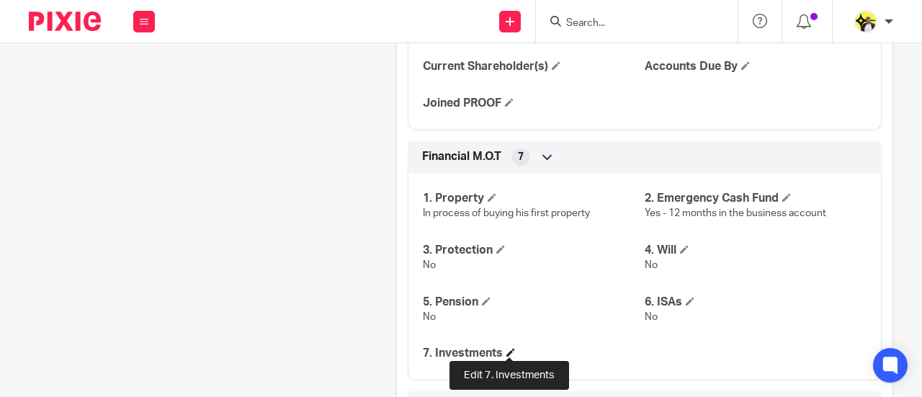
click at [506, 348] on span at bounding box center [510, 352] width 9 height 9
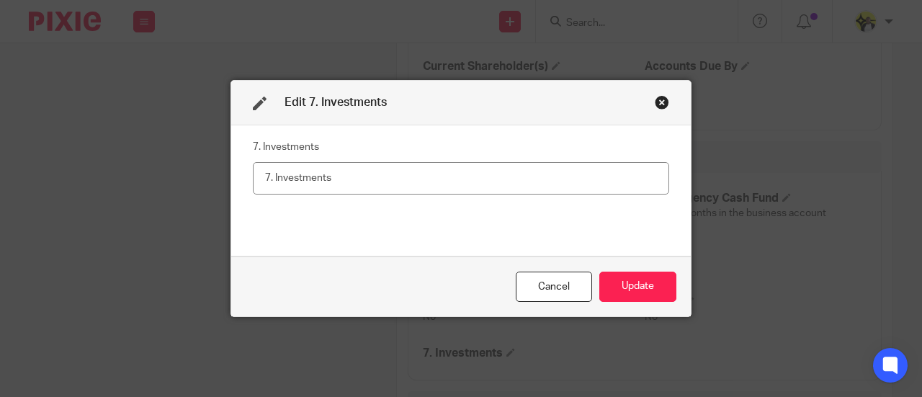
click at [343, 177] on input "text" at bounding box center [461, 178] width 416 height 32
type input "No"
click at [633, 288] on button "Update" at bounding box center [637, 287] width 77 height 31
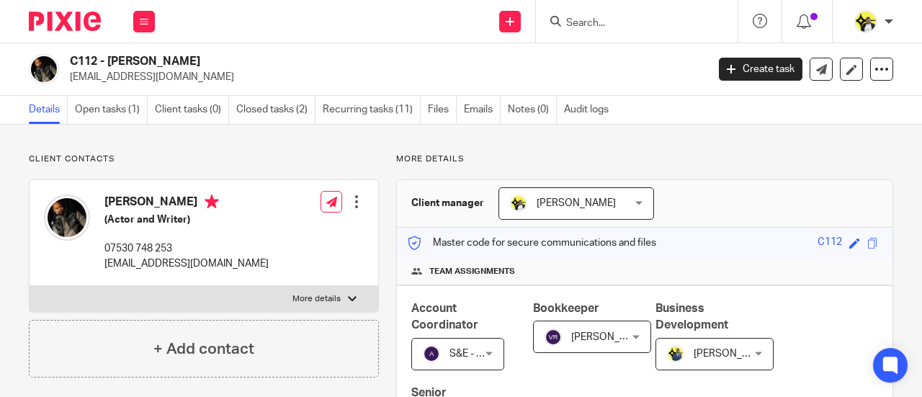
scroll to position [0, 0]
click at [107, 110] on link "Open tasks (1)" at bounding box center [111, 110] width 73 height 28
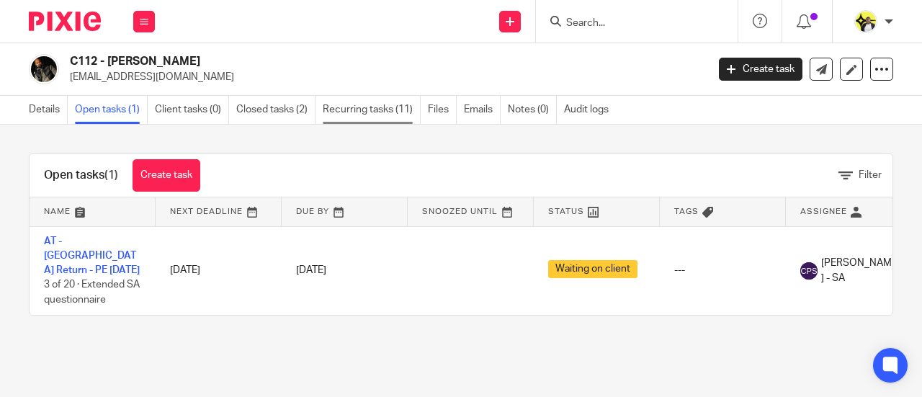
click at [369, 103] on link "Recurring tasks (11)" at bounding box center [372, 110] width 98 height 28
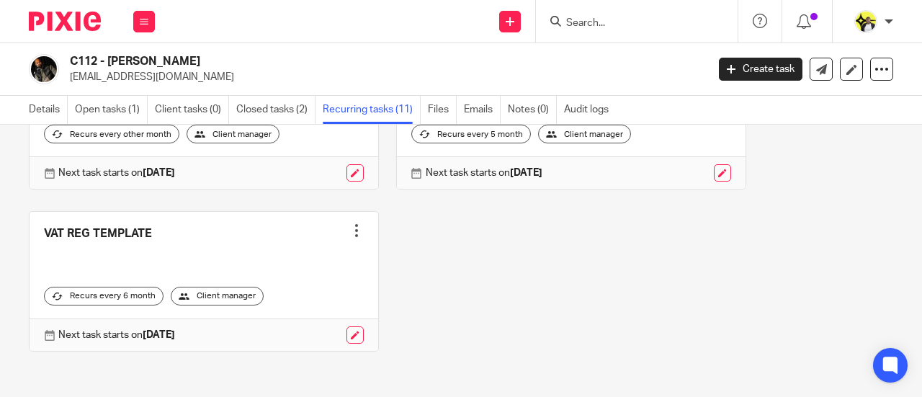
scroll to position [837, 0]
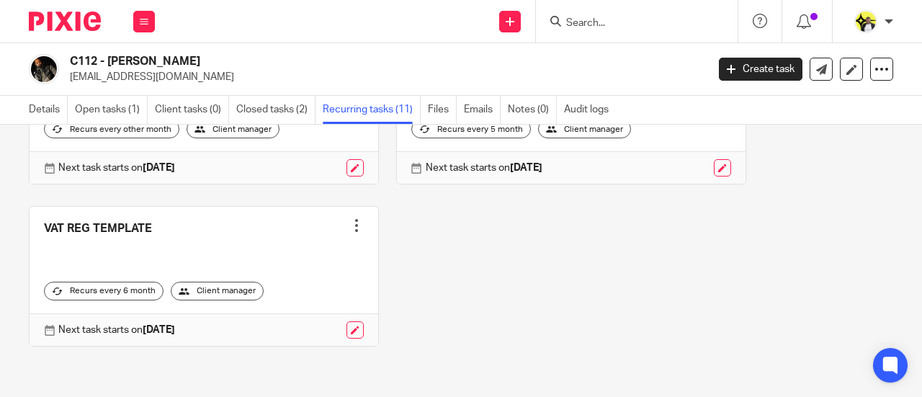
click at [354, 227] on div at bounding box center [356, 225] width 14 height 14
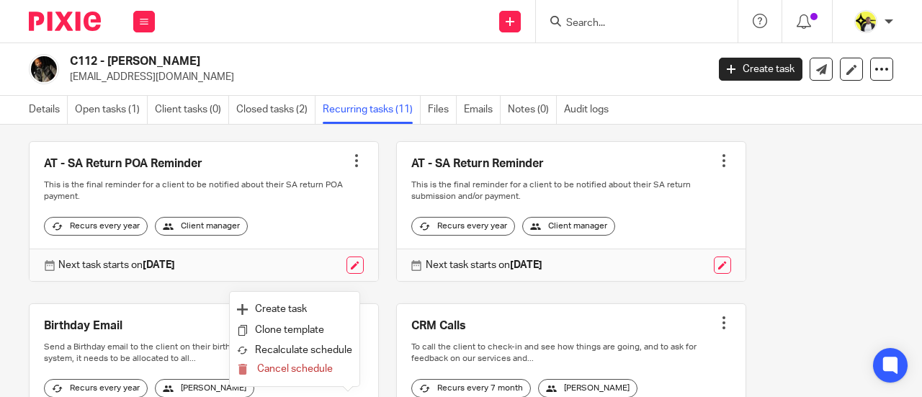
scroll to position [0, 0]
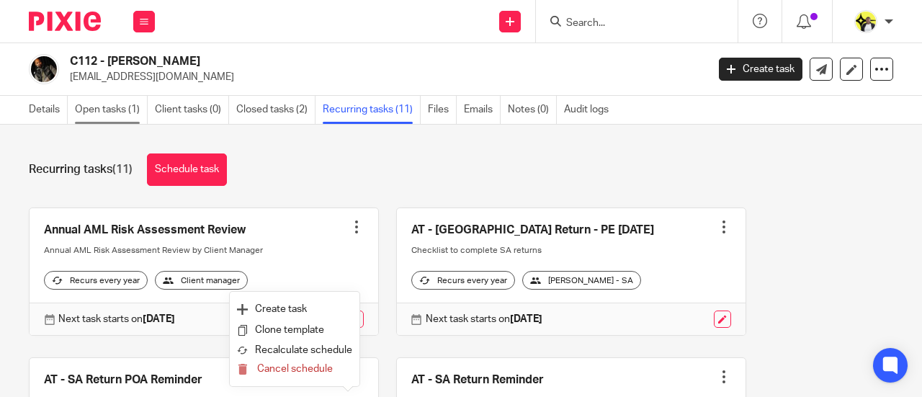
click at [114, 112] on link "Open tasks (1)" at bounding box center [111, 110] width 73 height 28
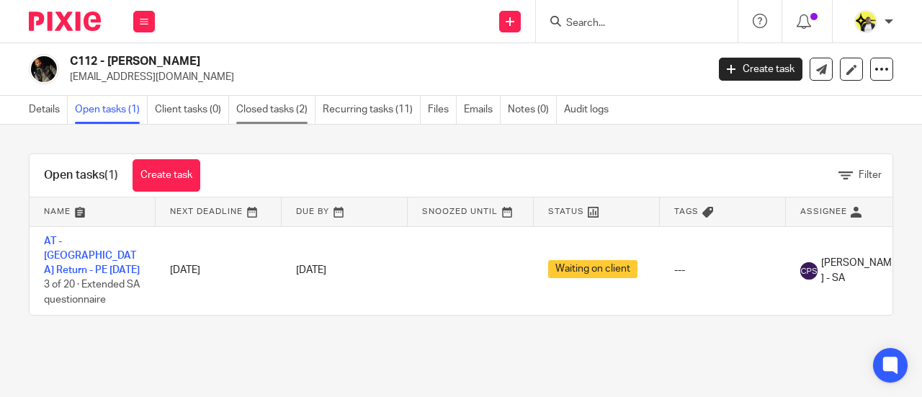
click at [291, 110] on link "Closed tasks (2)" at bounding box center [275, 110] width 79 height 28
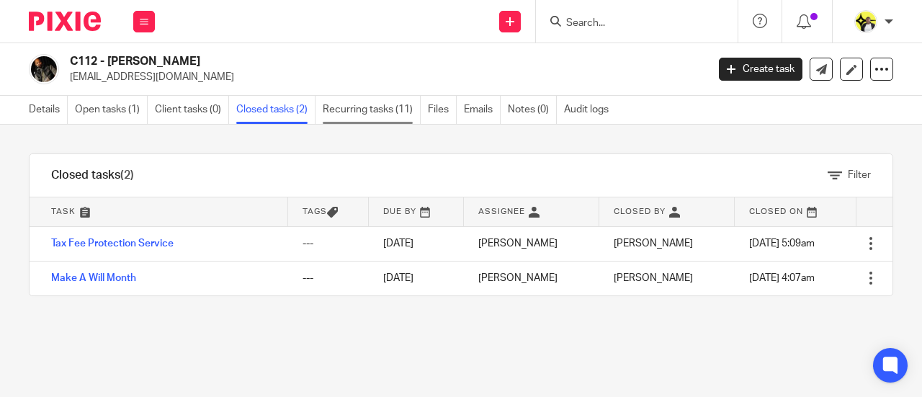
click at [365, 112] on link "Recurring tasks (11)" at bounding box center [372, 110] width 98 height 28
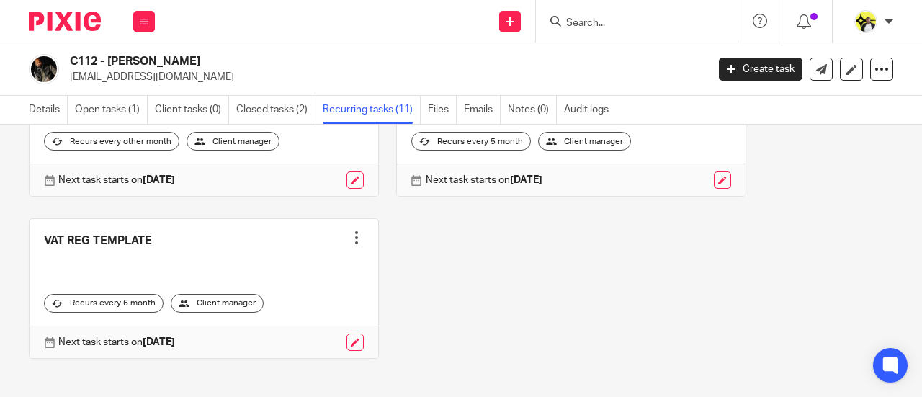
scroll to position [837, 0]
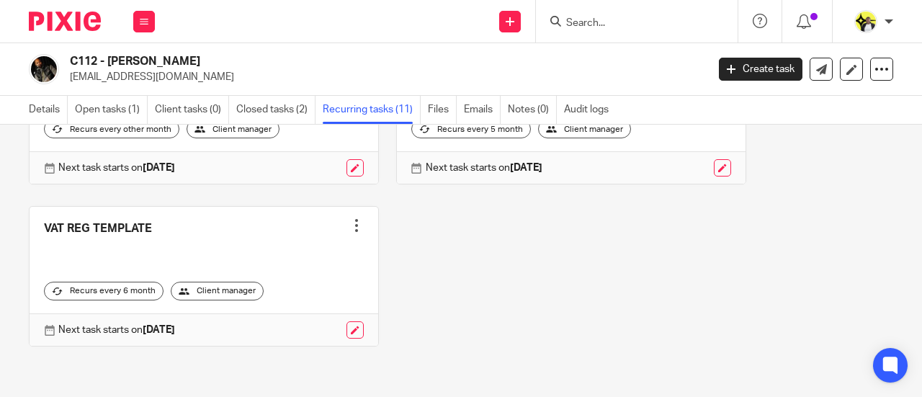
click at [349, 231] on div at bounding box center [356, 225] width 14 height 14
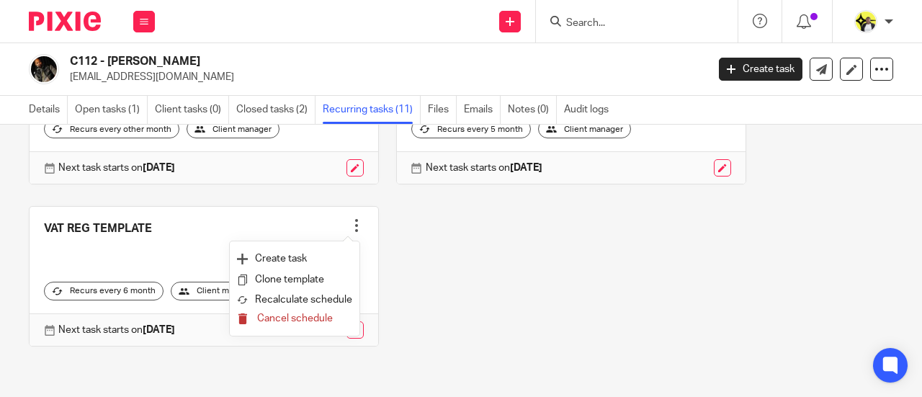
click at [308, 323] on span "Cancel schedule" at bounding box center [295, 318] width 76 height 10
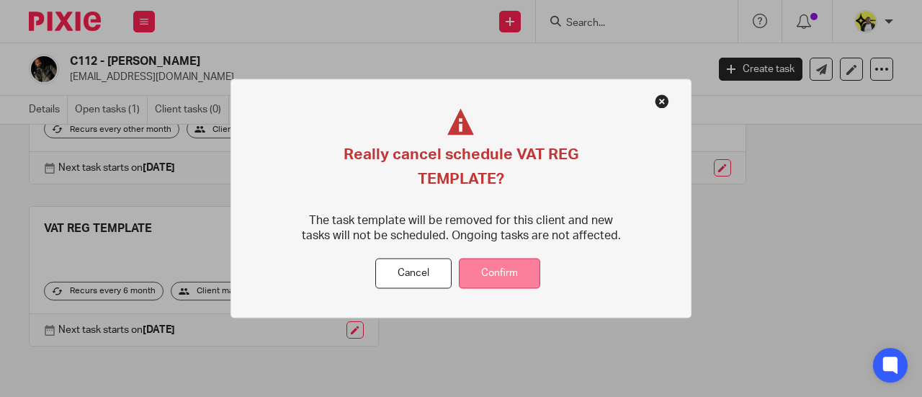
click at [516, 261] on button "Confirm" at bounding box center [499, 273] width 81 height 31
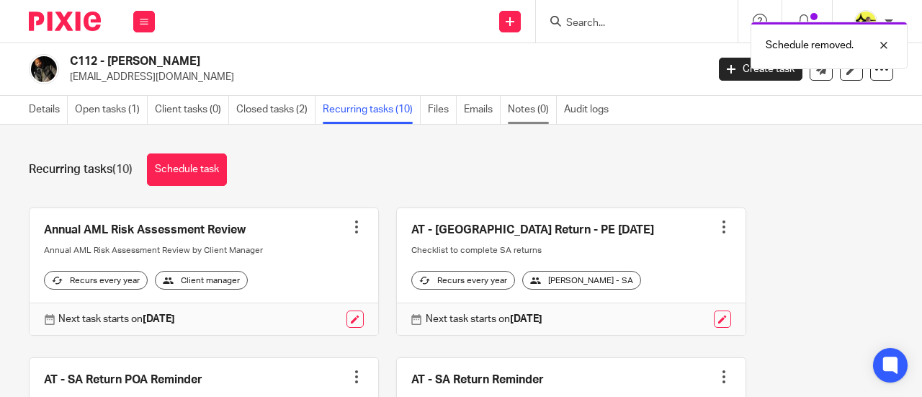
click at [526, 116] on link "Notes (0)" at bounding box center [532, 110] width 49 height 28
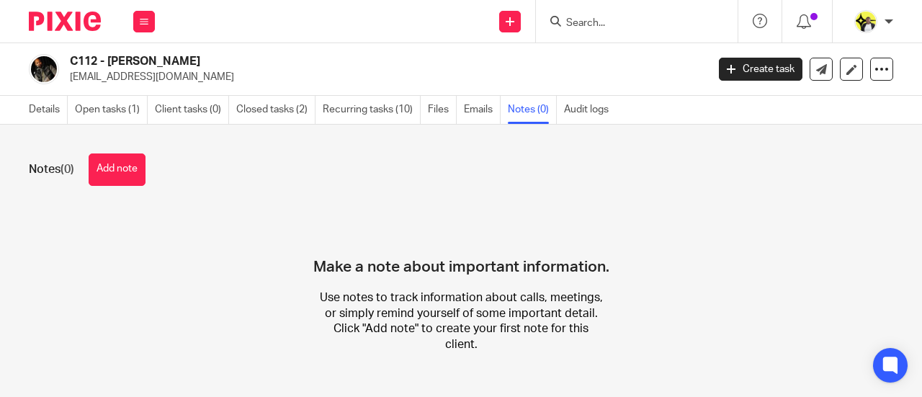
click at [134, 168] on button "Add note" at bounding box center [117, 169] width 57 height 32
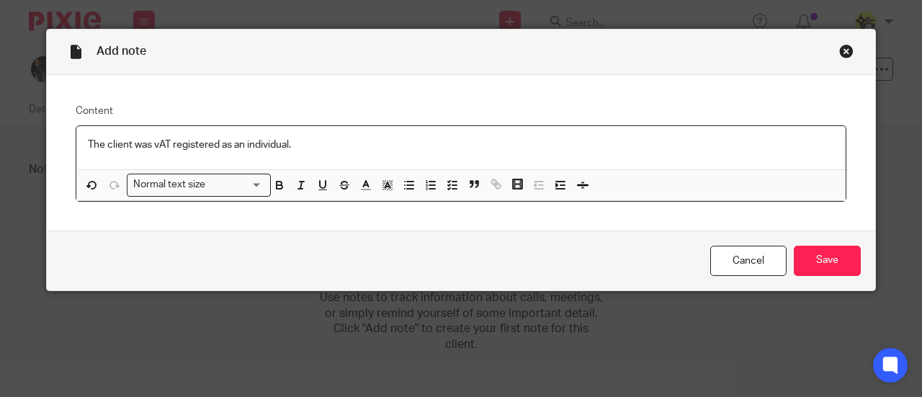
click at [153, 145] on p "The client was vAT registered as an individual." at bounding box center [461, 145] width 746 height 14
click at [828, 255] on input "Save" at bounding box center [827, 261] width 67 height 31
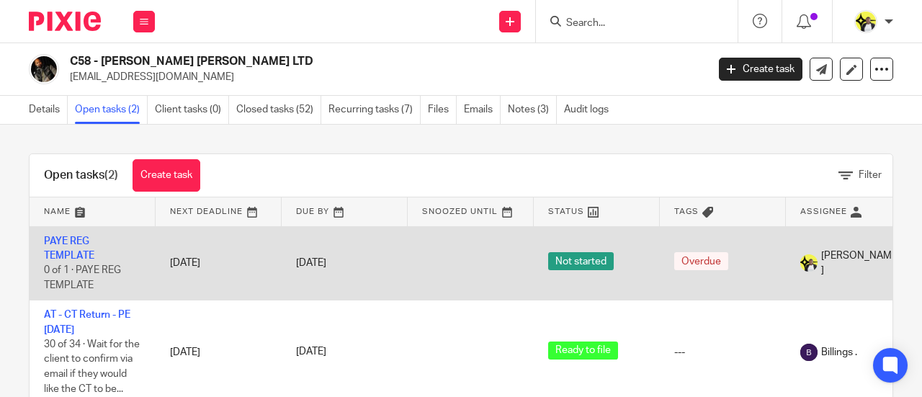
click at [69, 246] on td "PAYE REG TEMPLATE 0 of 1 · PAYE REG TEMPLATE" at bounding box center [93, 263] width 126 height 74
click at [66, 241] on link "PAYE REG TEMPLATE" at bounding box center [69, 248] width 50 height 24
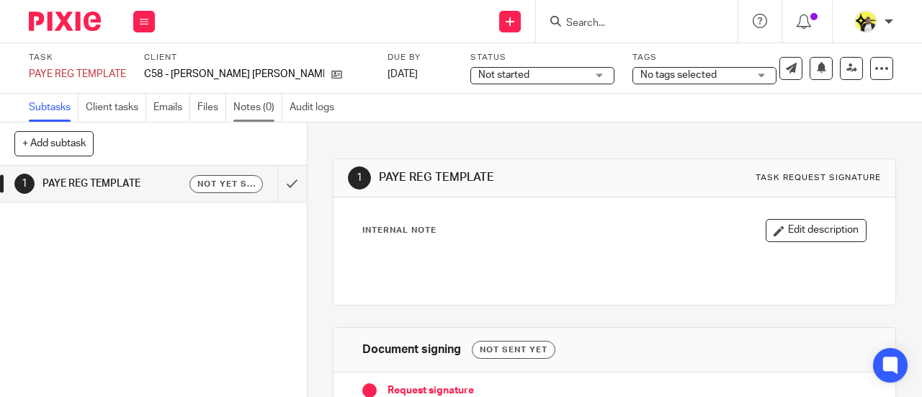
click at [251, 112] on link "Notes (0)" at bounding box center [257, 108] width 49 height 28
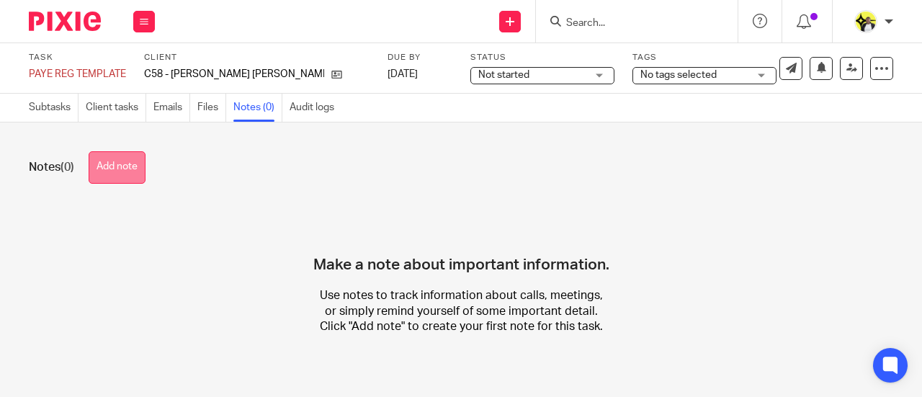
click at [128, 162] on button "Add note" at bounding box center [117, 167] width 57 height 32
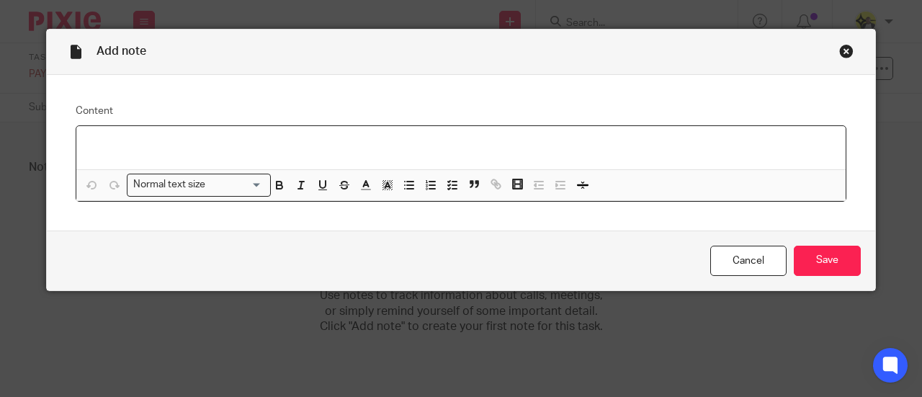
click at [139, 136] on div at bounding box center [460, 147] width 769 height 43
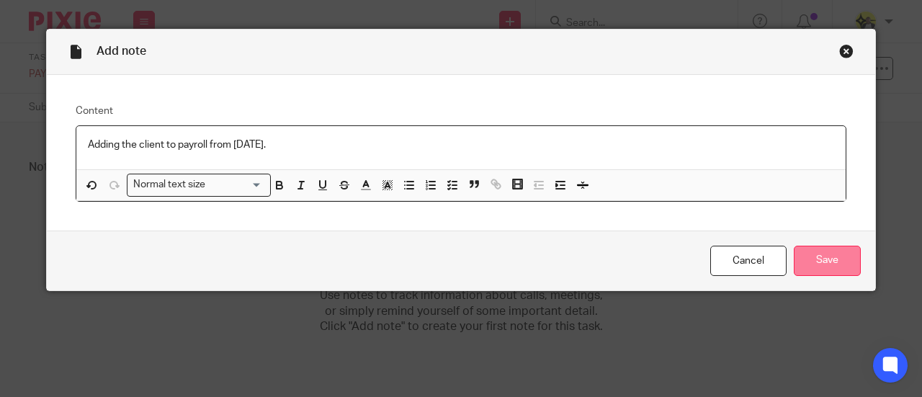
click at [823, 260] on input "Save" at bounding box center [827, 261] width 67 height 31
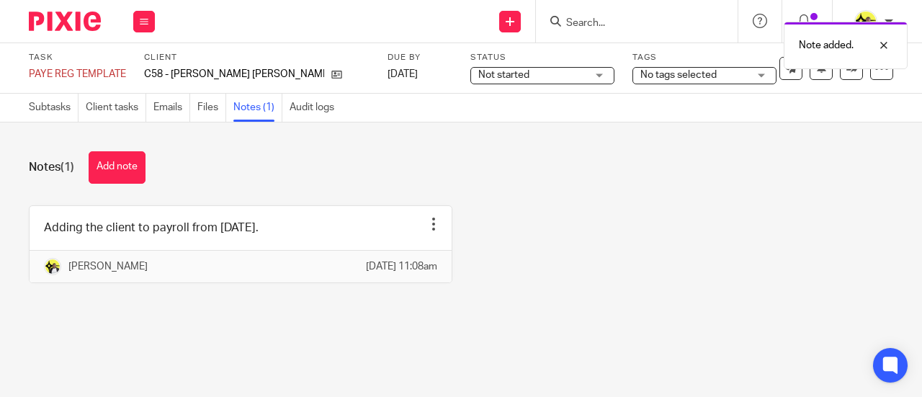
click at [754, 64] on div "Note added." at bounding box center [684, 41] width 447 height 55
click at [754, 70] on icon at bounding box center [761, 68] width 14 height 14
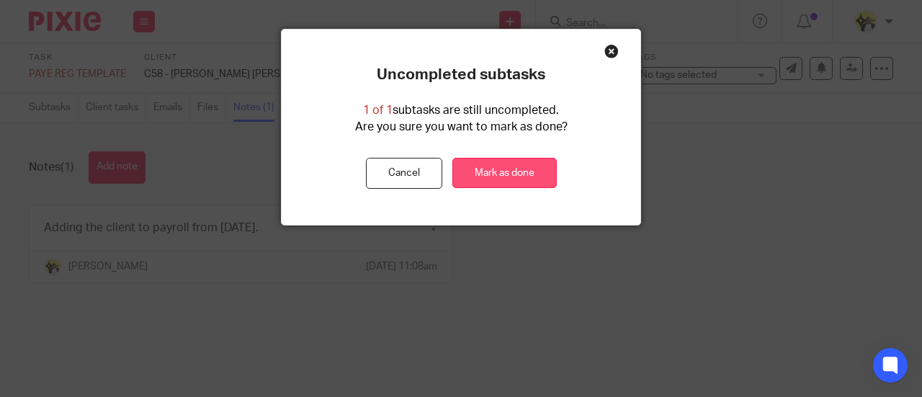
click at [494, 167] on link "Mark as done" at bounding box center [504, 173] width 104 height 31
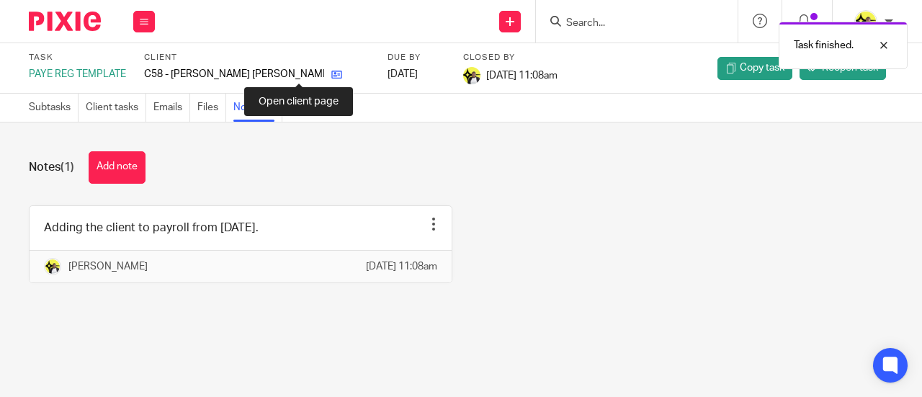
click at [331, 74] on icon at bounding box center [336, 74] width 11 height 11
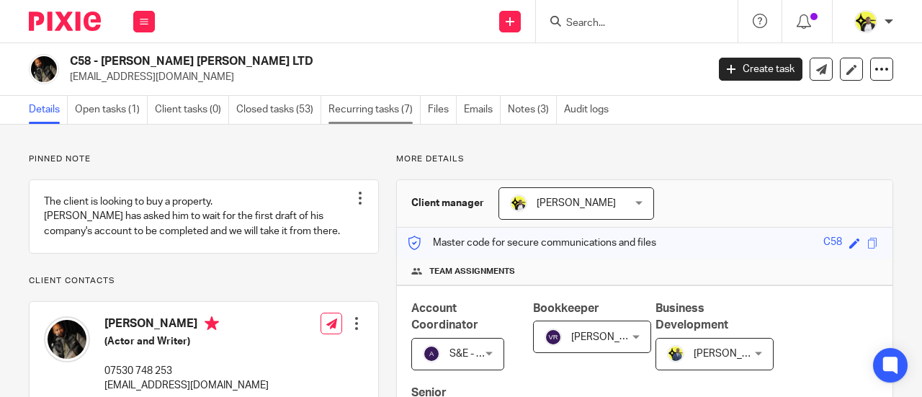
click at [357, 112] on link "Recurring tasks (7)" at bounding box center [375, 110] width 92 height 28
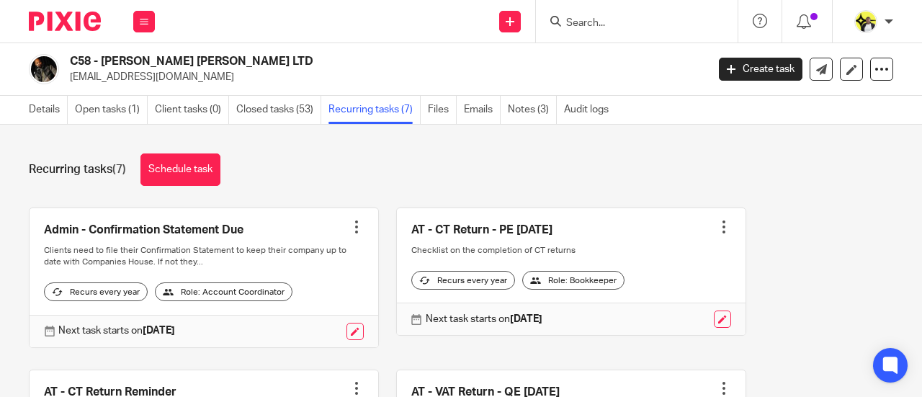
click at [314, 178] on div "Recurring tasks (7) Schedule task" at bounding box center [461, 169] width 864 height 32
click at [568, 18] on input "Search" at bounding box center [630, 23] width 130 height 13
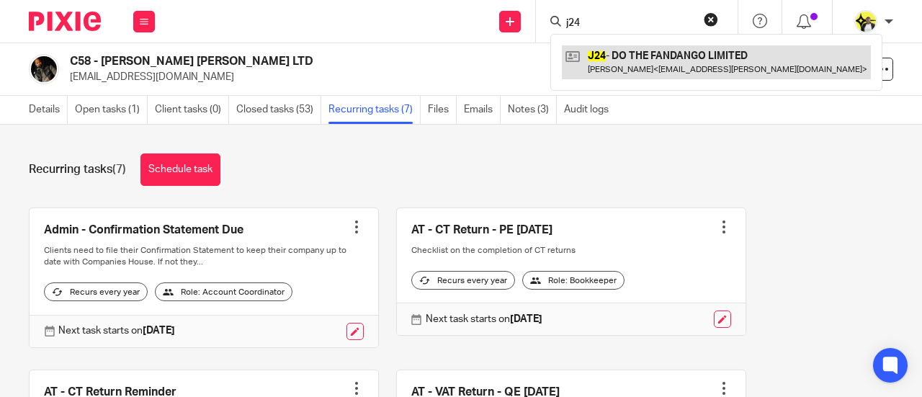
type input "j24"
click at [596, 52] on link at bounding box center [716, 61] width 309 height 33
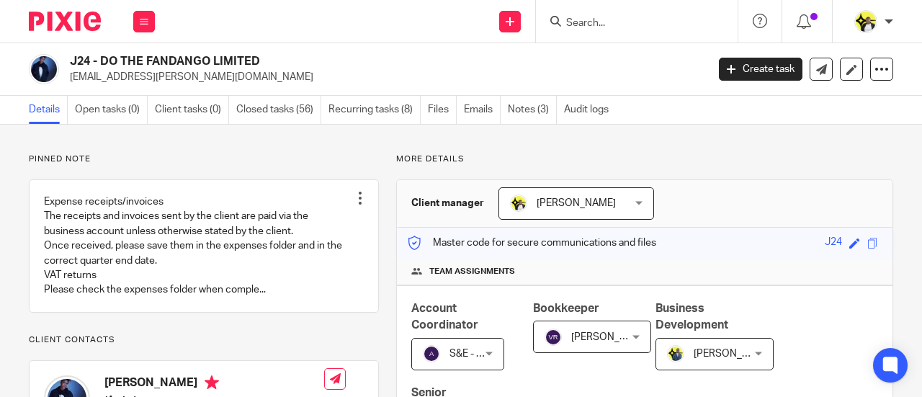
click at [586, 25] on input "Search" at bounding box center [630, 23] width 130 height 13
type input "m"
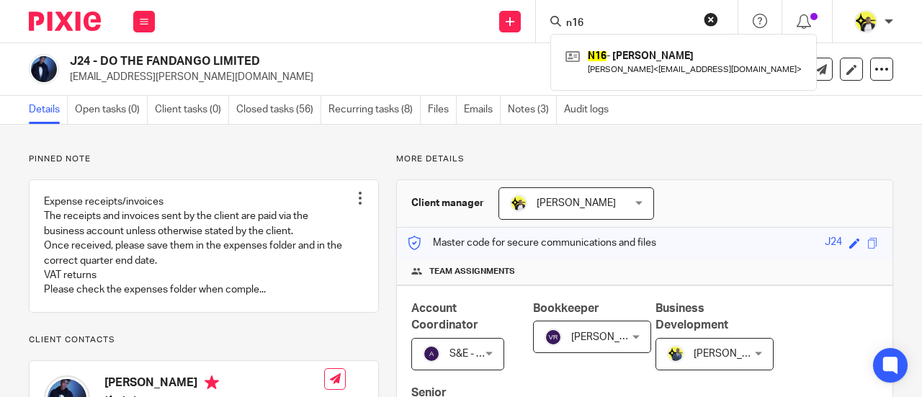
type input "n16"
click at [633, 79] on div "N16 - [PERSON_NAME] [PERSON_NAME] < [EMAIL_ADDRESS][DOMAIN_NAME] >" at bounding box center [683, 62] width 267 height 56
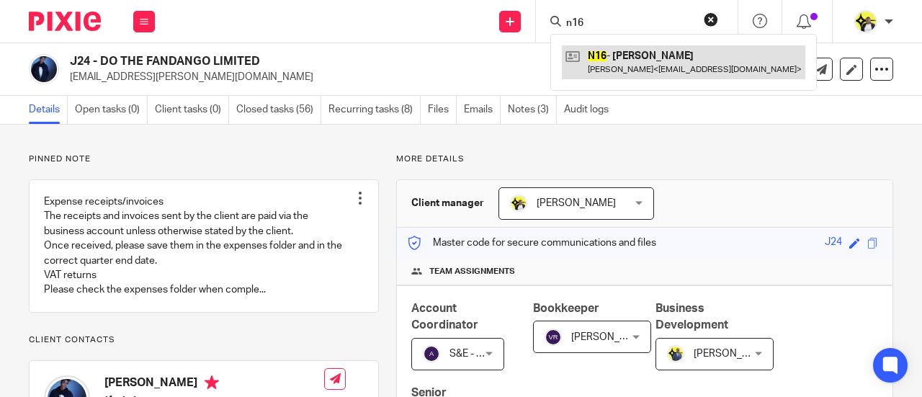
click at [633, 69] on link at bounding box center [683, 61] width 243 height 33
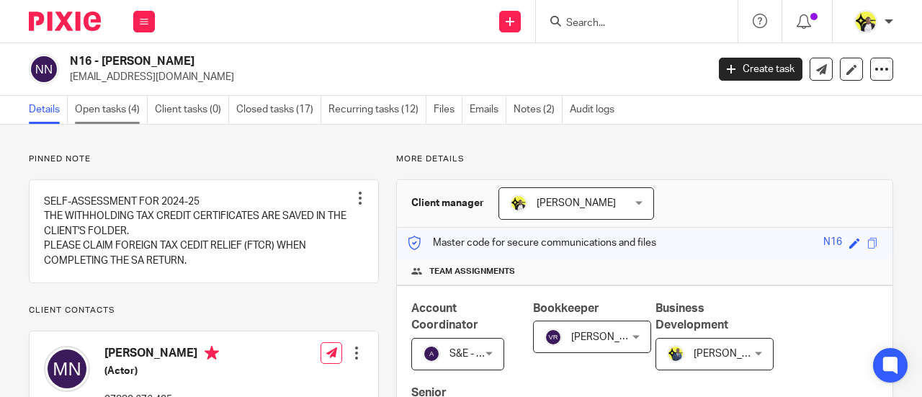
click at [107, 110] on link "Open tasks (4)" at bounding box center [111, 110] width 73 height 28
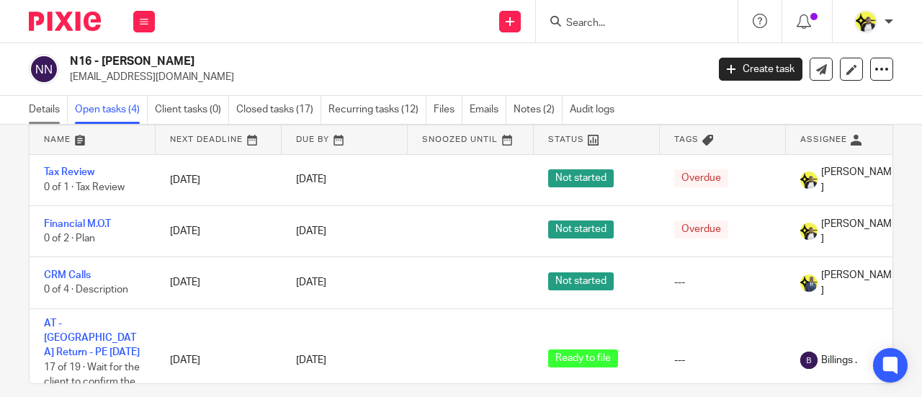
click at [56, 112] on link "Details" at bounding box center [48, 110] width 39 height 28
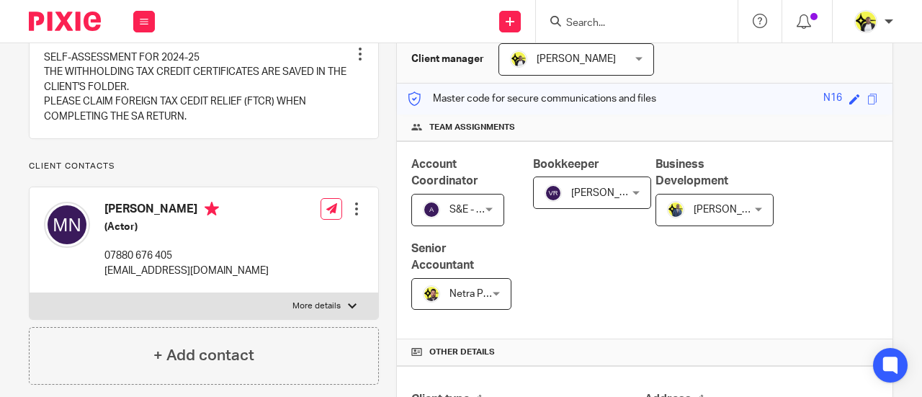
scroll to position [360, 0]
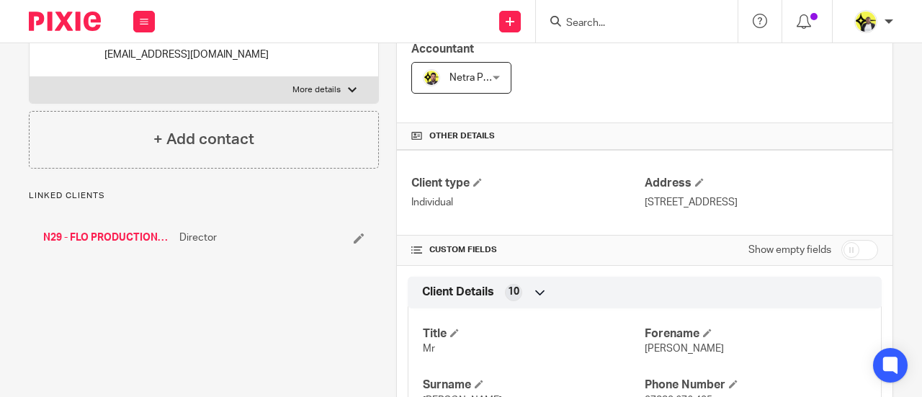
click at [853, 251] on input "checkbox" at bounding box center [859, 250] width 37 height 20
checkbox input "true"
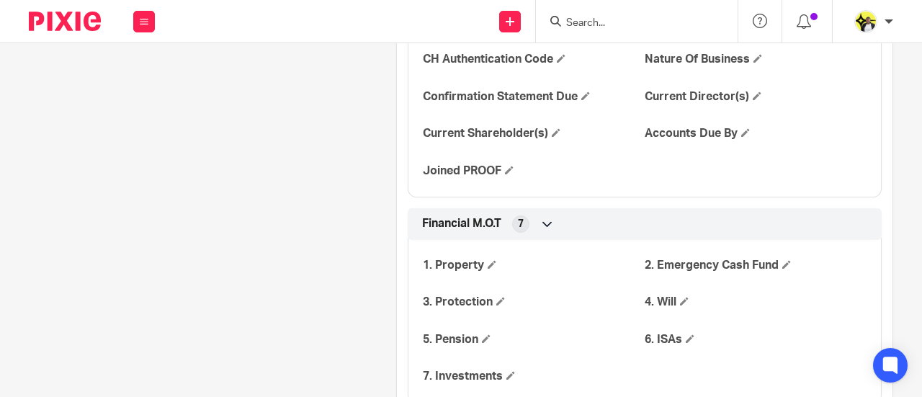
scroll to position [1873, 0]
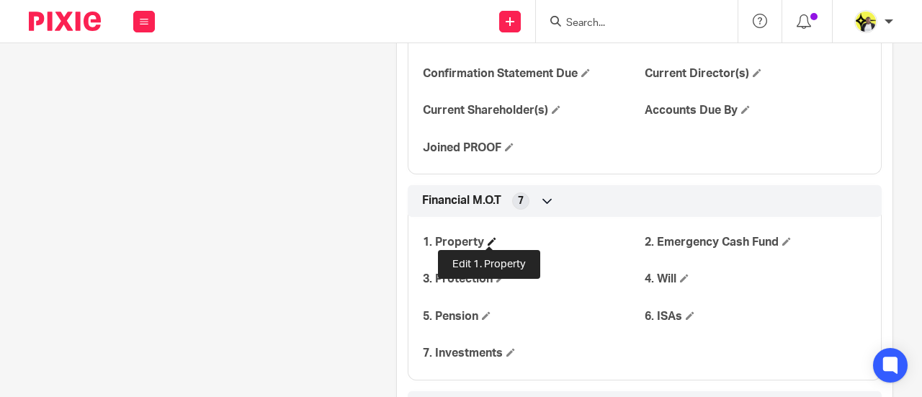
click at [488, 238] on span at bounding box center [492, 241] width 9 height 9
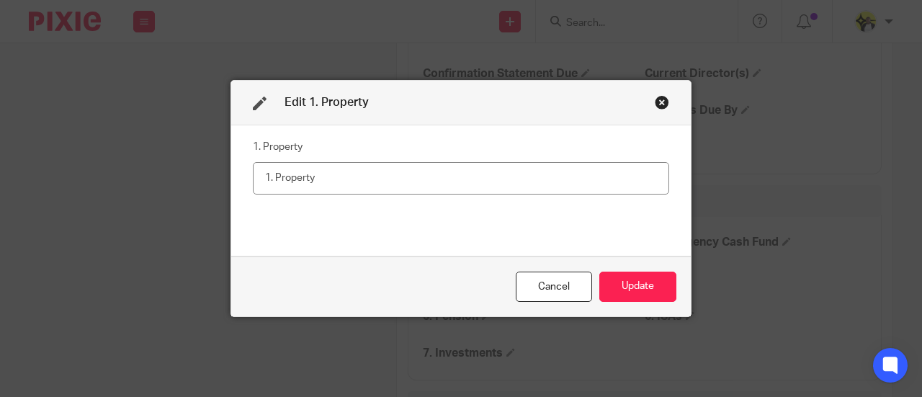
click at [326, 182] on input "text" at bounding box center [461, 178] width 416 height 32
type input "Yes"
click at [635, 285] on button "Update" at bounding box center [637, 287] width 77 height 31
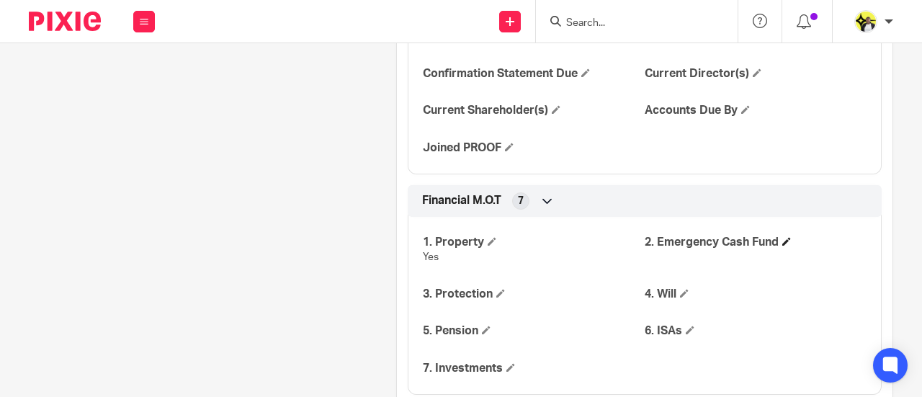
click at [709, 238] on h4 "2. Emergency Cash Fund" at bounding box center [756, 242] width 222 height 15
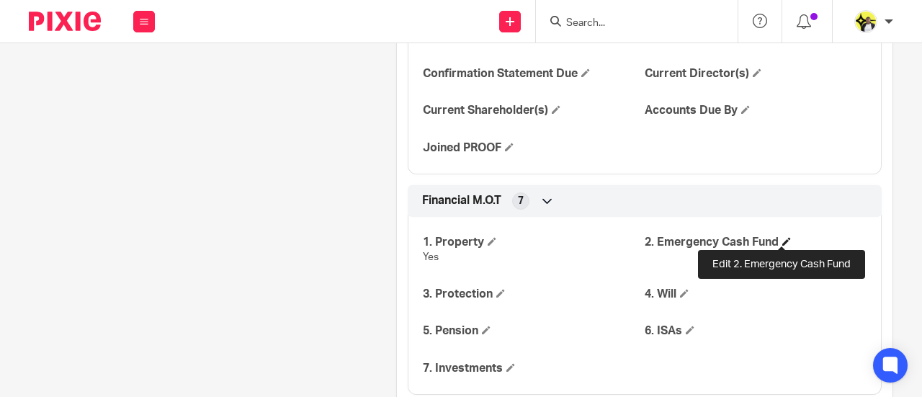
click at [782, 238] on span at bounding box center [786, 241] width 9 height 9
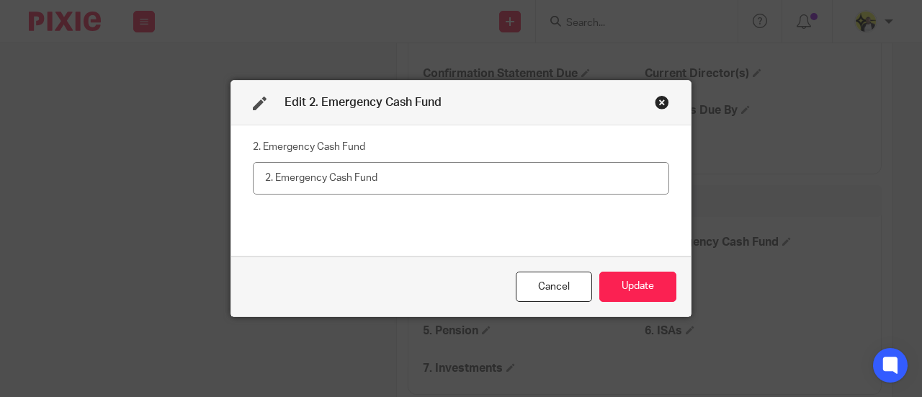
click at [310, 183] on input "text" at bounding box center [461, 178] width 416 height 32
type input "No"
click at [645, 289] on button "Update" at bounding box center [637, 287] width 77 height 31
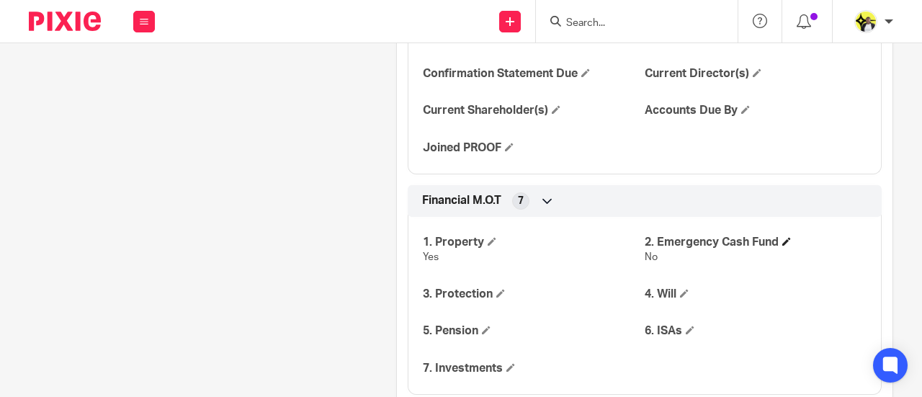
click at [671, 235] on h4 "2. Emergency Cash Fund" at bounding box center [756, 242] width 222 height 15
click at [670, 241] on h4 "2. Emergency Cash Fund" at bounding box center [756, 242] width 222 height 15
drag, startPoint x: 641, startPoint y: 246, endPoint x: 640, endPoint y: 257, distance: 11.6
click at [645, 255] on div "2. Emergency Cash Fund No" at bounding box center [756, 250] width 222 height 30
click at [774, 237] on h4 "2. Emergency Cash Fund" at bounding box center [756, 242] width 222 height 15
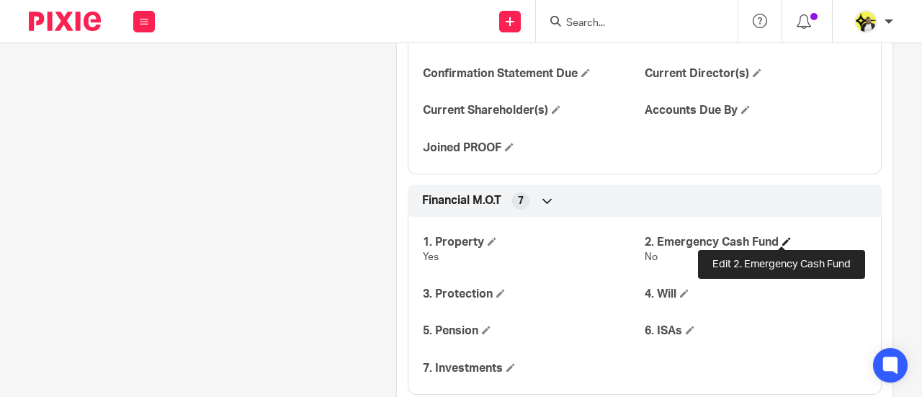
click at [782, 237] on span at bounding box center [786, 241] width 9 height 9
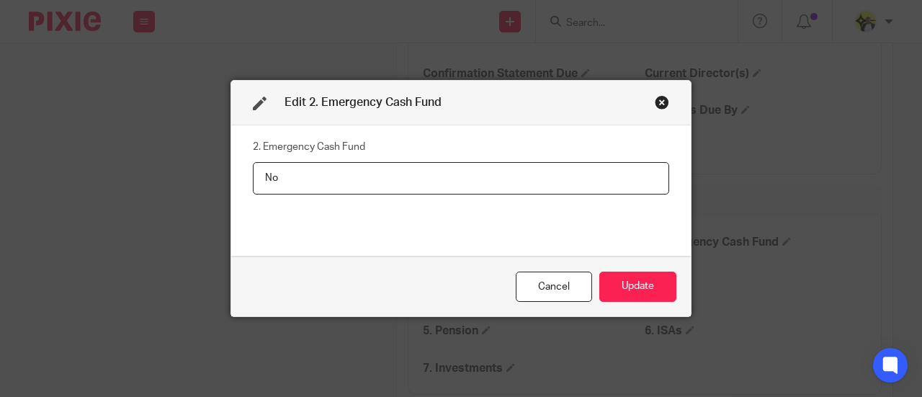
drag, startPoint x: 263, startPoint y: 183, endPoint x: 251, endPoint y: 182, distance: 12.3
click at [253, 182] on input "No" at bounding box center [461, 178] width 416 height 32
type input "Yes - 12 months"
click at [663, 286] on button "Update" at bounding box center [637, 287] width 77 height 31
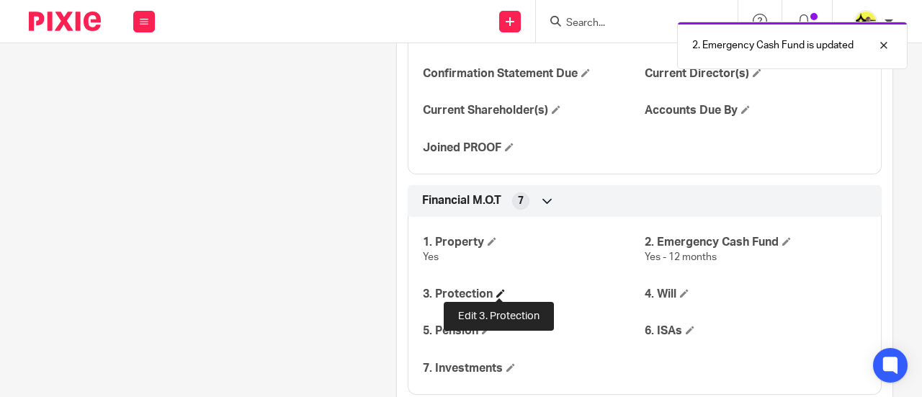
click at [496, 290] on span at bounding box center [500, 293] width 9 height 9
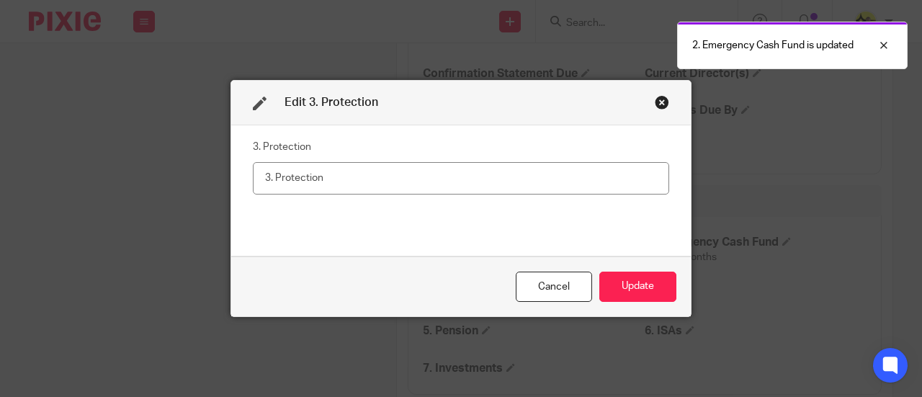
click at [312, 172] on input "text" at bounding box center [461, 178] width 416 height 32
type input "No"
click at [626, 280] on button "Update" at bounding box center [637, 287] width 77 height 31
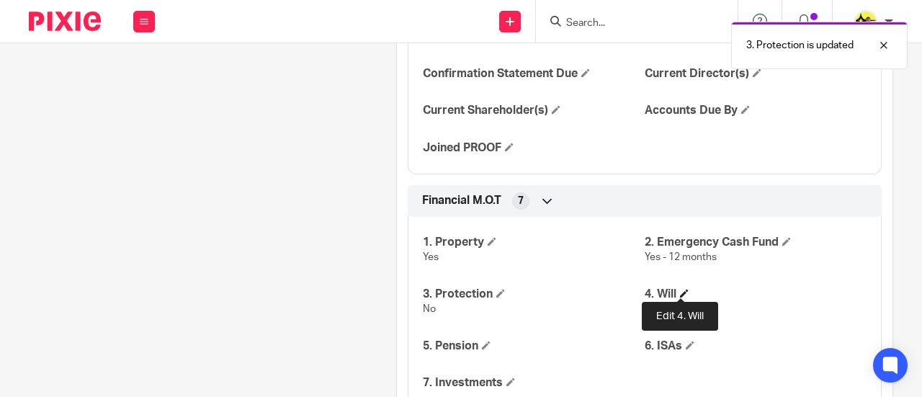
click at [680, 291] on span at bounding box center [684, 293] width 9 height 9
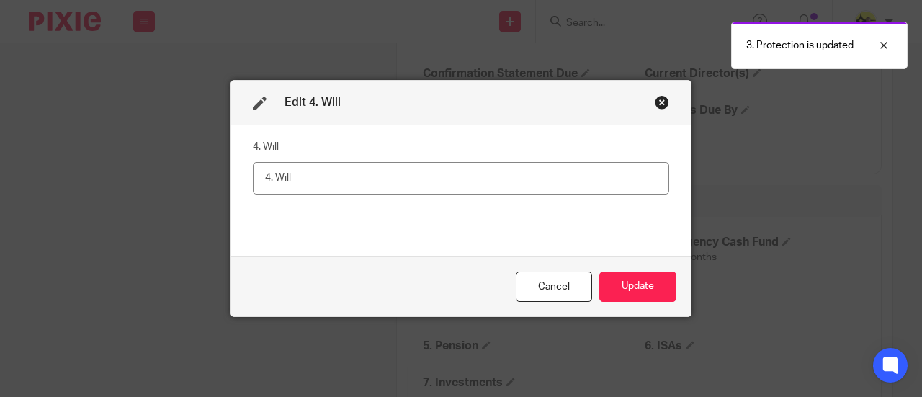
click at [315, 181] on input "text" at bounding box center [461, 178] width 416 height 32
type input "No"
click at [628, 290] on button "Update" at bounding box center [637, 287] width 77 height 31
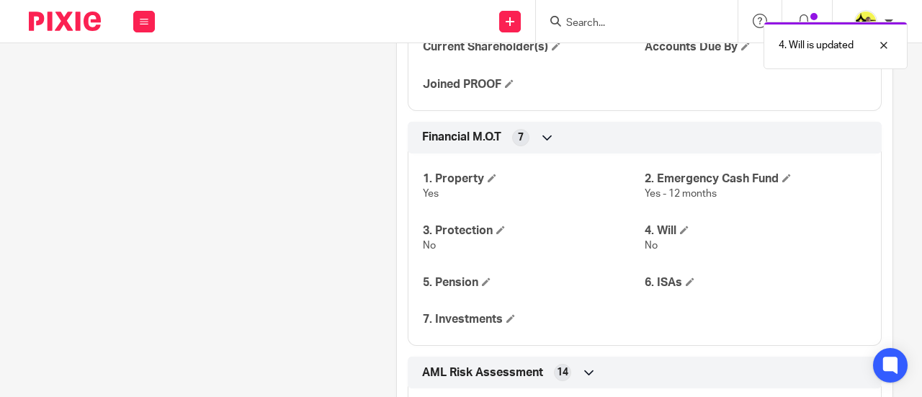
scroll to position [2017, 0]
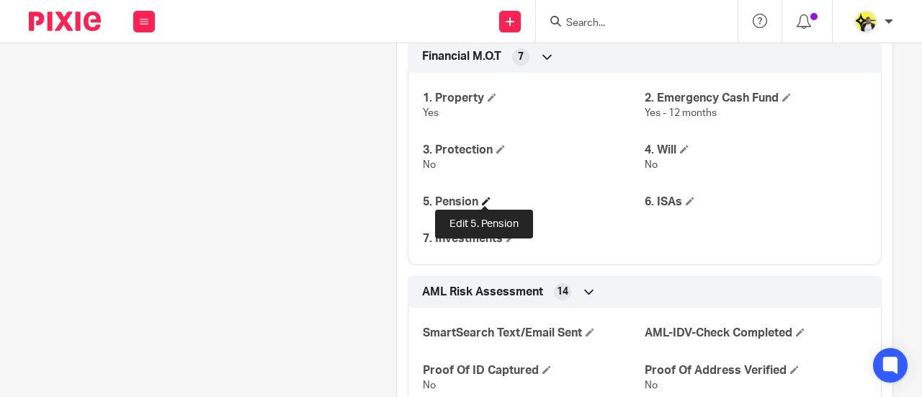
click at [487, 198] on span at bounding box center [486, 201] width 9 height 9
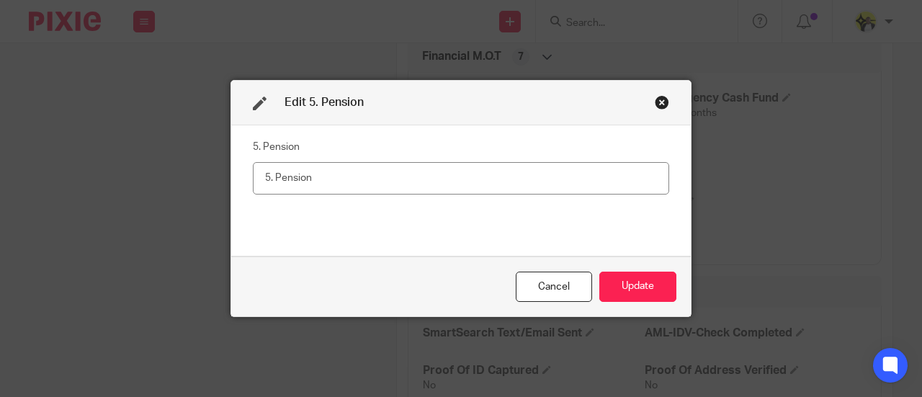
click at [347, 181] on input "text" at bounding box center [461, 178] width 416 height 32
type input "Yes"
click at [638, 274] on button "Update" at bounding box center [637, 287] width 77 height 31
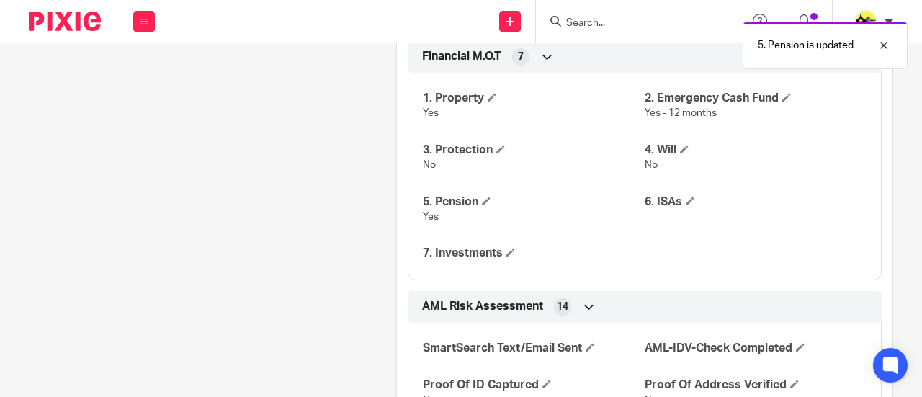
click at [679, 196] on h4 "6. ISAs" at bounding box center [756, 202] width 222 height 15
click at [686, 198] on span at bounding box center [690, 201] width 9 height 9
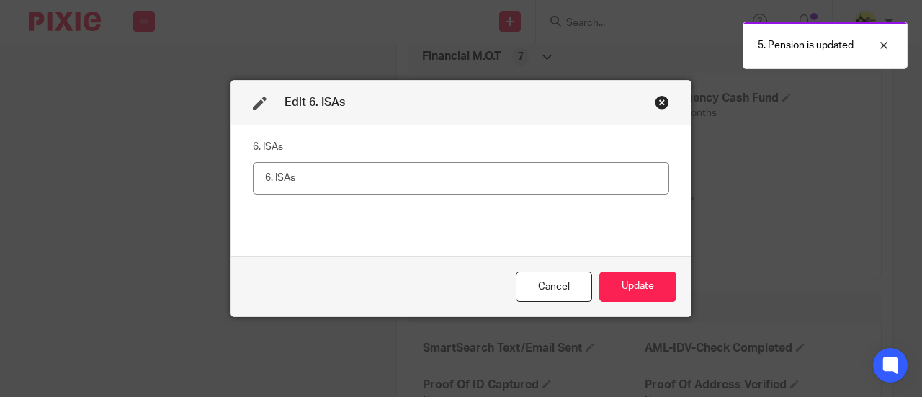
click at [385, 180] on input "text" at bounding box center [461, 178] width 416 height 32
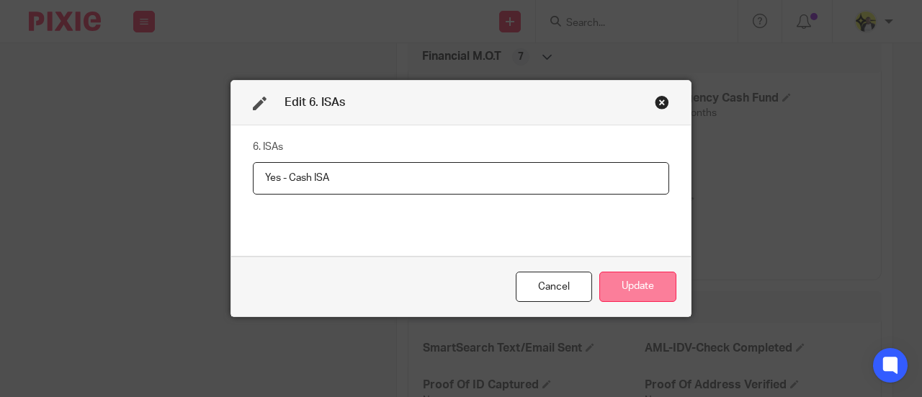
type input "Yes - Cash ISA"
click at [633, 286] on button "Update" at bounding box center [637, 287] width 77 height 31
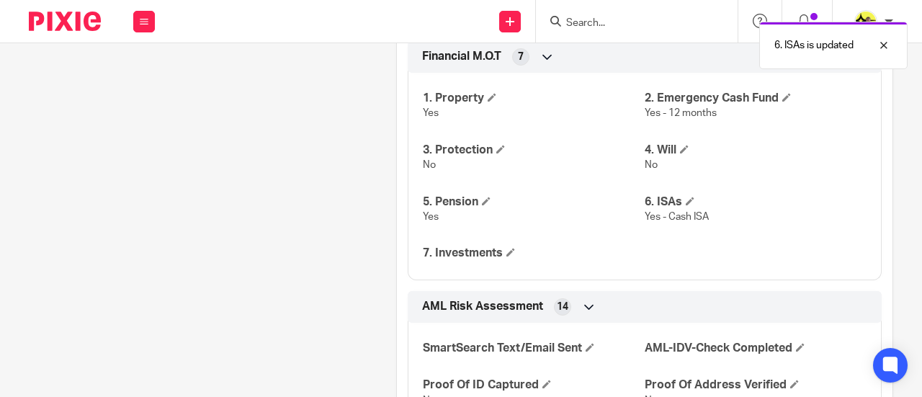
scroll to position [2089, 0]
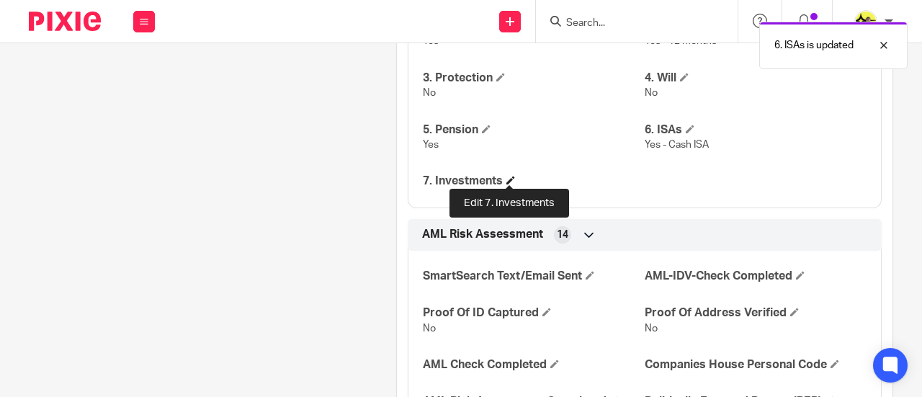
click at [506, 177] on span at bounding box center [510, 180] width 9 height 9
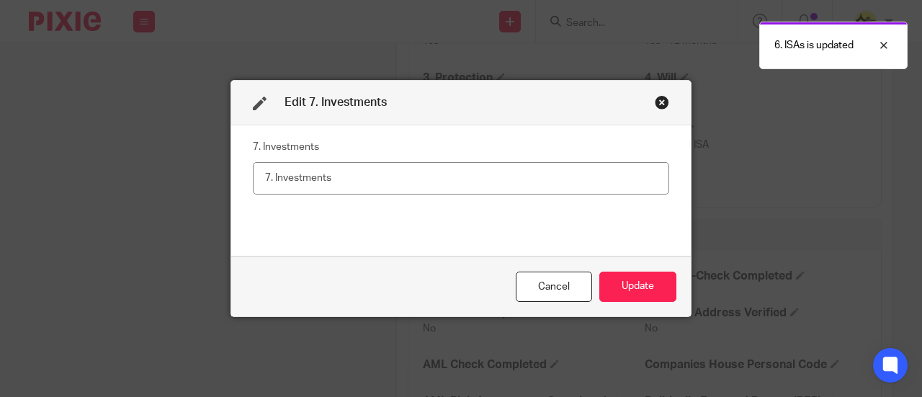
click at [380, 176] on input "text" at bounding box center [461, 178] width 416 height 32
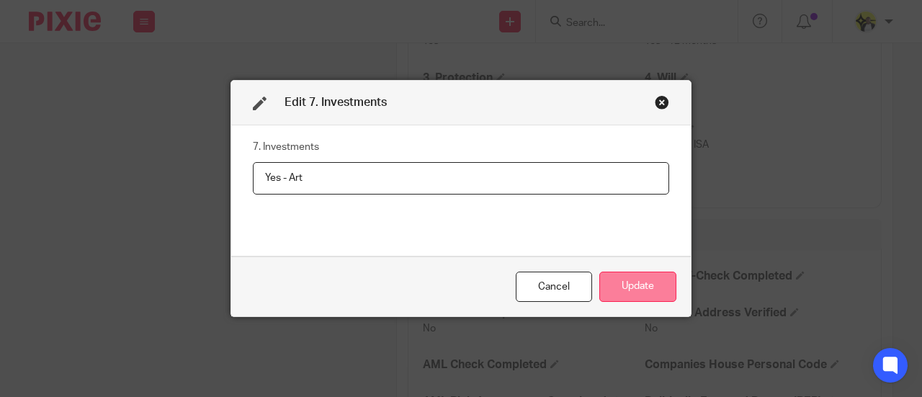
type input "Yes - Art"
click at [640, 290] on button "Update" at bounding box center [637, 287] width 77 height 31
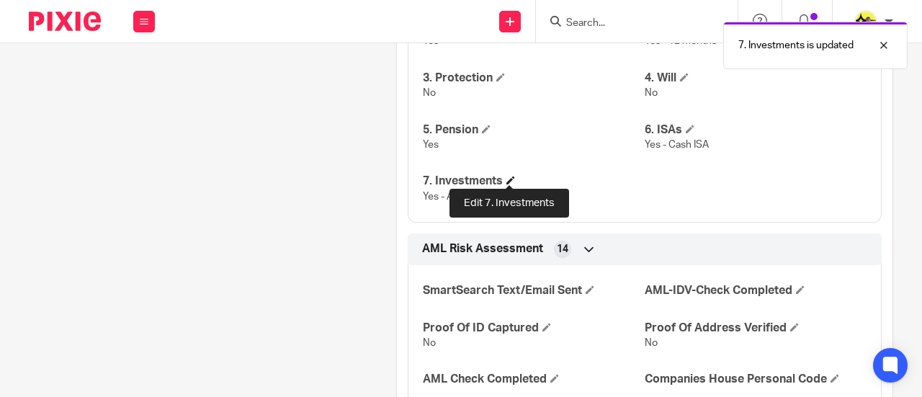
click at [510, 176] on span at bounding box center [510, 180] width 9 height 9
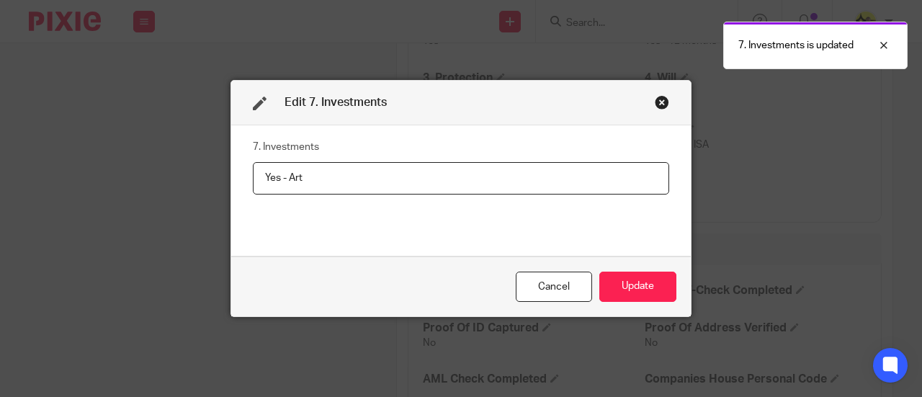
click at [336, 178] on input "Yes - Art" at bounding box center [461, 178] width 416 height 32
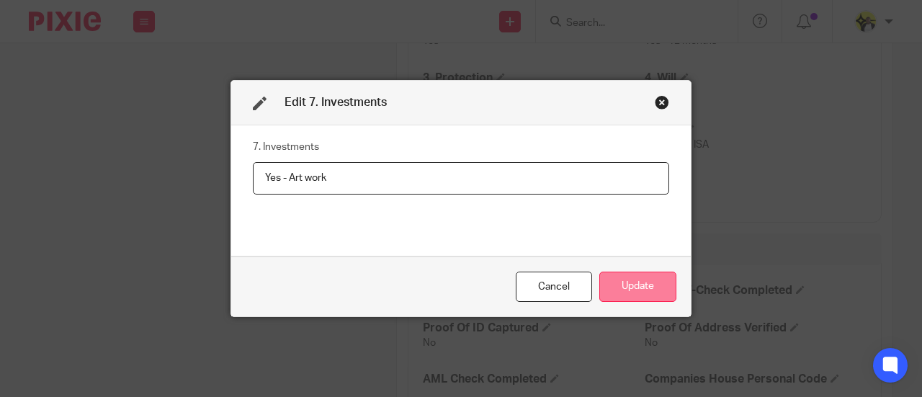
type input "Yes - Art work"
click at [627, 290] on button "Update" at bounding box center [637, 287] width 77 height 31
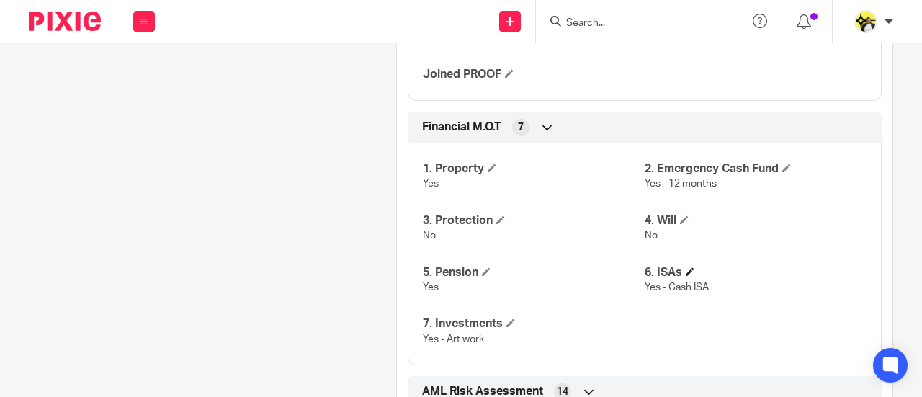
scroll to position [1945, 0]
